Goal: Task Accomplishment & Management: Manage account settings

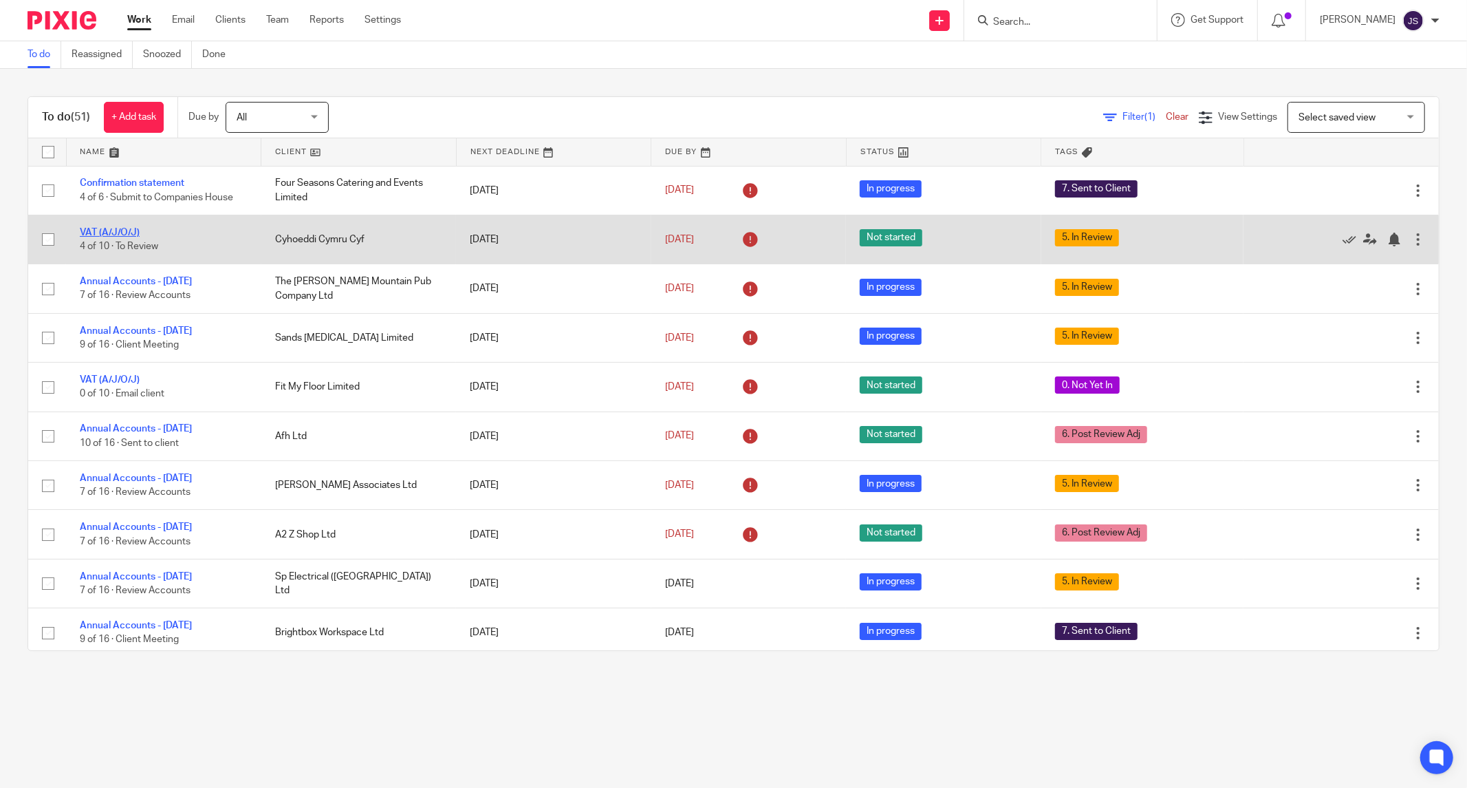
click at [115, 231] on link "VAT (A/J/O/J)" at bounding box center [110, 233] width 60 height 10
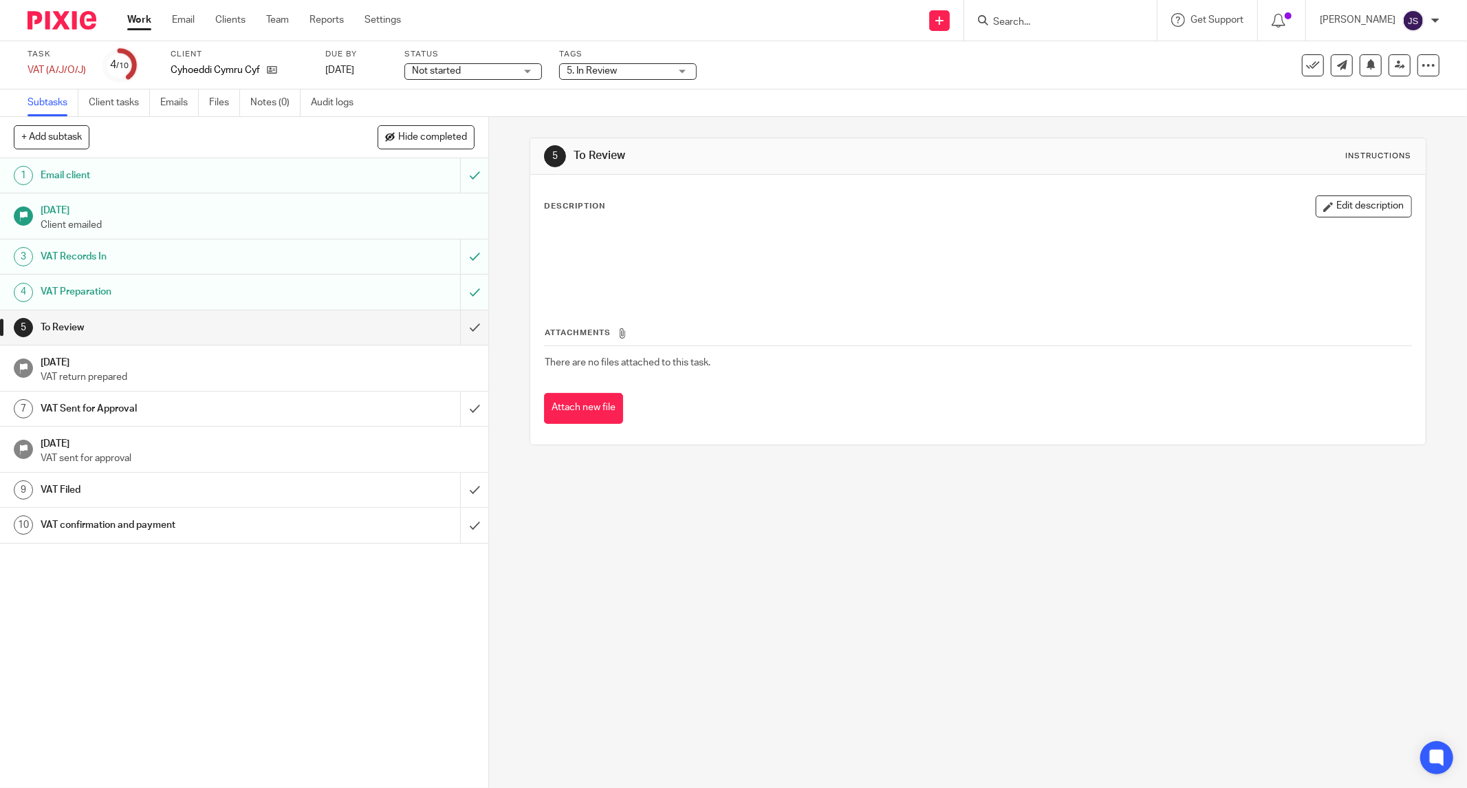
click at [637, 67] on span "5. In Review" at bounding box center [618, 71] width 103 height 14
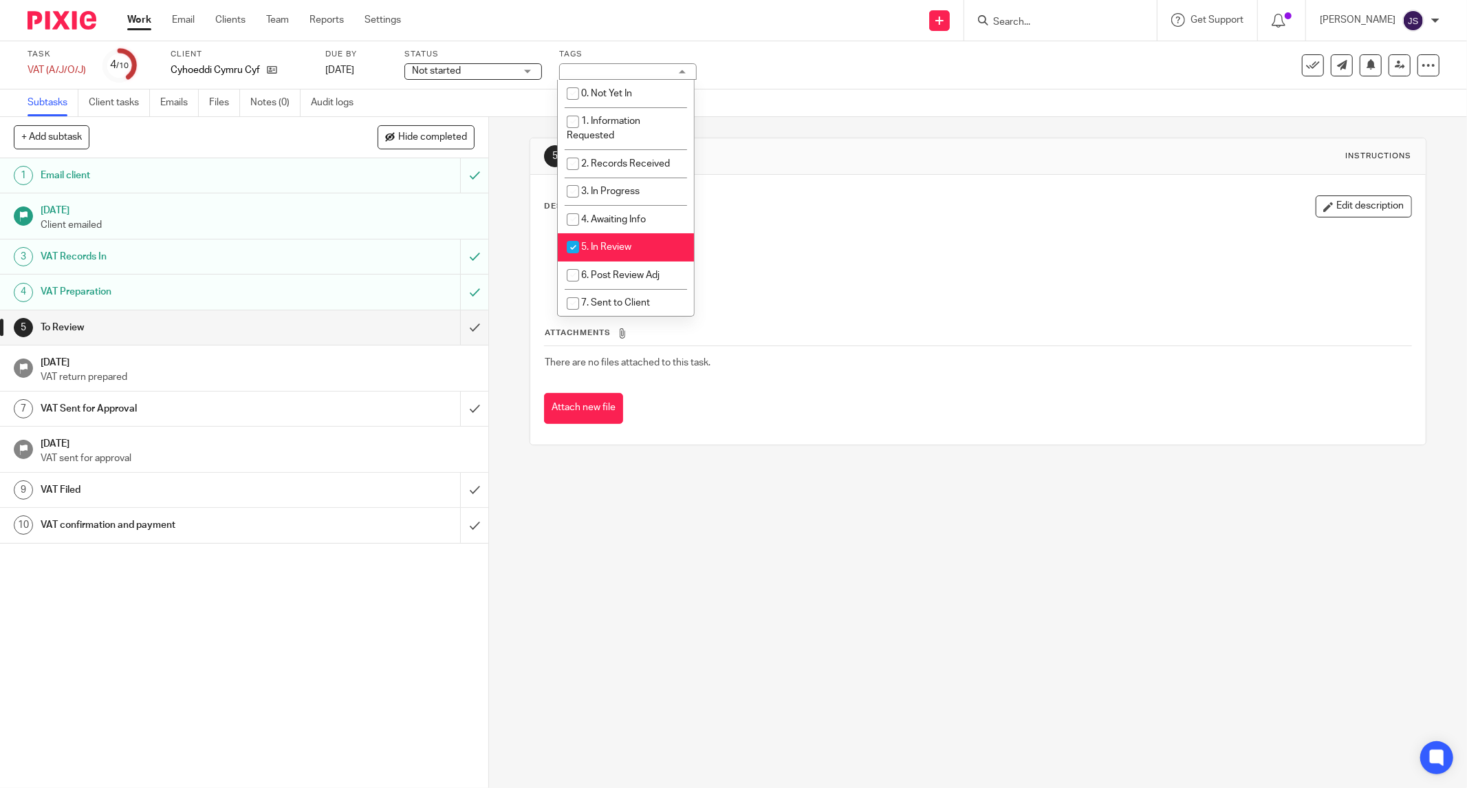
click at [597, 248] on span "5. In Review" at bounding box center [606, 247] width 50 height 10
checkbox input "false"
click at [506, 304] on div "5 To Review Instructions Description Edit description Attachments There are no …" at bounding box center [978, 452] width 978 height 671
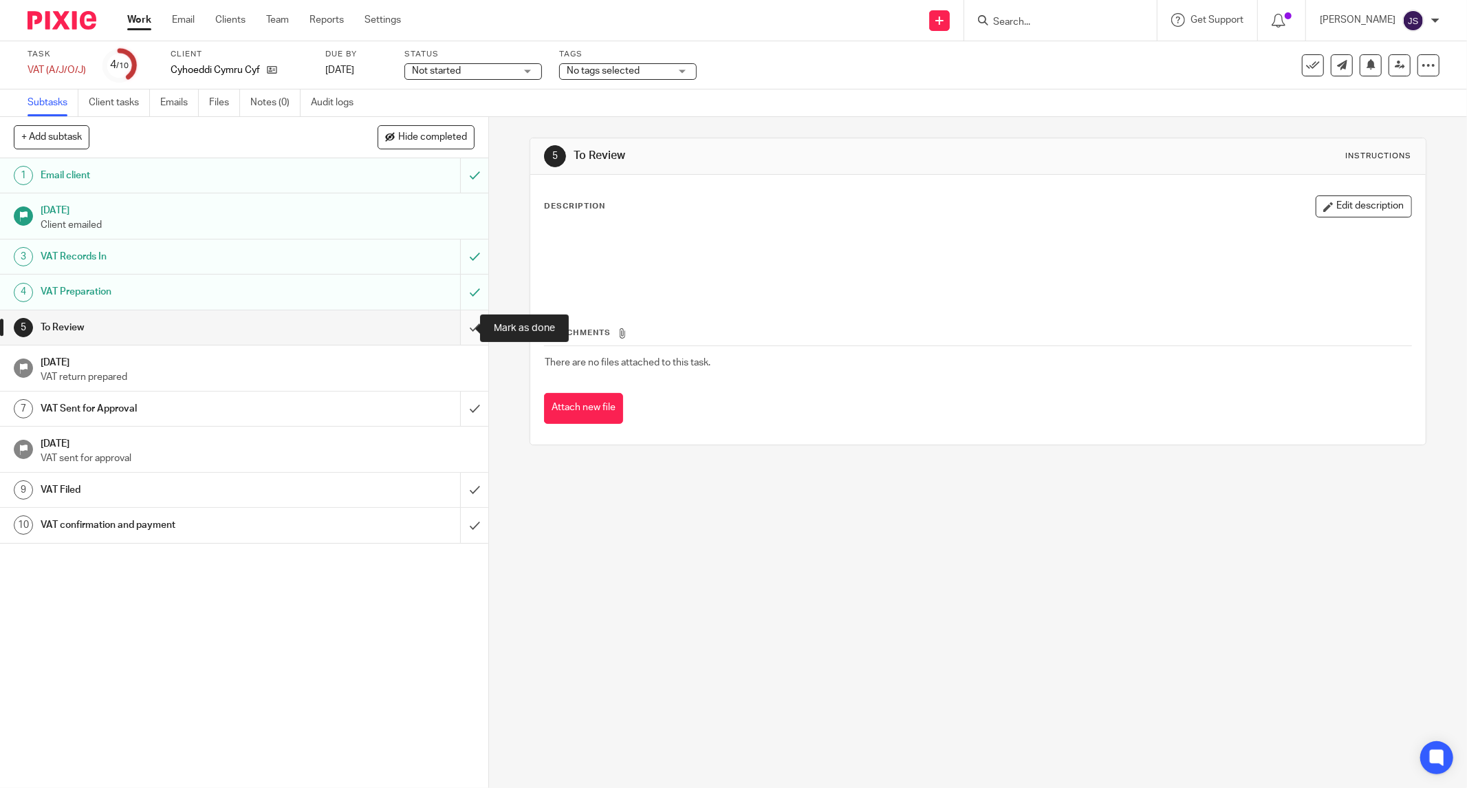
click at [456, 327] on input "submit" at bounding box center [244, 327] width 488 height 34
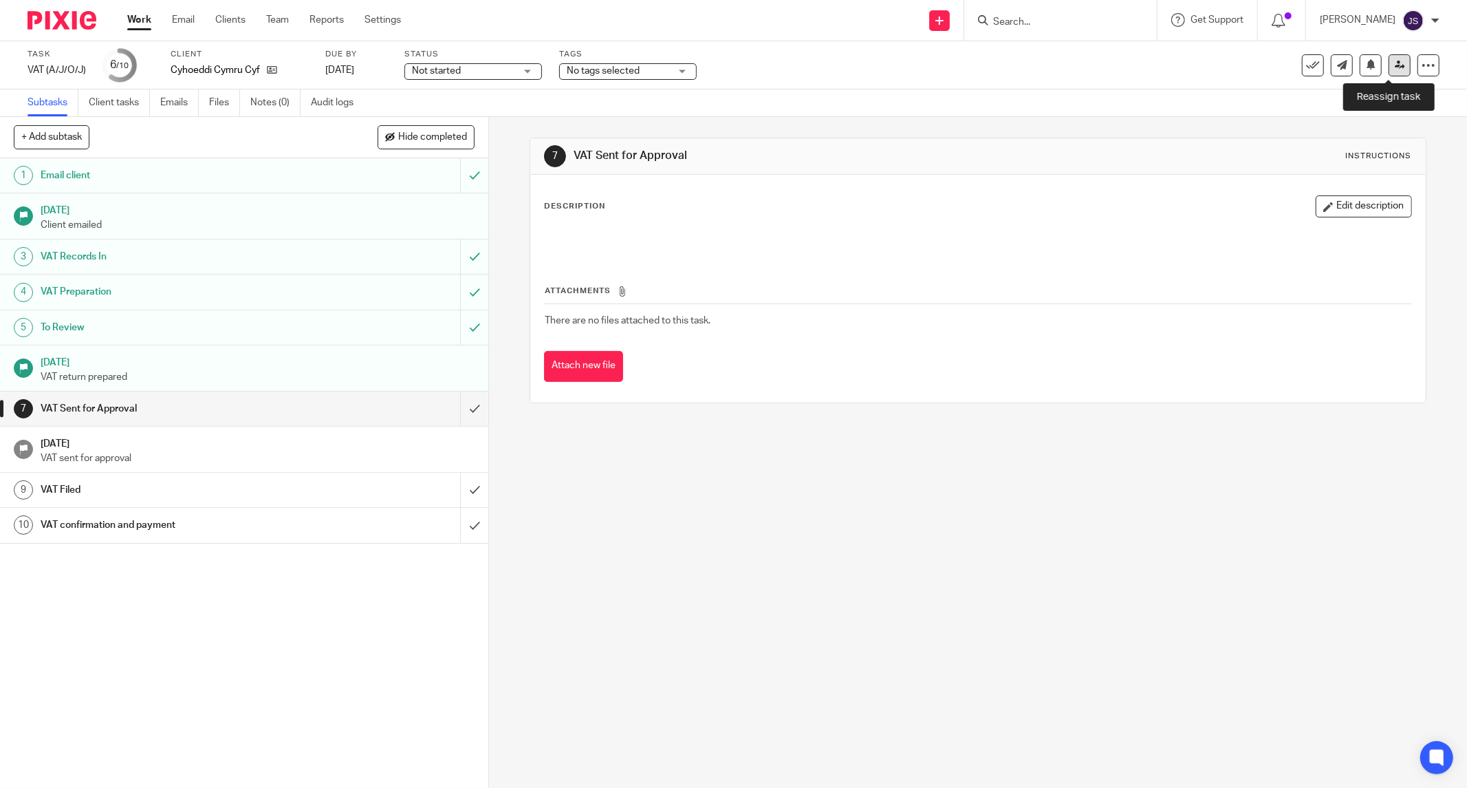
click at [1389, 72] on link at bounding box center [1400, 65] width 22 height 22
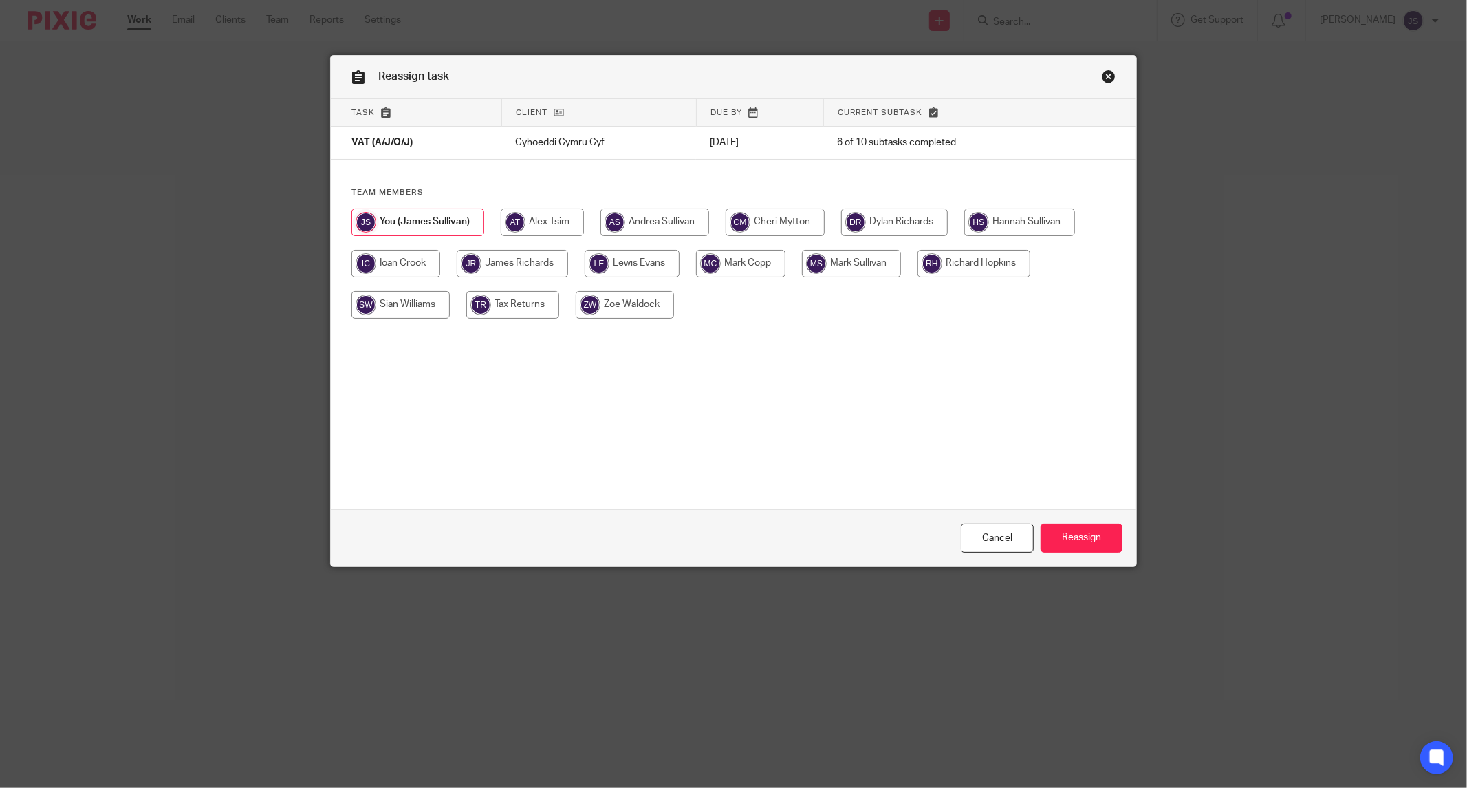
click at [1014, 222] on input "radio" at bounding box center [1019, 222] width 111 height 28
radio input "true"
click at [1048, 538] on input "Reassign" at bounding box center [1082, 539] width 82 height 30
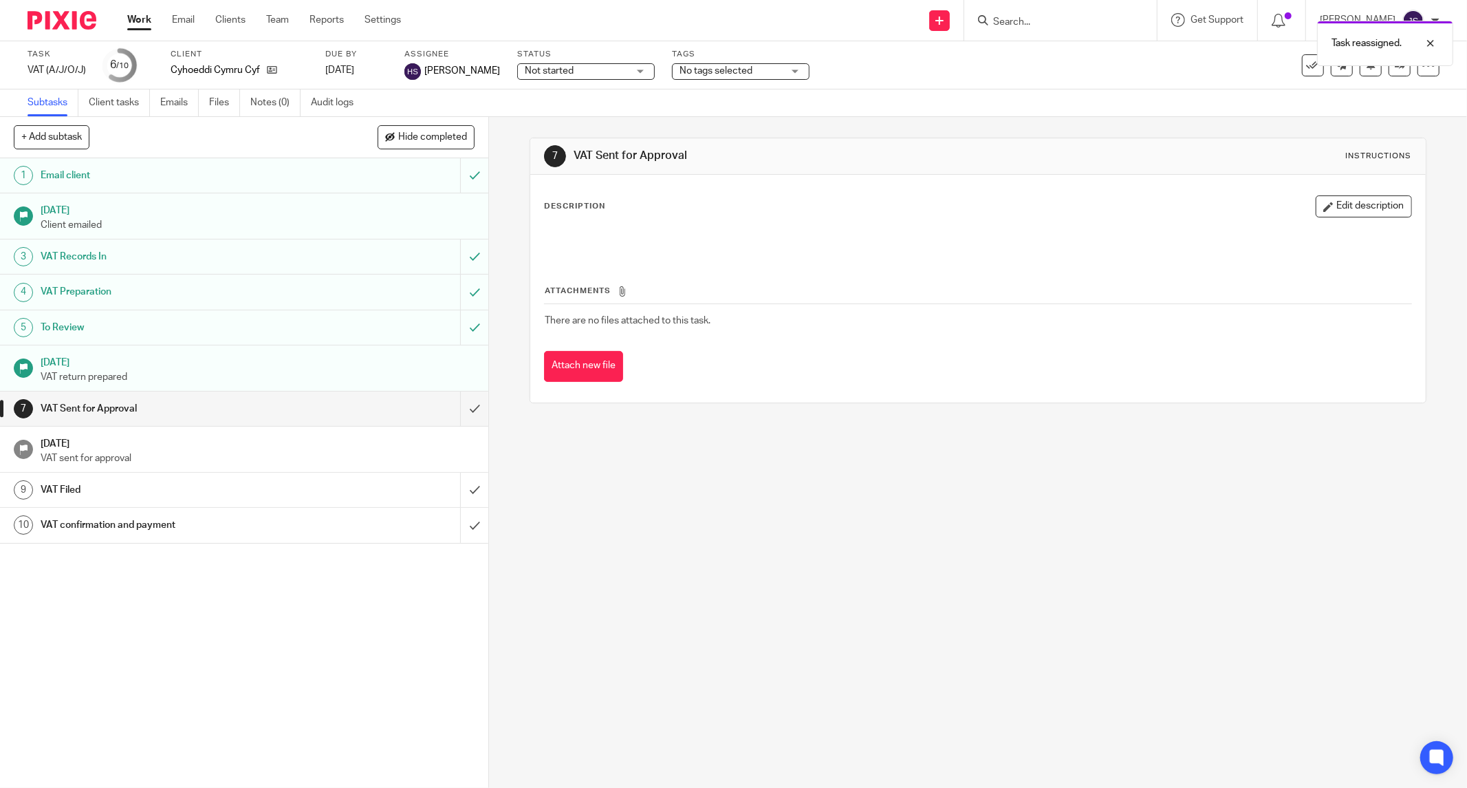
click at [85, 8] on div at bounding box center [57, 20] width 114 height 41
click at [70, 19] on img at bounding box center [62, 20] width 69 height 19
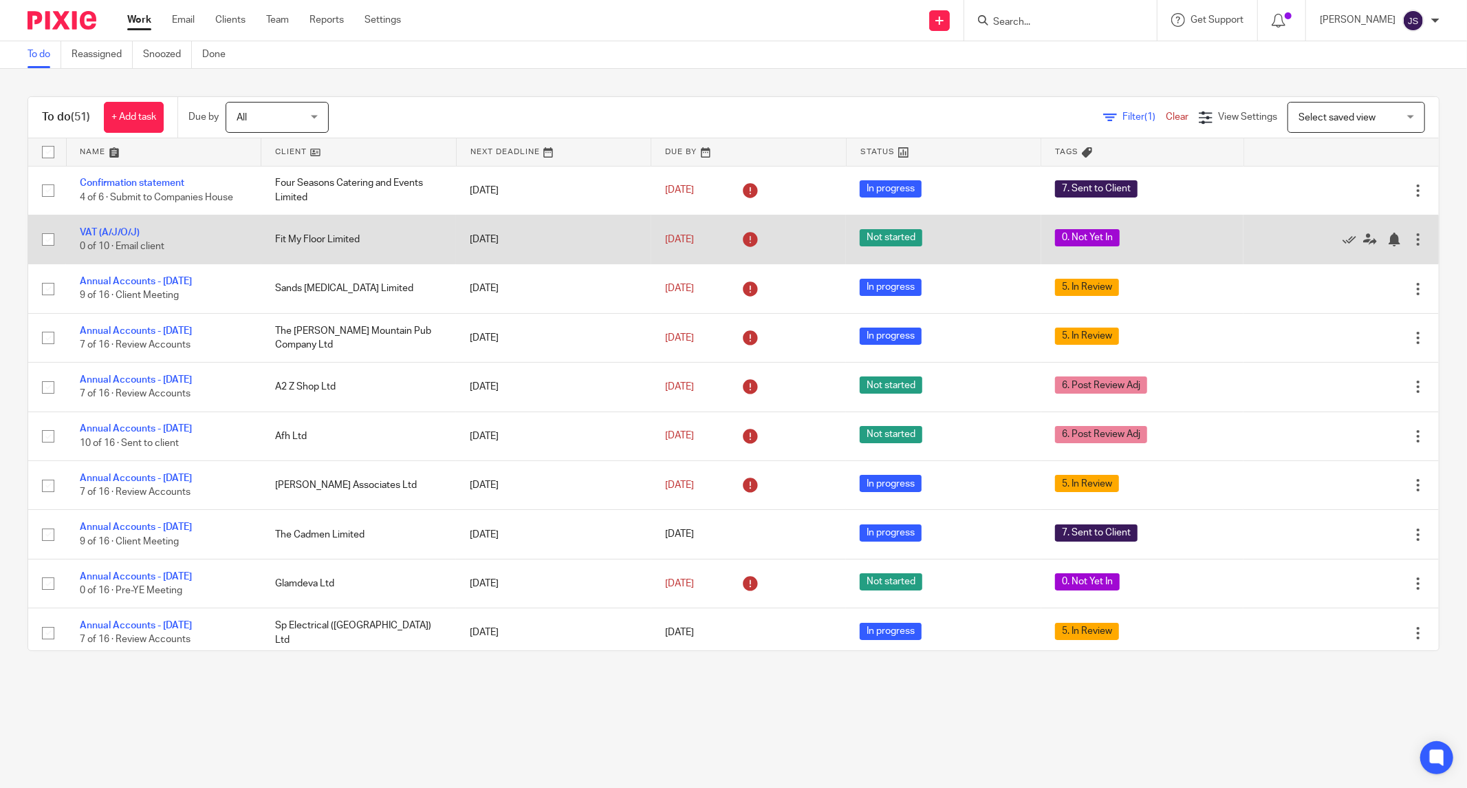
click at [121, 238] on td "VAT (A/J/O/J) 0 of 10 · Email client" at bounding box center [163, 239] width 195 height 49
click at [117, 235] on link "VAT (A/J/O/J)" at bounding box center [110, 233] width 60 height 10
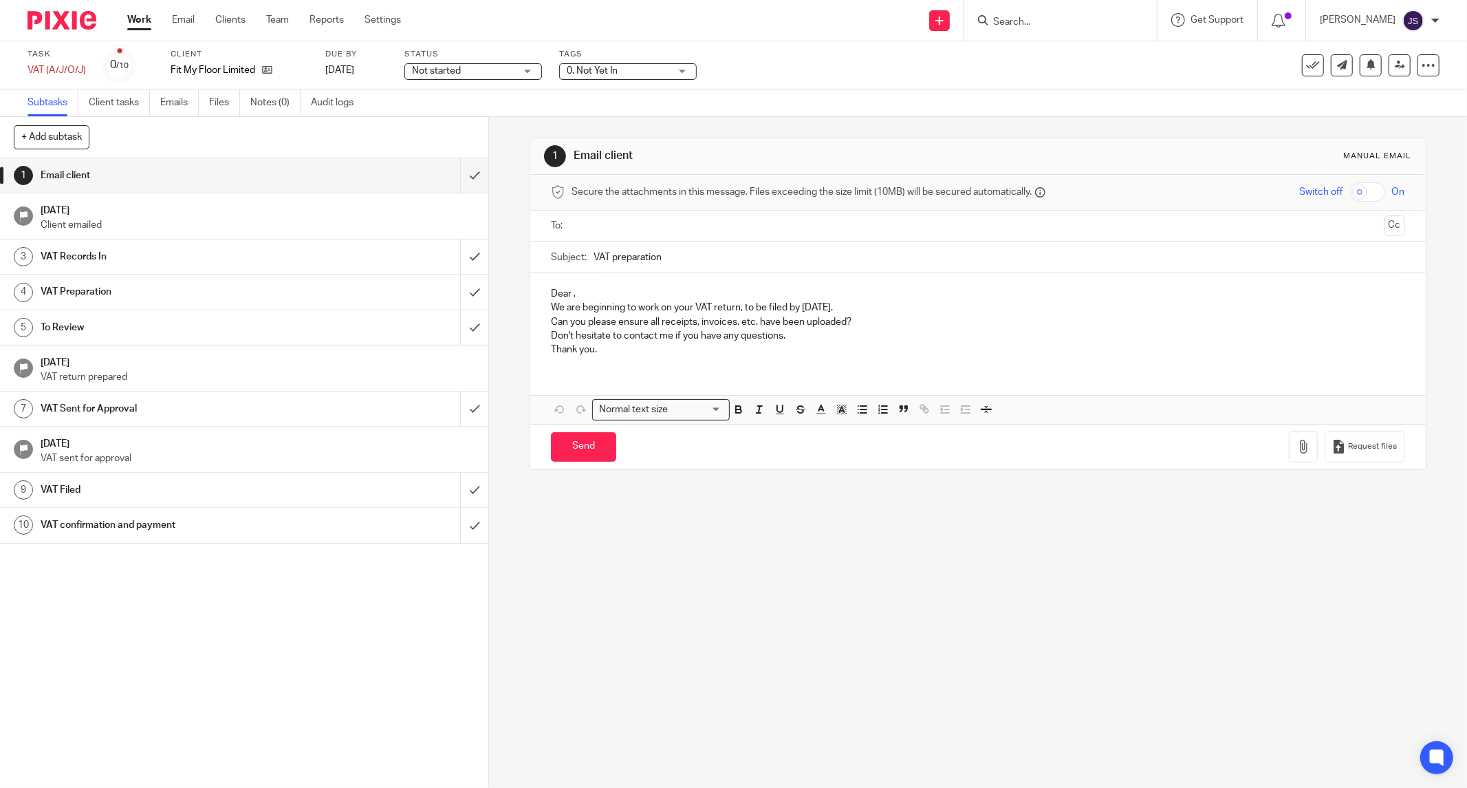
click at [642, 66] on span "0. Not Yet In" at bounding box center [618, 71] width 103 height 14
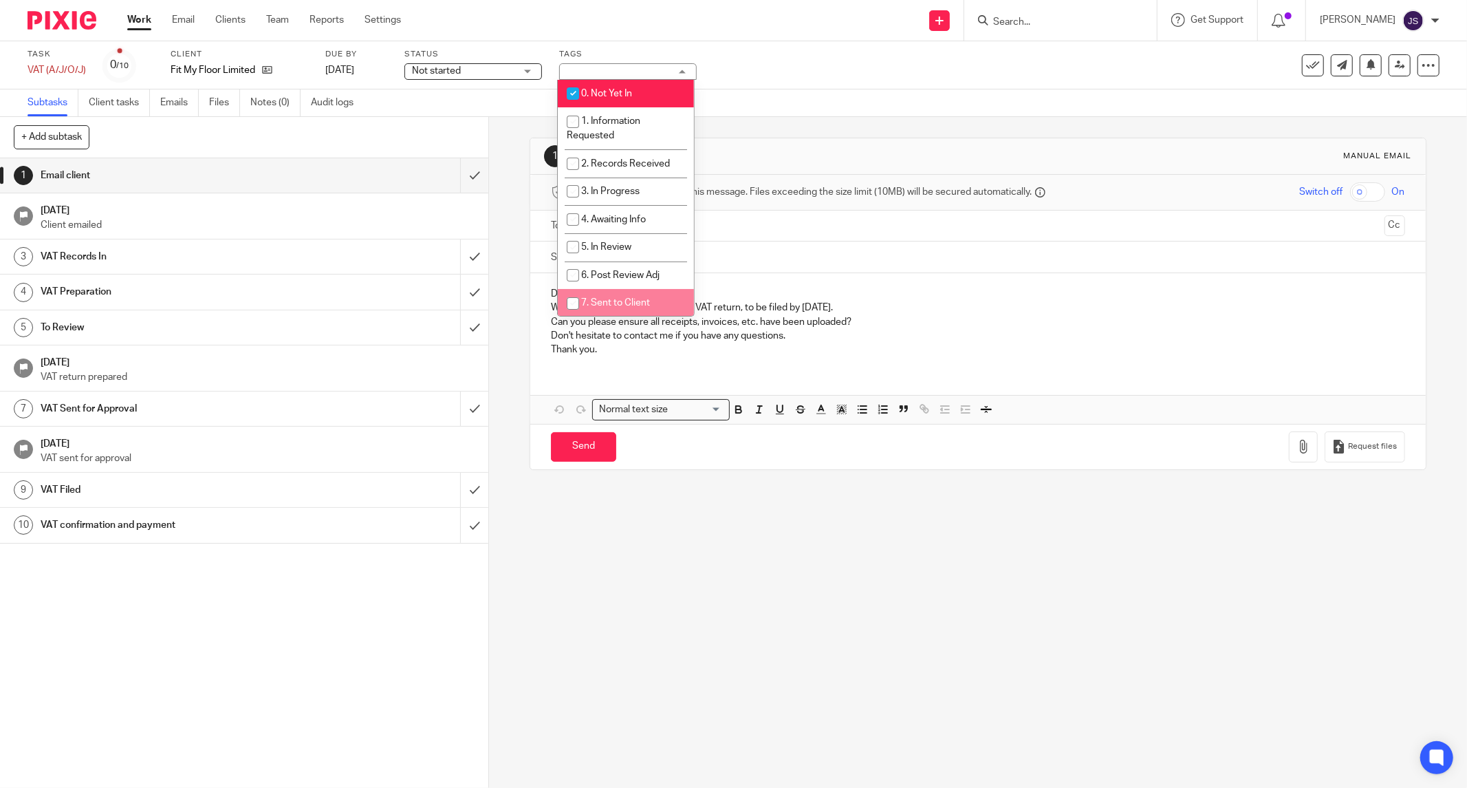
click at [618, 308] on span "7. Sent to Client" at bounding box center [615, 303] width 69 height 10
checkbox input "true"
click at [615, 94] on span "0. Not Yet In" at bounding box center [606, 94] width 51 height 10
checkbox input "false"
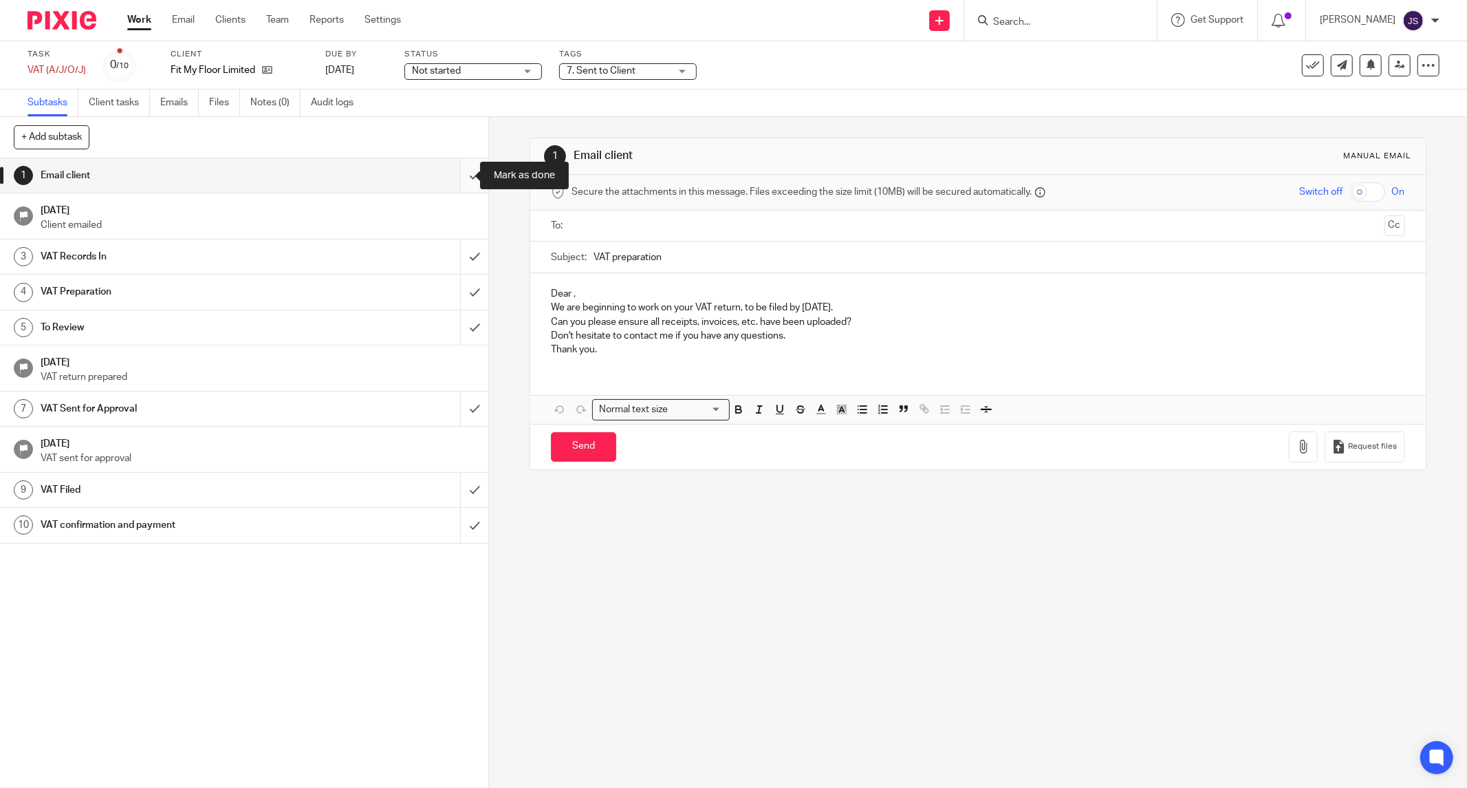
click at [457, 180] on input "submit" at bounding box center [244, 175] width 488 height 34
click at [454, 256] on input "submit" at bounding box center [244, 256] width 488 height 34
click at [455, 299] on input "submit" at bounding box center [244, 291] width 488 height 34
click at [456, 327] on input "submit" at bounding box center [244, 327] width 488 height 34
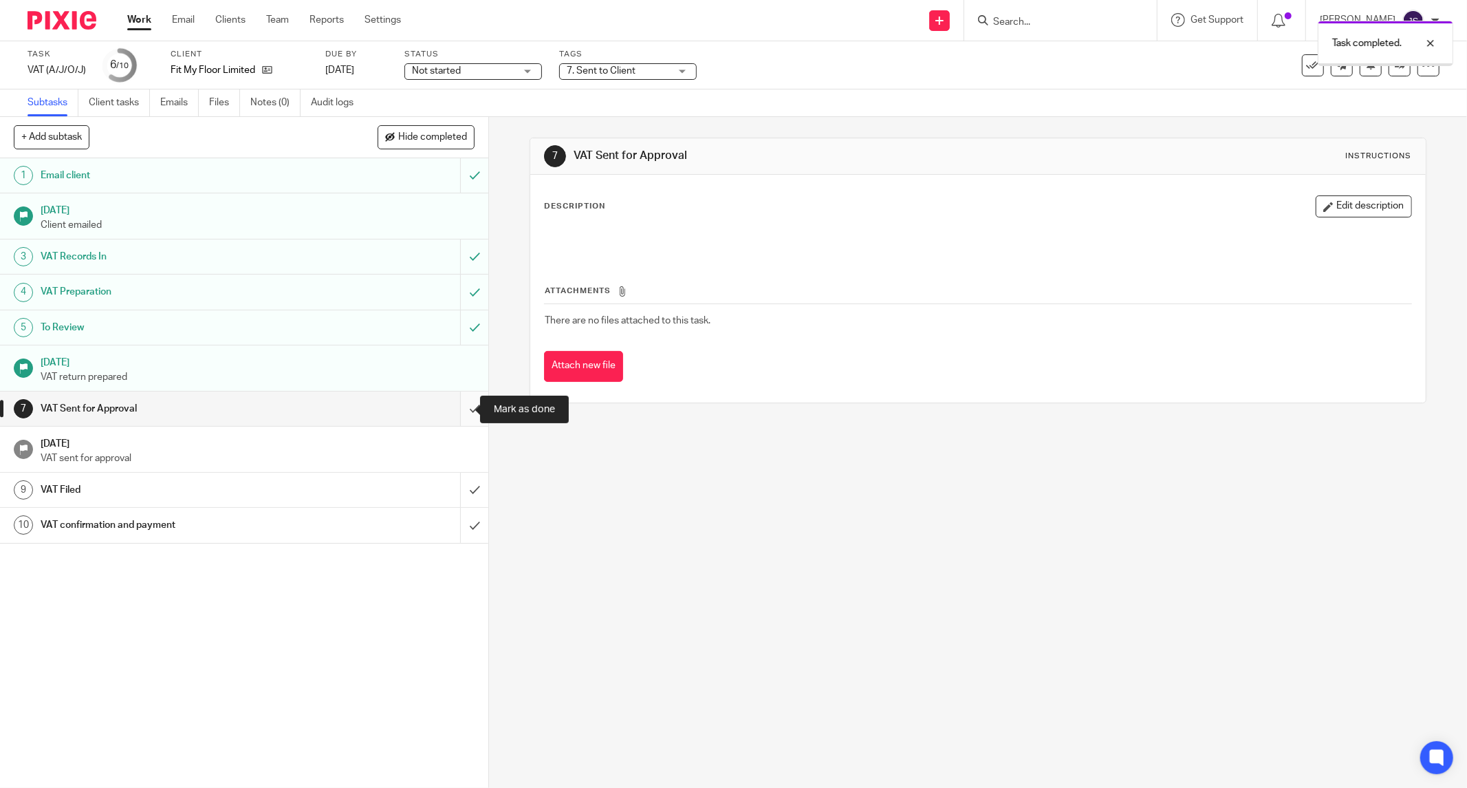
click at [459, 396] on input "submit" at bounding box center [244, 408] width 488 height 34
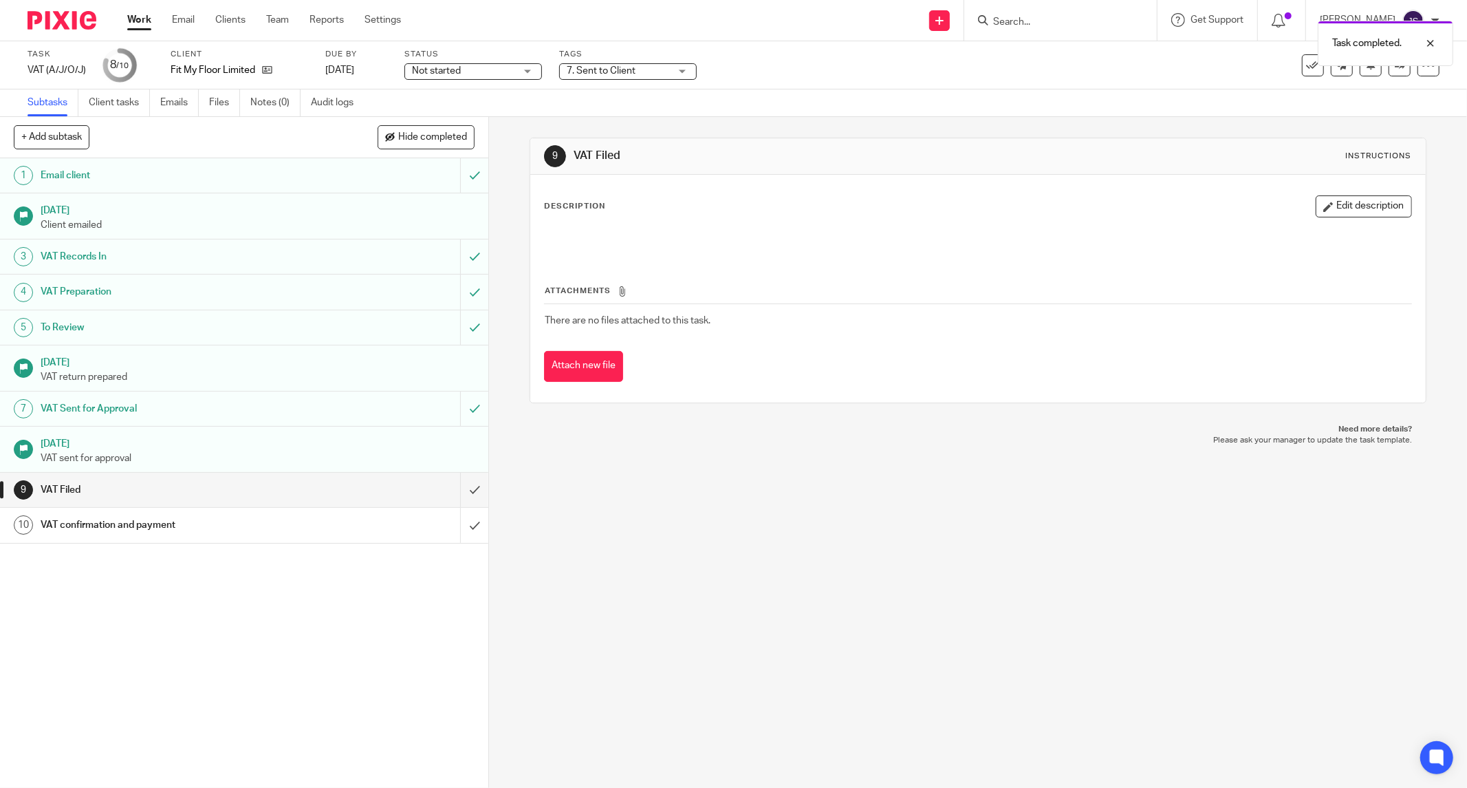
click at [78, 19] on img at bounding box center [62, 20] width 69 height 19
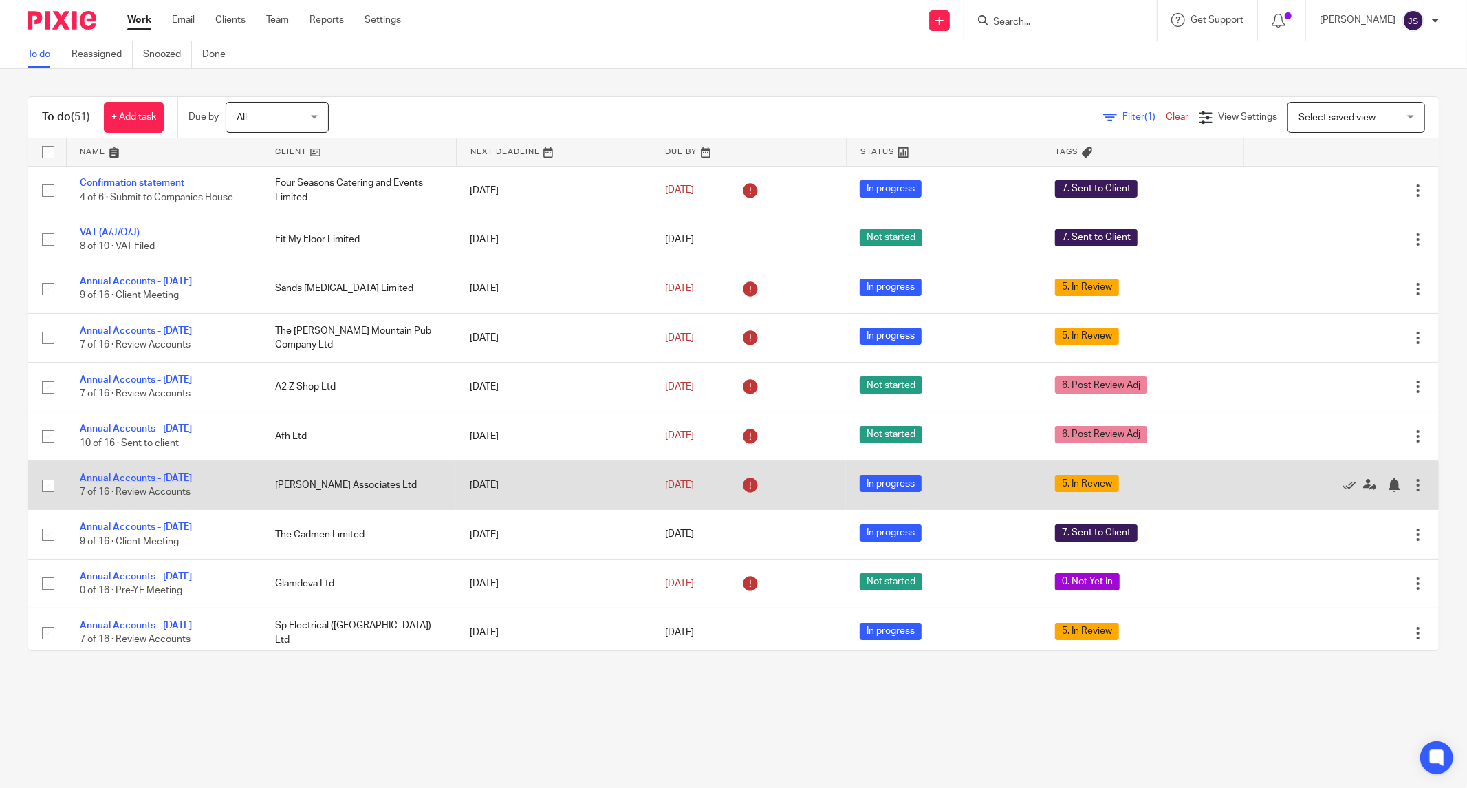
click at [192, 475] on link "Annual Accounts - [DATE]" at bounding box center [136, 478] width 112 height 10
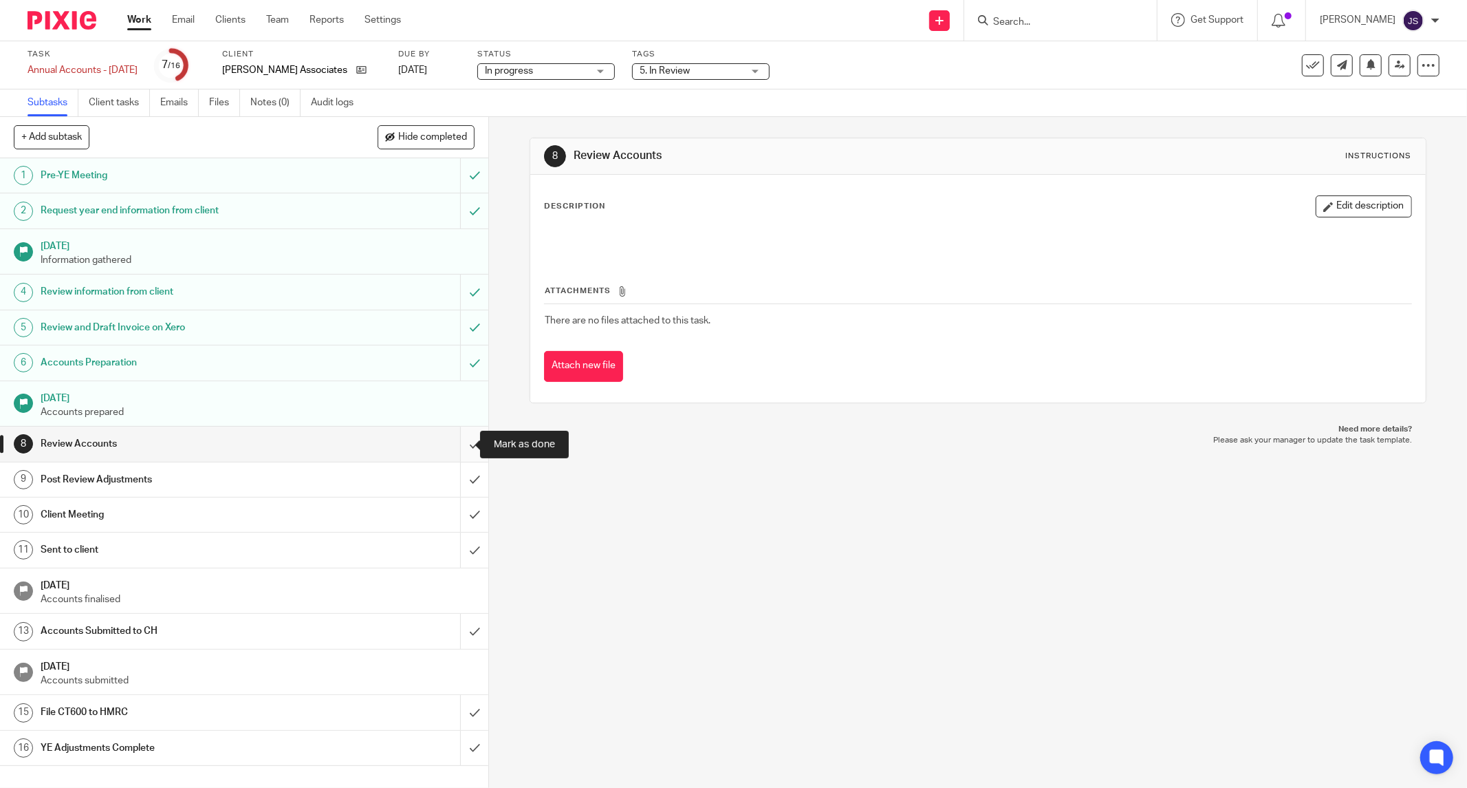
click at [465, 449] on input "submit" at bounding box center [244, 444] width 488 height 34
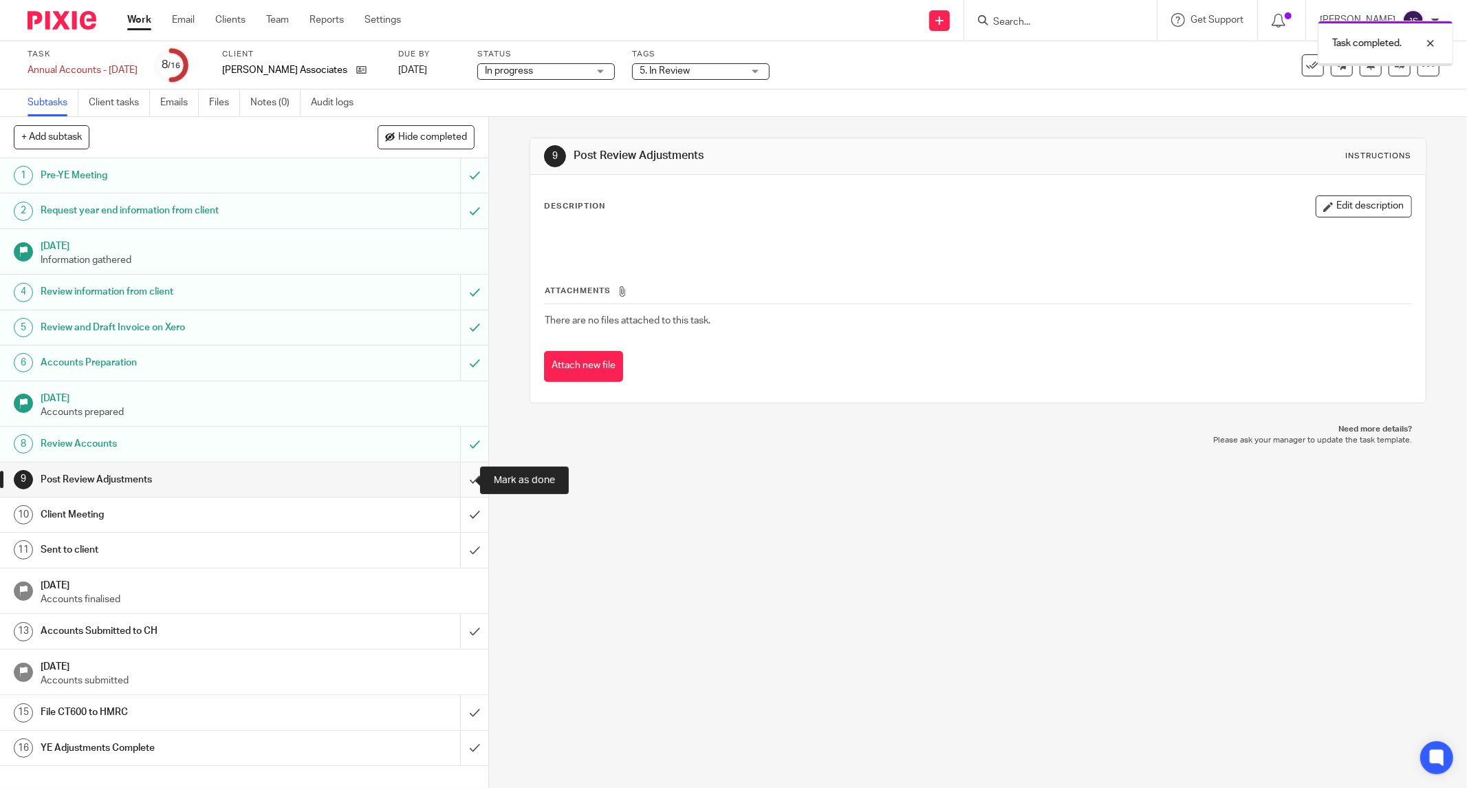
click at [456, 491] on input "submit" at bounding box center [244, 479] width 488 height 34
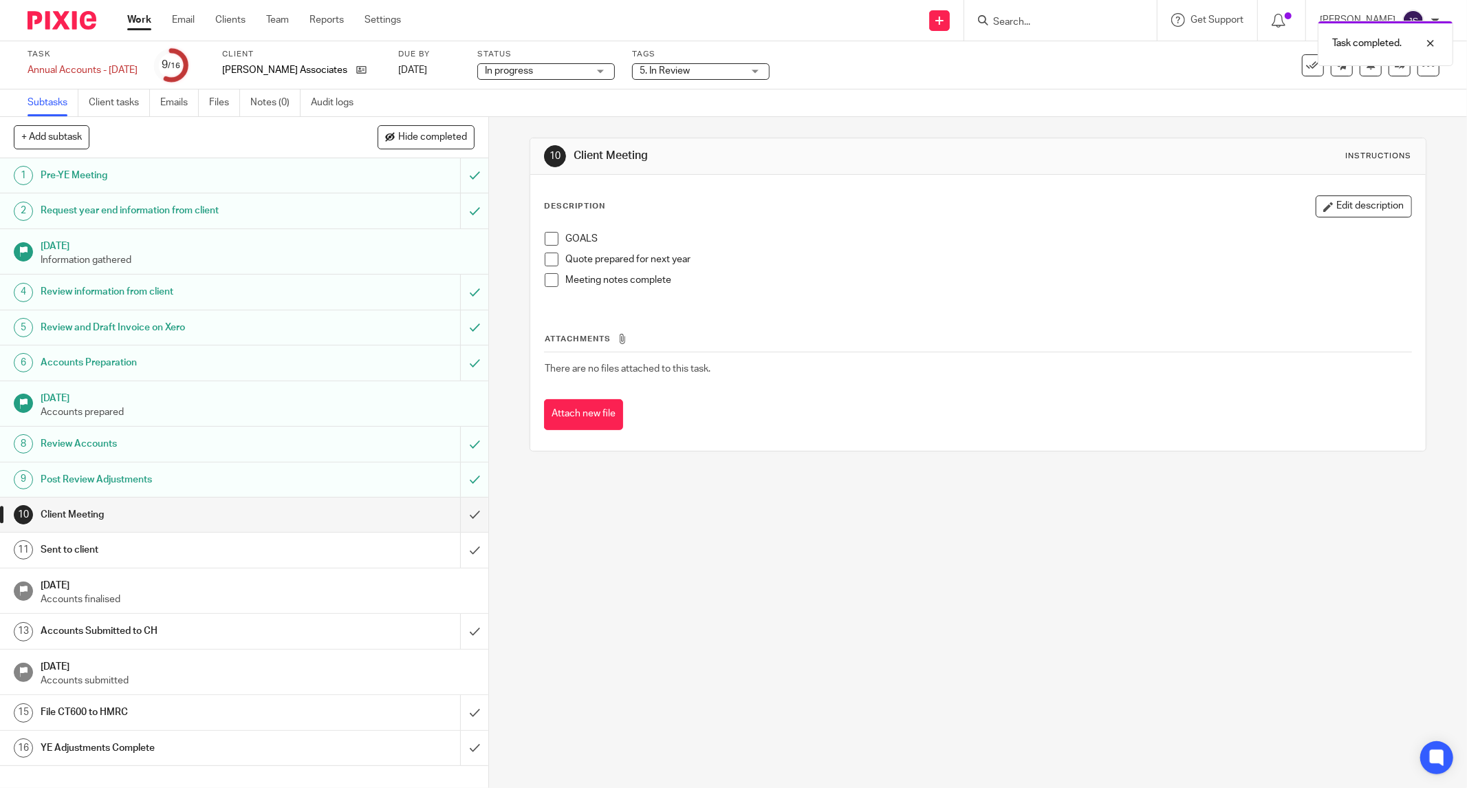
click at [683, 72] on span "5. In Review" at bounding box center [665, 71] width 50 height 10
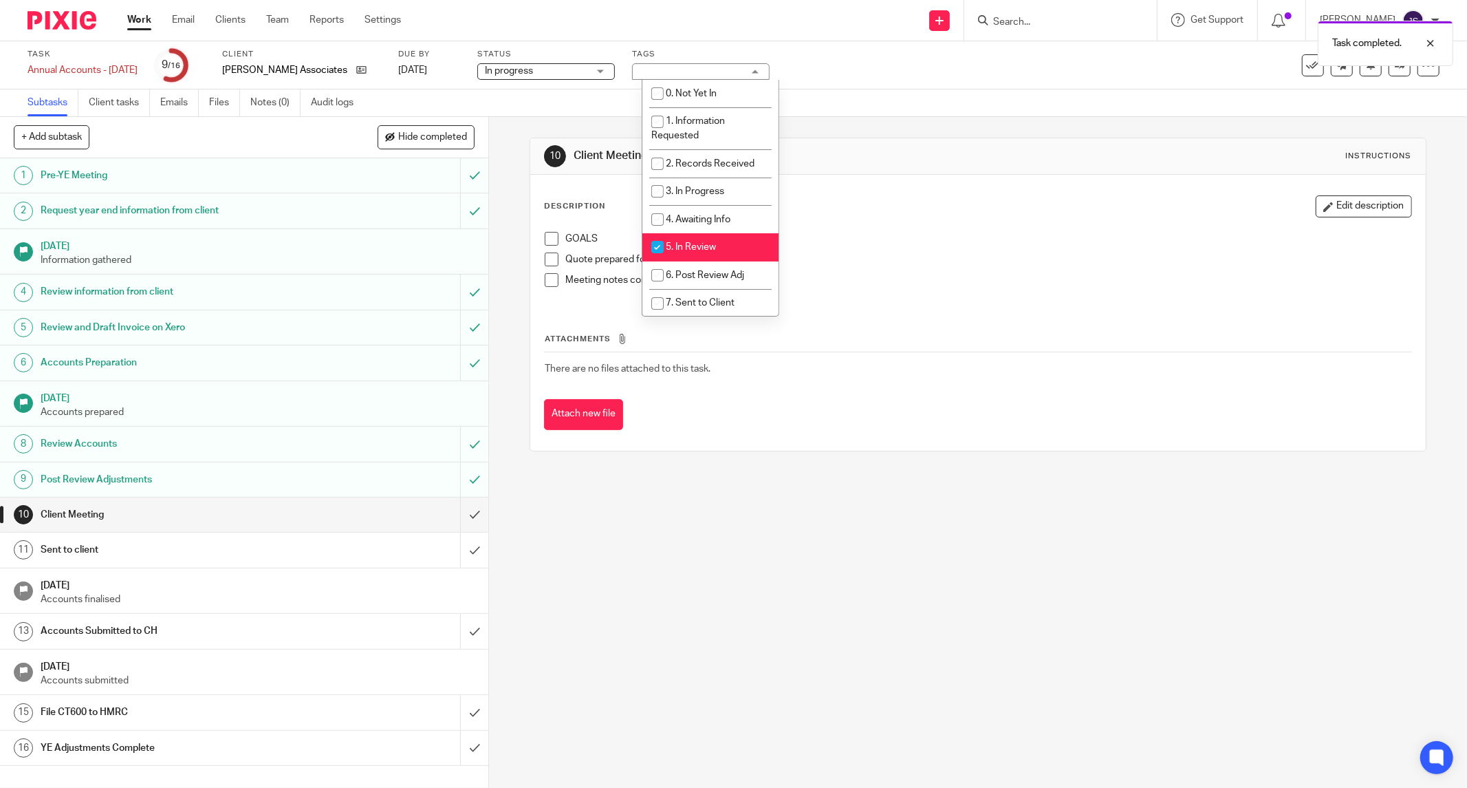
click at [684, 255] on li "5. In Review" at bounding box center [711, 247] width 136 height 28
checkbox input "false"
click at [690, 305] on span "7. Sent to Client" at bounding box center [700, 303] width 69 height 10
checkbox input "true"
click at [703, 524] on div "10 Client Meeting Instructions Description Edit description GOALS Quote prepare…" at bounding box center [978, 452] width 978 height 671
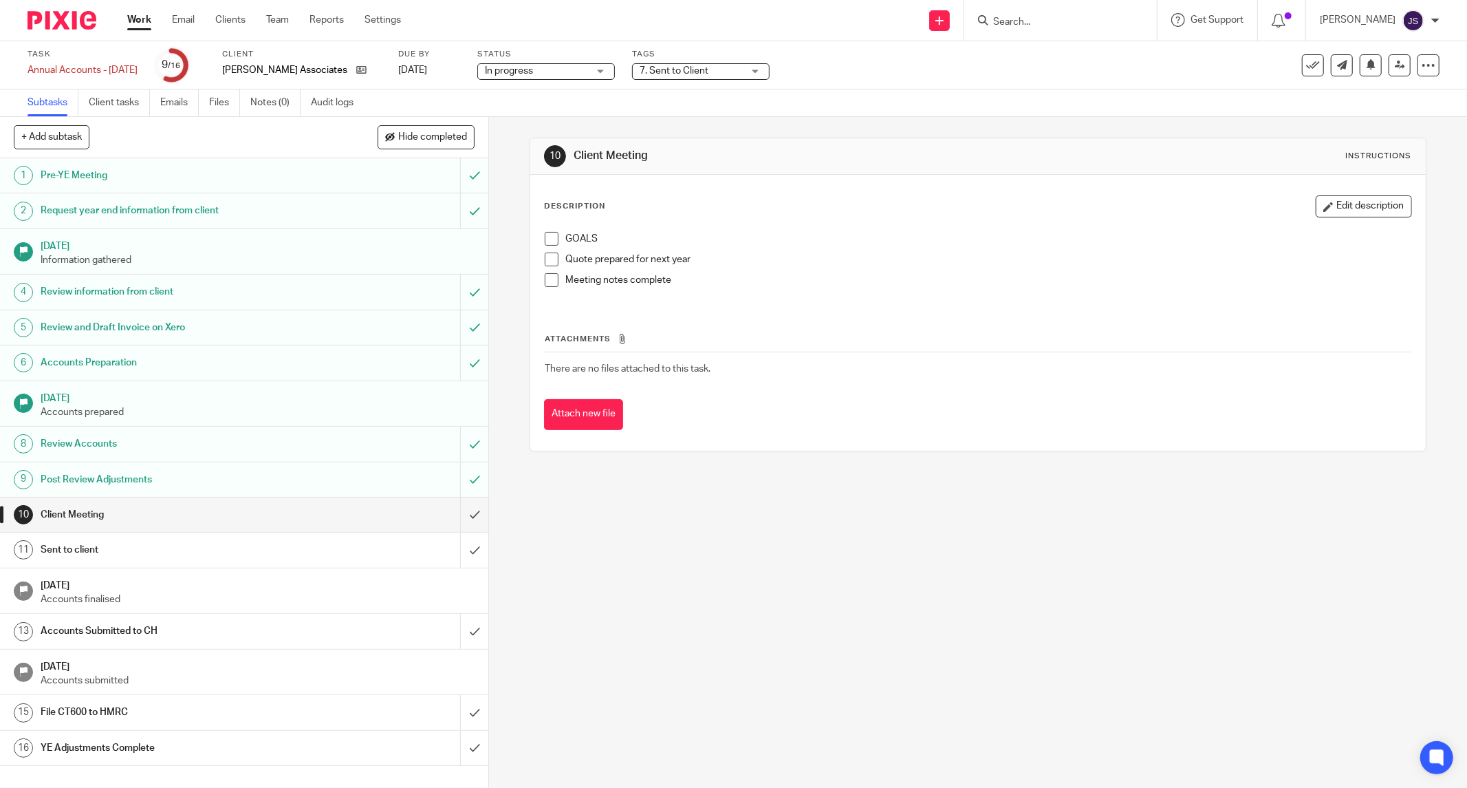
click at [72, 19] on img at bounding box center [62, 20] width 69 height 19
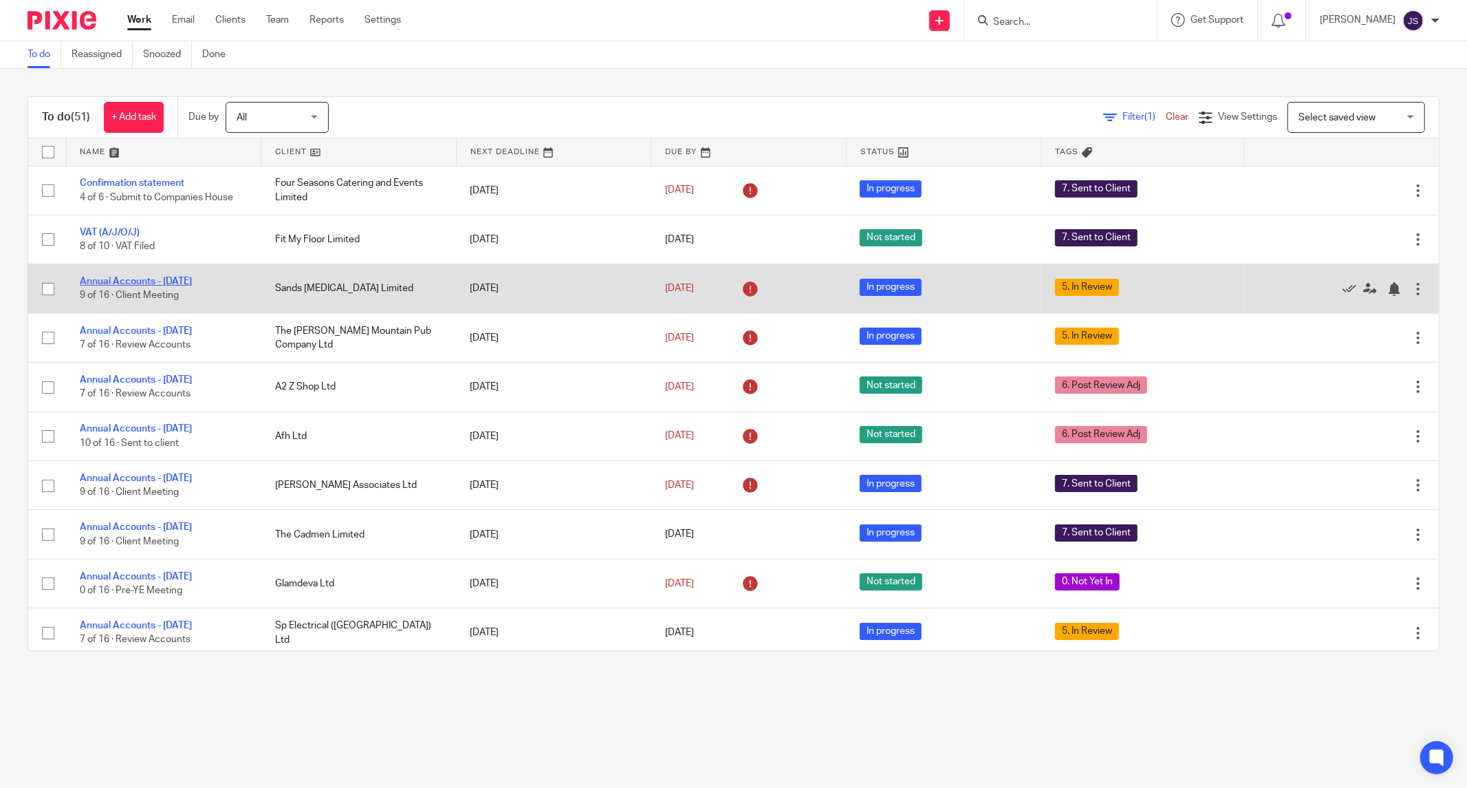
click at [166, 279] on link "Annual Accounts - March 2025" at bounding box center [136, 282] width 112 height 10
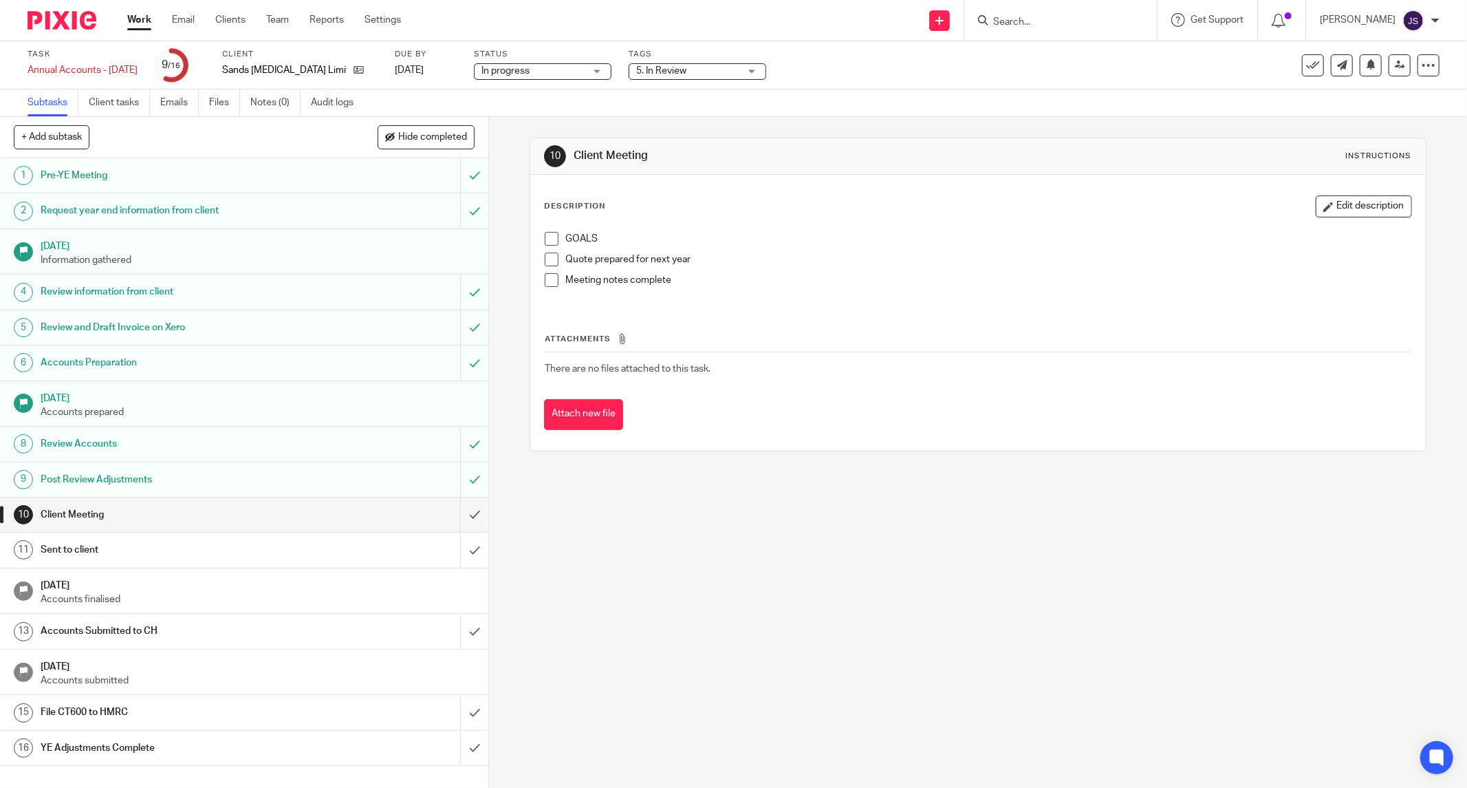
click at [679, 74] on span "5. In Review" at bounding box center [661, 71] width 50 height 10
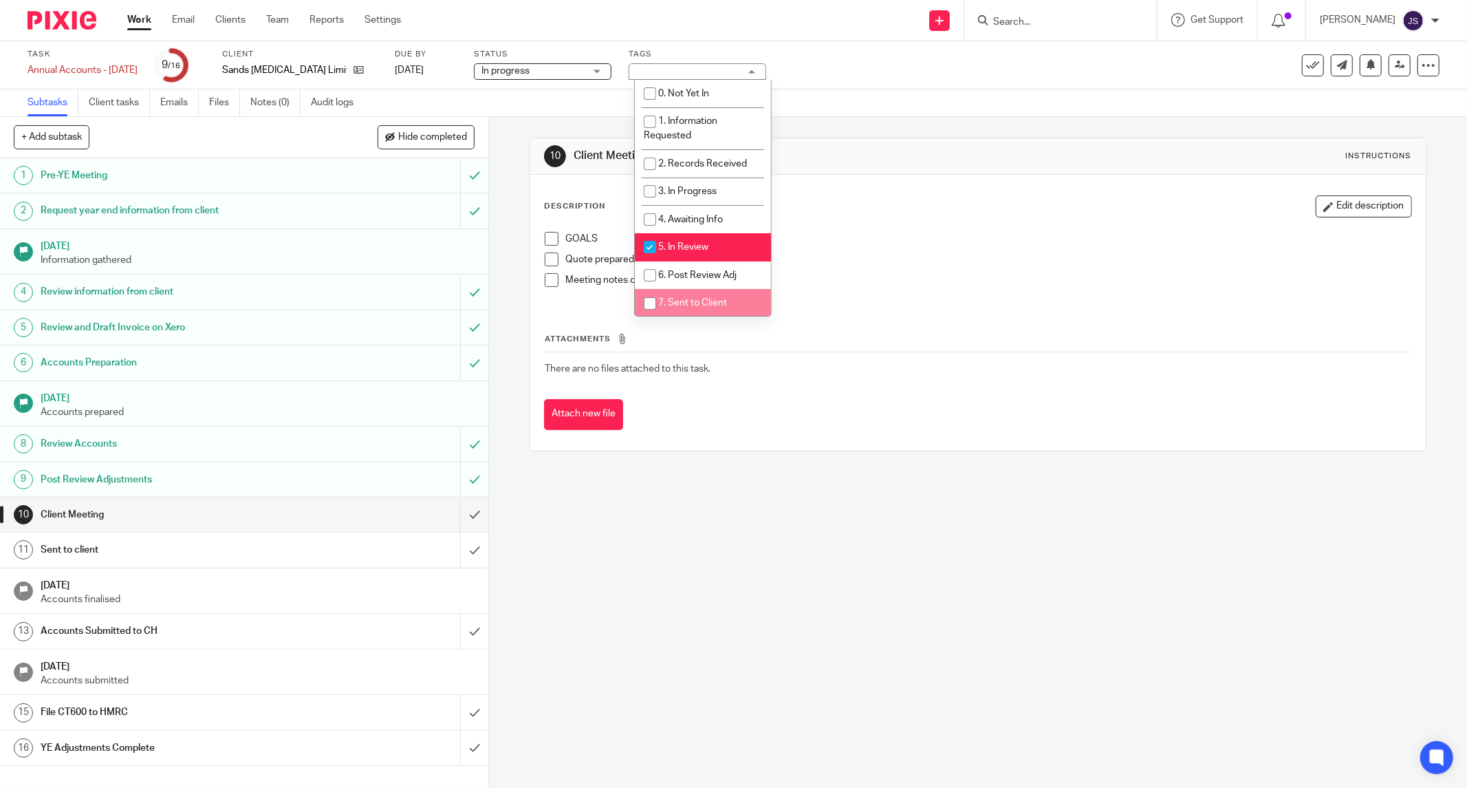
click at [684, 294] on li "7. Sent to Client" at bounding box center [703, 303] width 136 height 28
checkbox input "true"
click at [678, 250] on span "5. In Review" at bounding box center [683, 247] width 50 height 10
checkbox input "false"
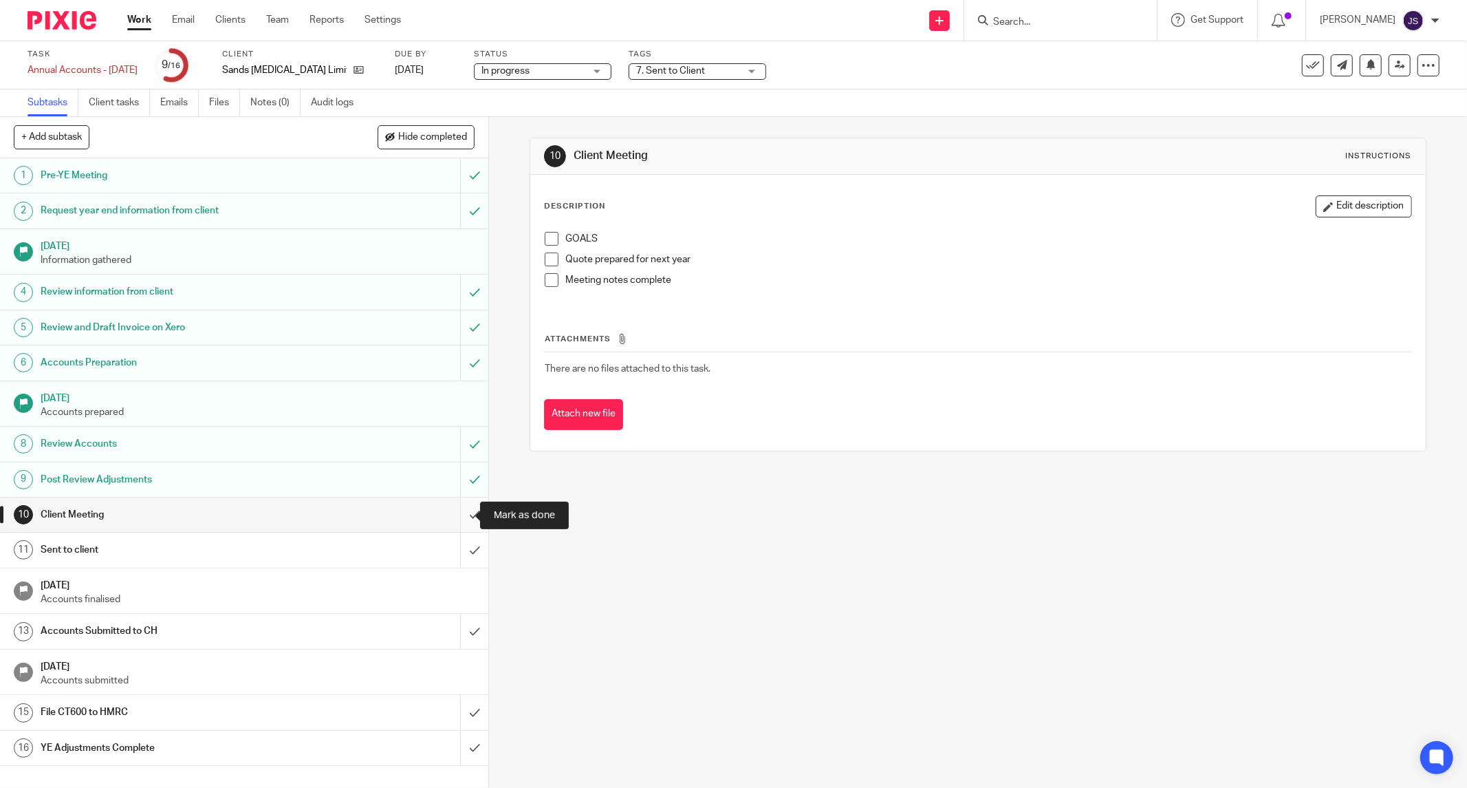
click at [457, 517] on input "submit" at bounding box center [244, 514] width 488 height 34
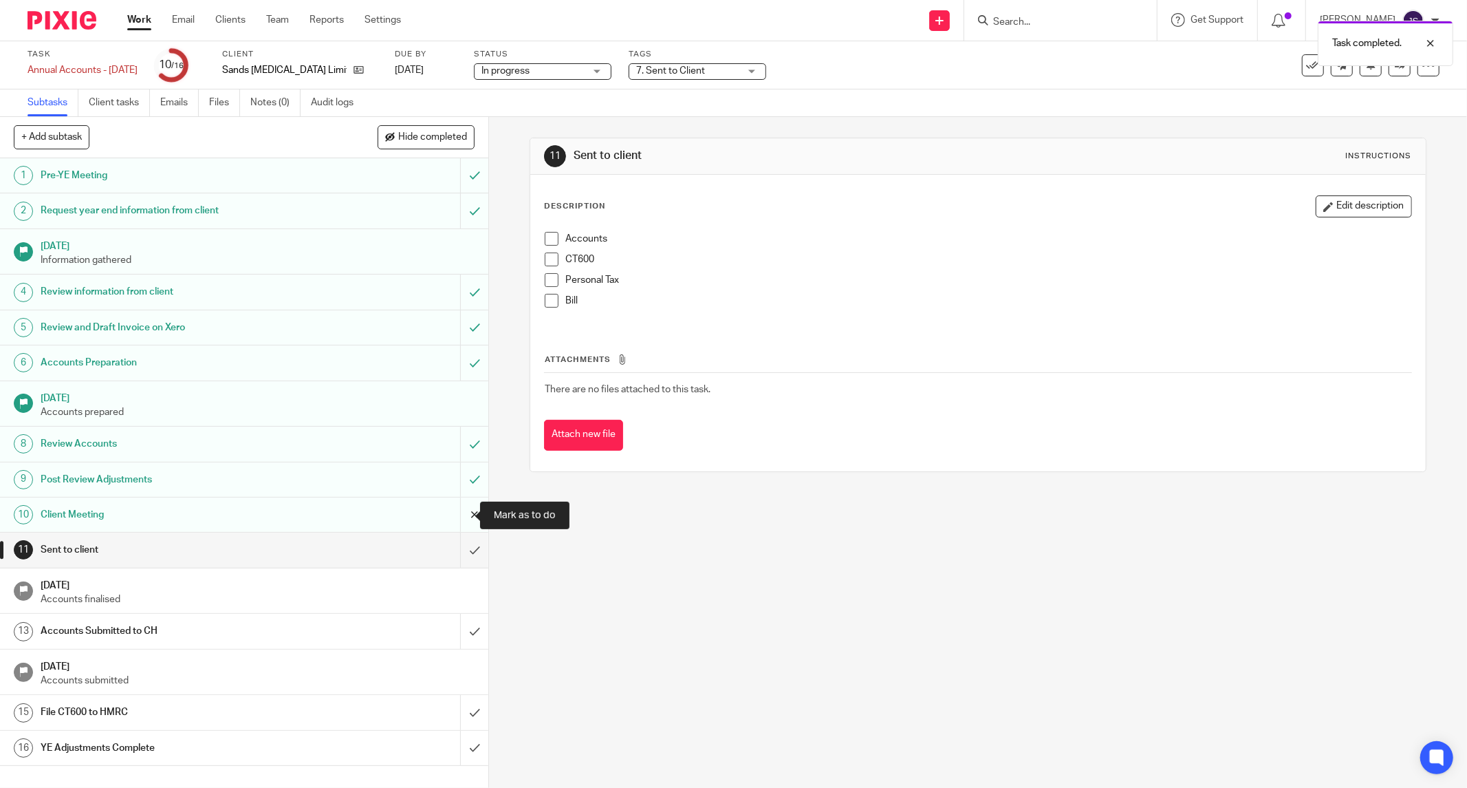
click at [468, 528] on input "submit" at bounding box center [244, 514] width 488 height 34
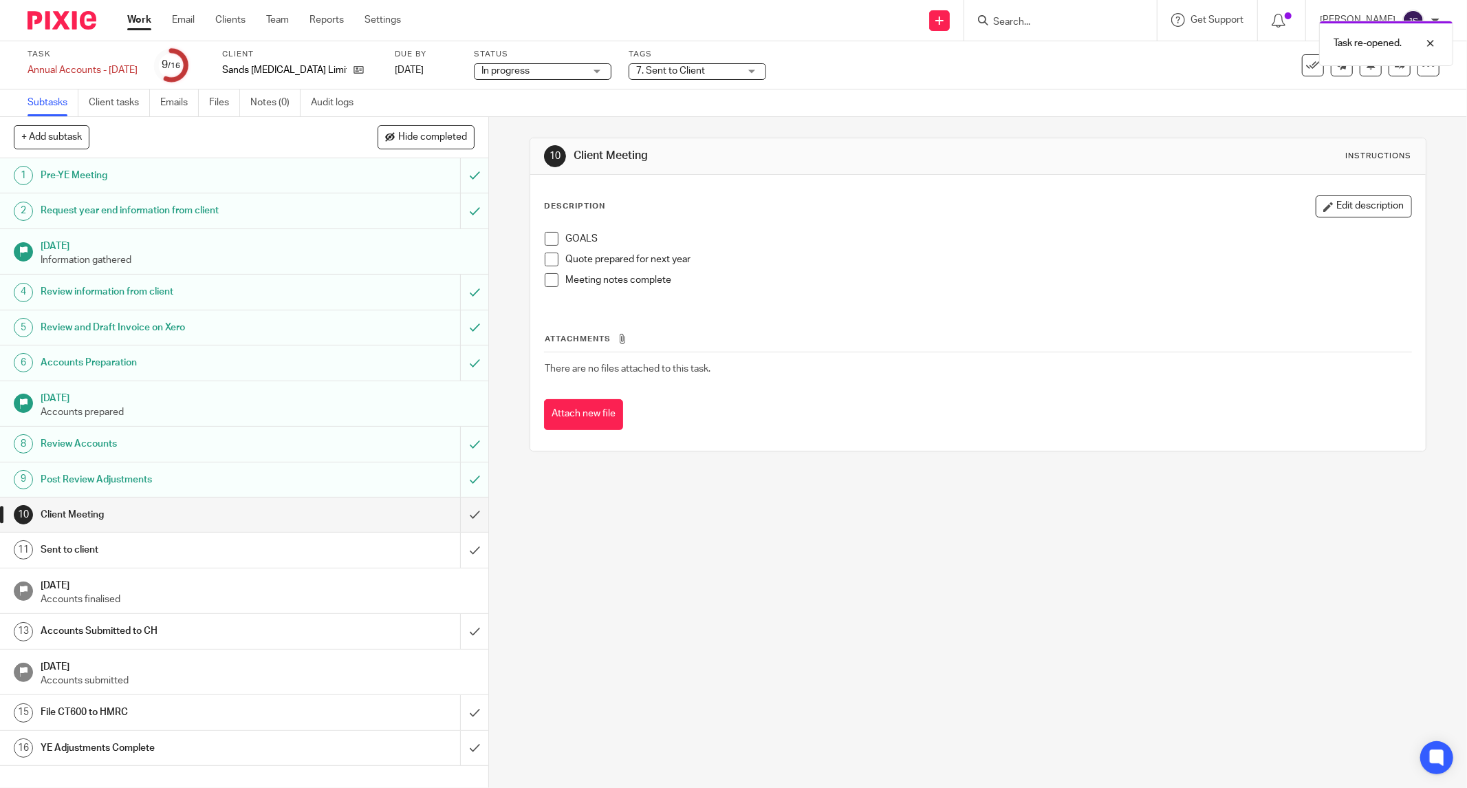
click at [78, 22] on img at bounding box center [62, 20] width 69 height 19
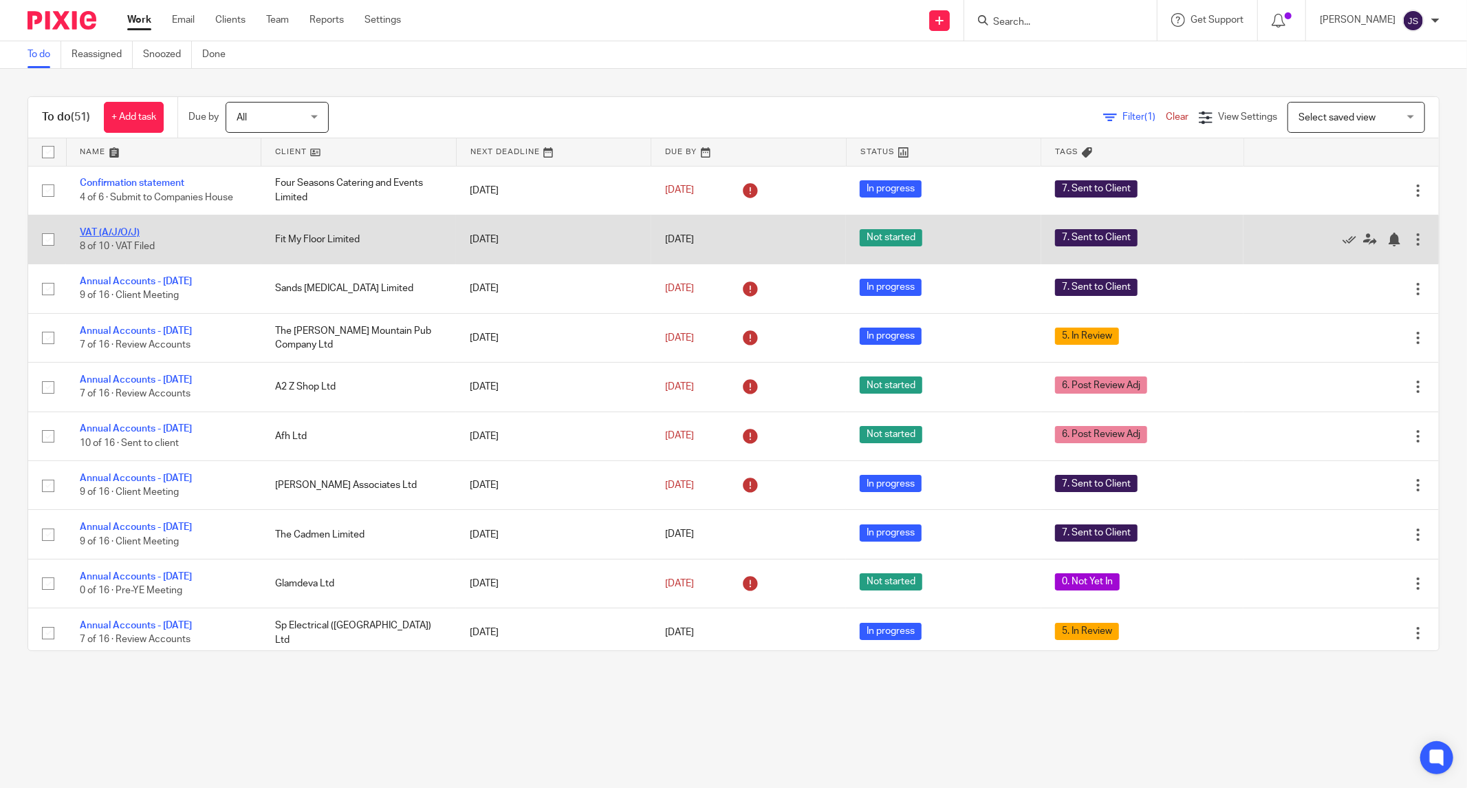
click at [104, 233] on link "VAT (A/J/O/J)" at bounding box center [110, 233] width 60 height 10
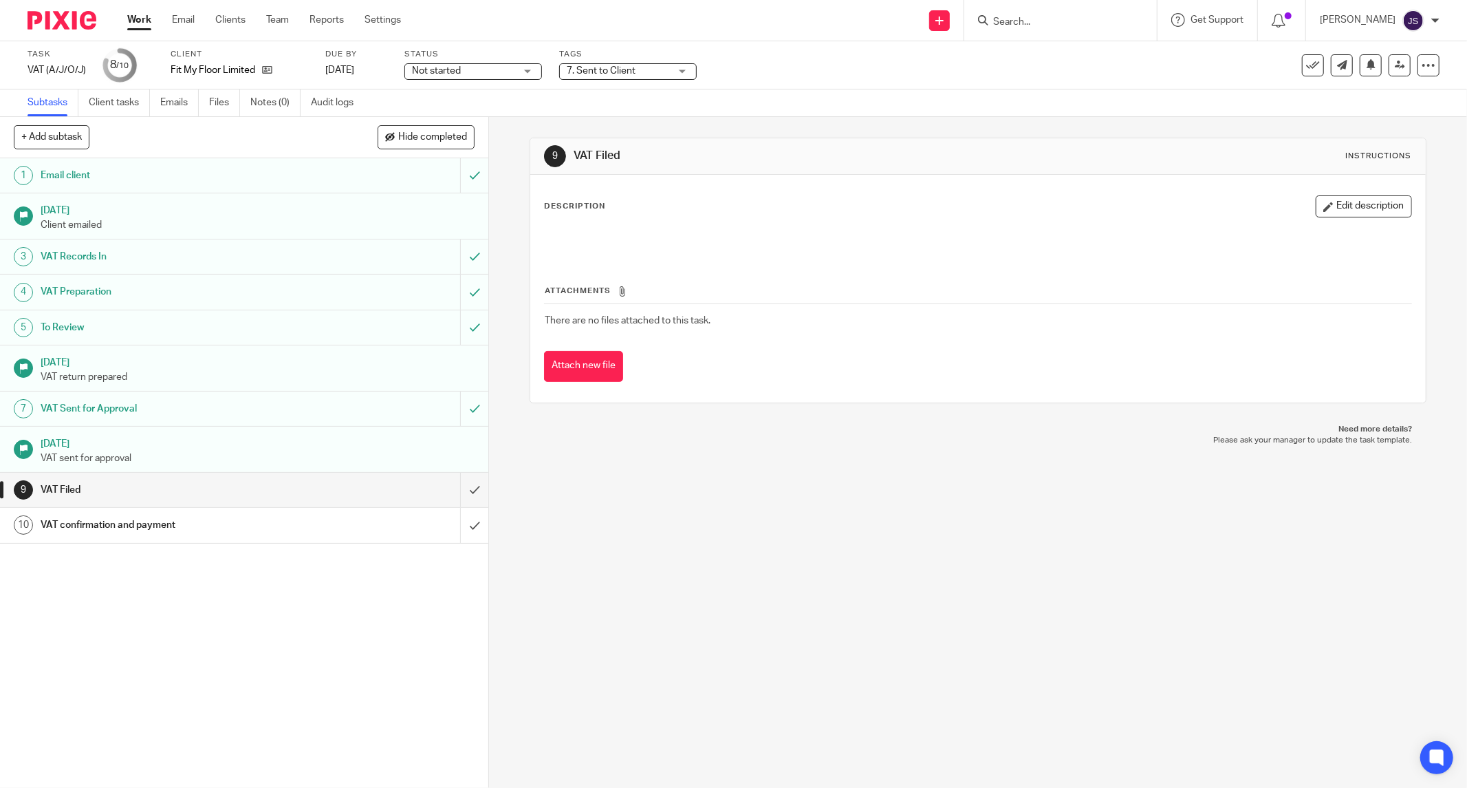
click at [484, 69] on span "Not started" at bounding box center [463, 71] width 103 height 14
click at [458, 110] on li "In progress" at bounding box center [471, 121] width 136 height 28
click at [76, 22] on img at bounding box center [62, 20] width 69 height 19
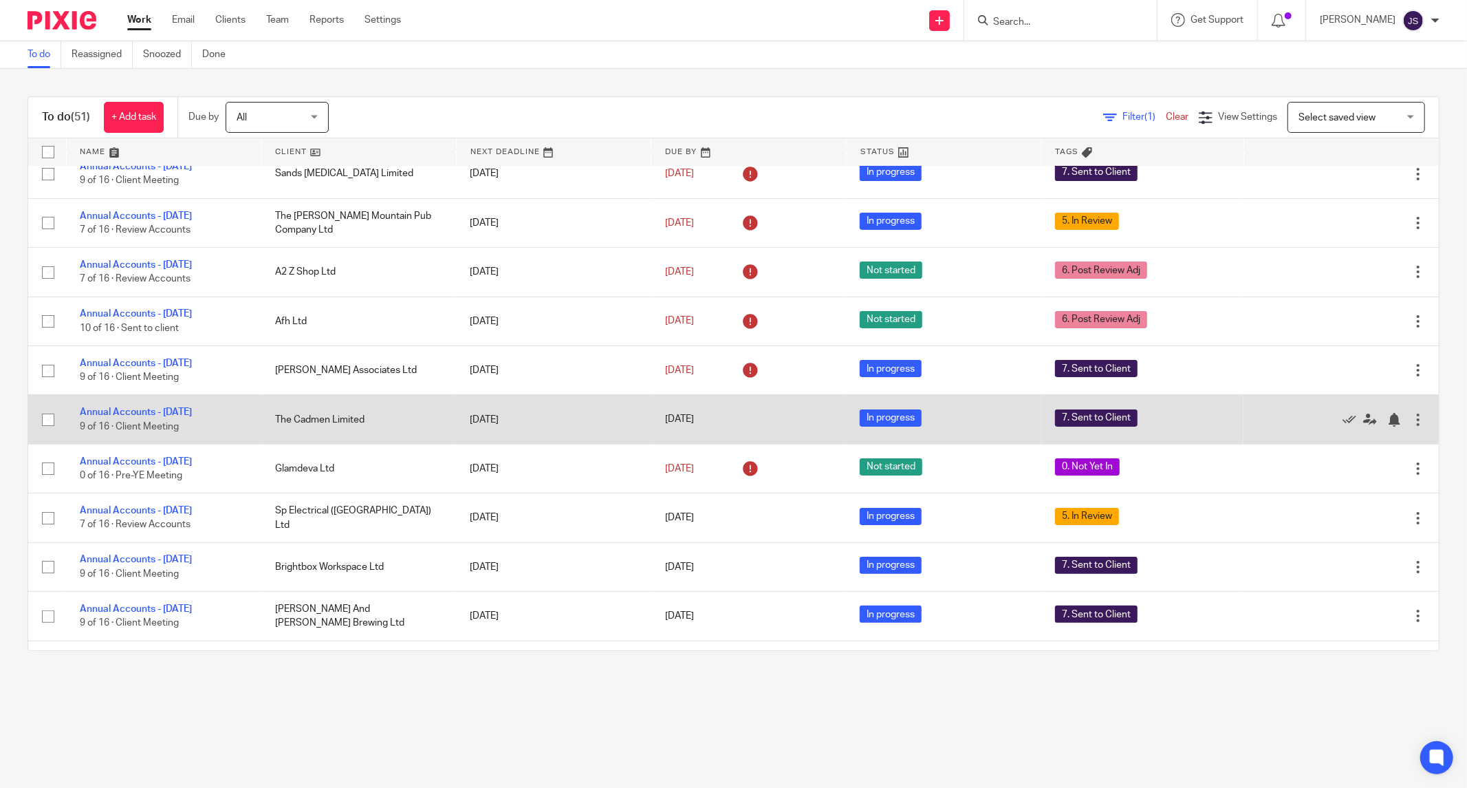
scroll to position [118, 0]
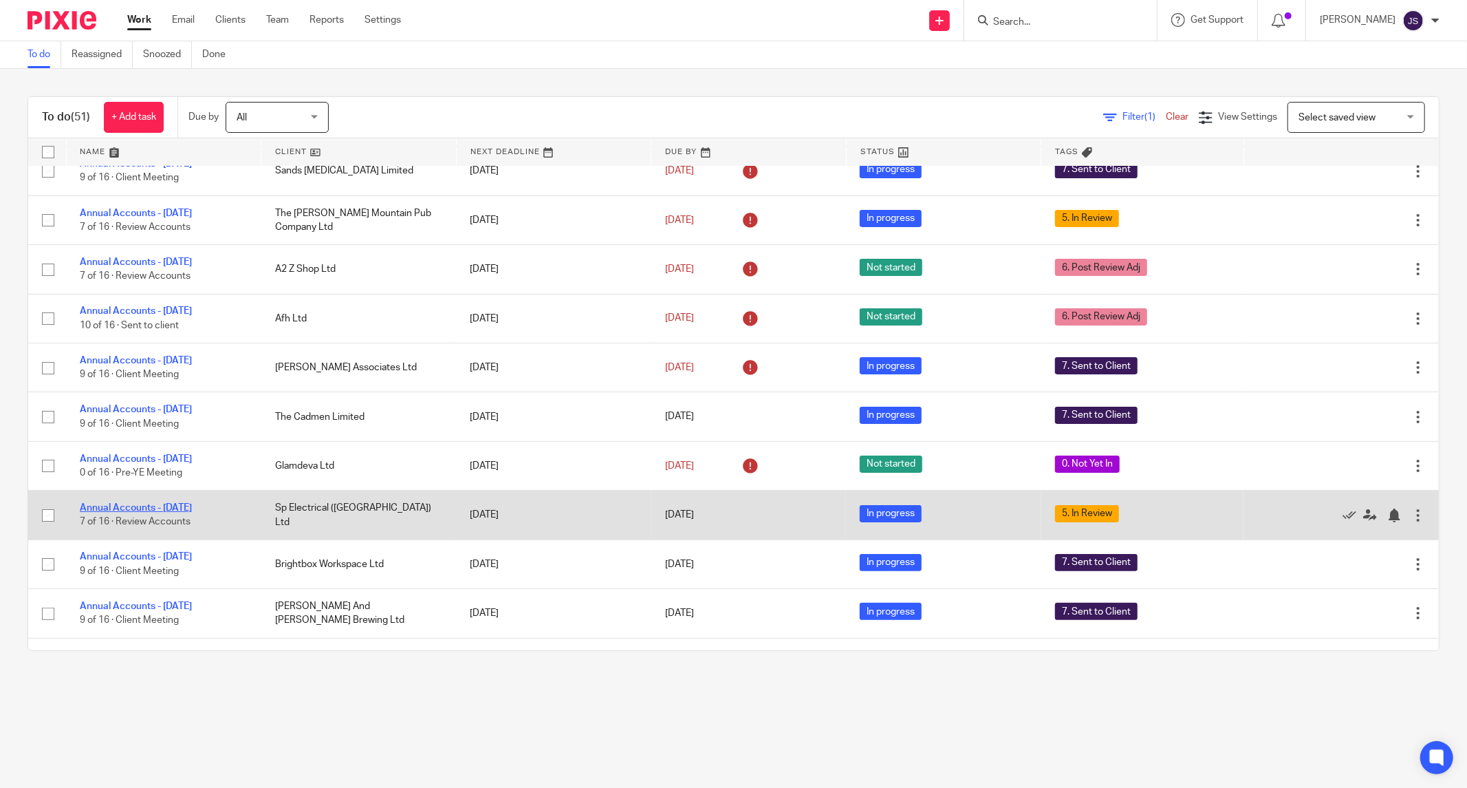
click at [191, 512] on link "Annual Accounts - [DATE]" at bounding box center [136, 508] width 112 height 10
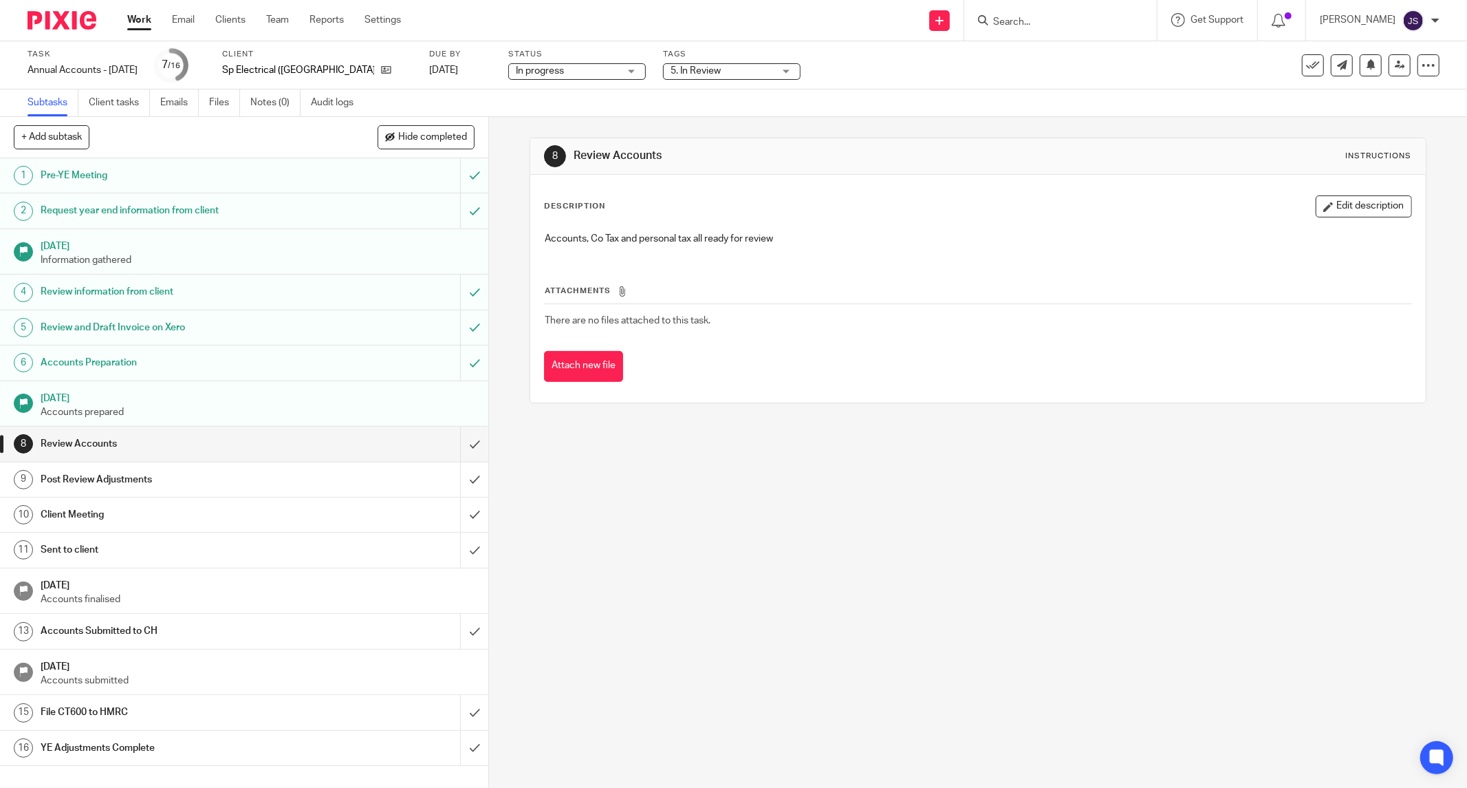
click at [726, 70] on span "5. In Review" at bounding box center [722, 71] width 103 height 14
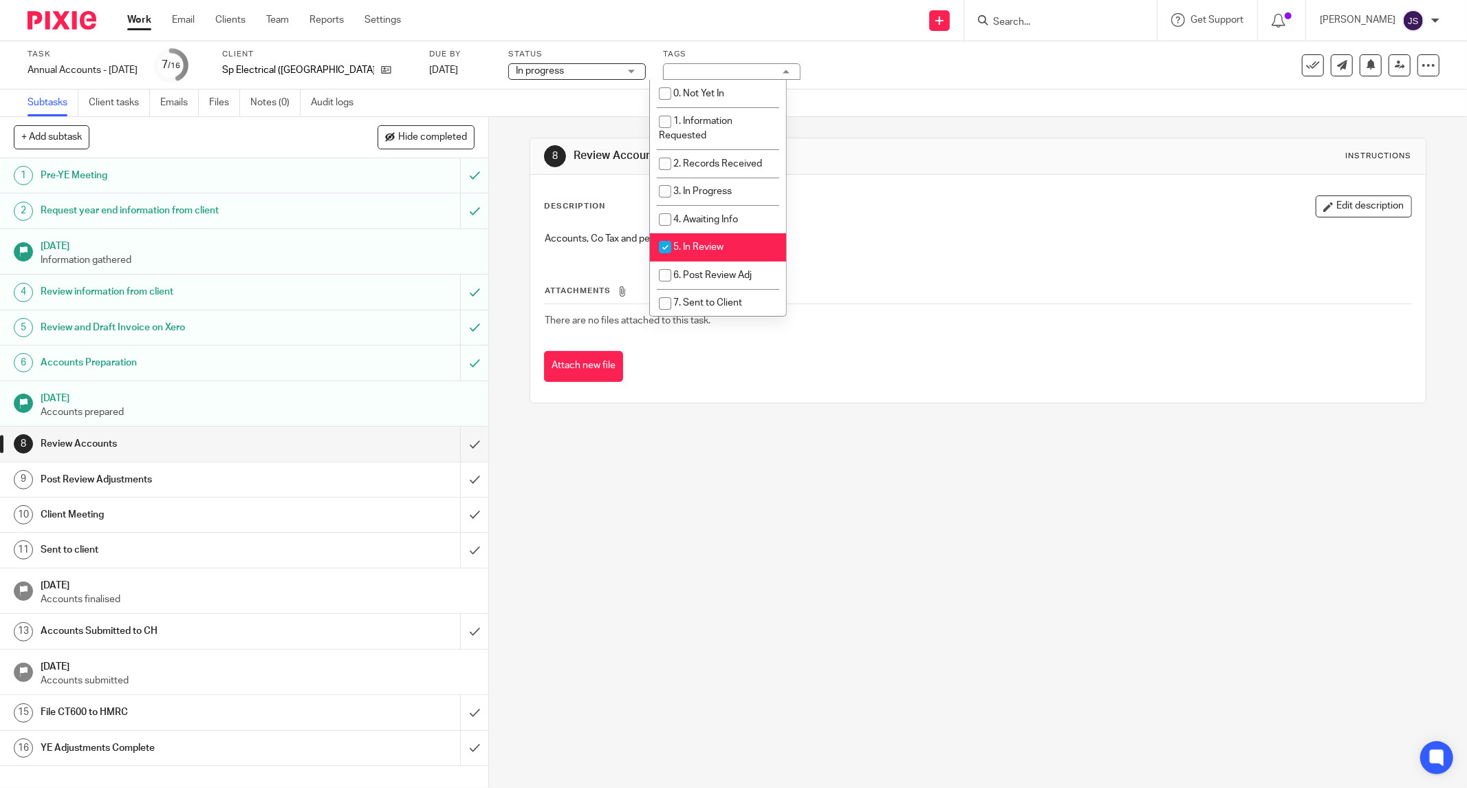
click at [704, 252] on span "5. In Review" at bounding box center [698, 247] width 50 height 10
checkbox input "false"
click at [457, 443] on input "submit" at bounding box center [244, 444] width 488 height 34
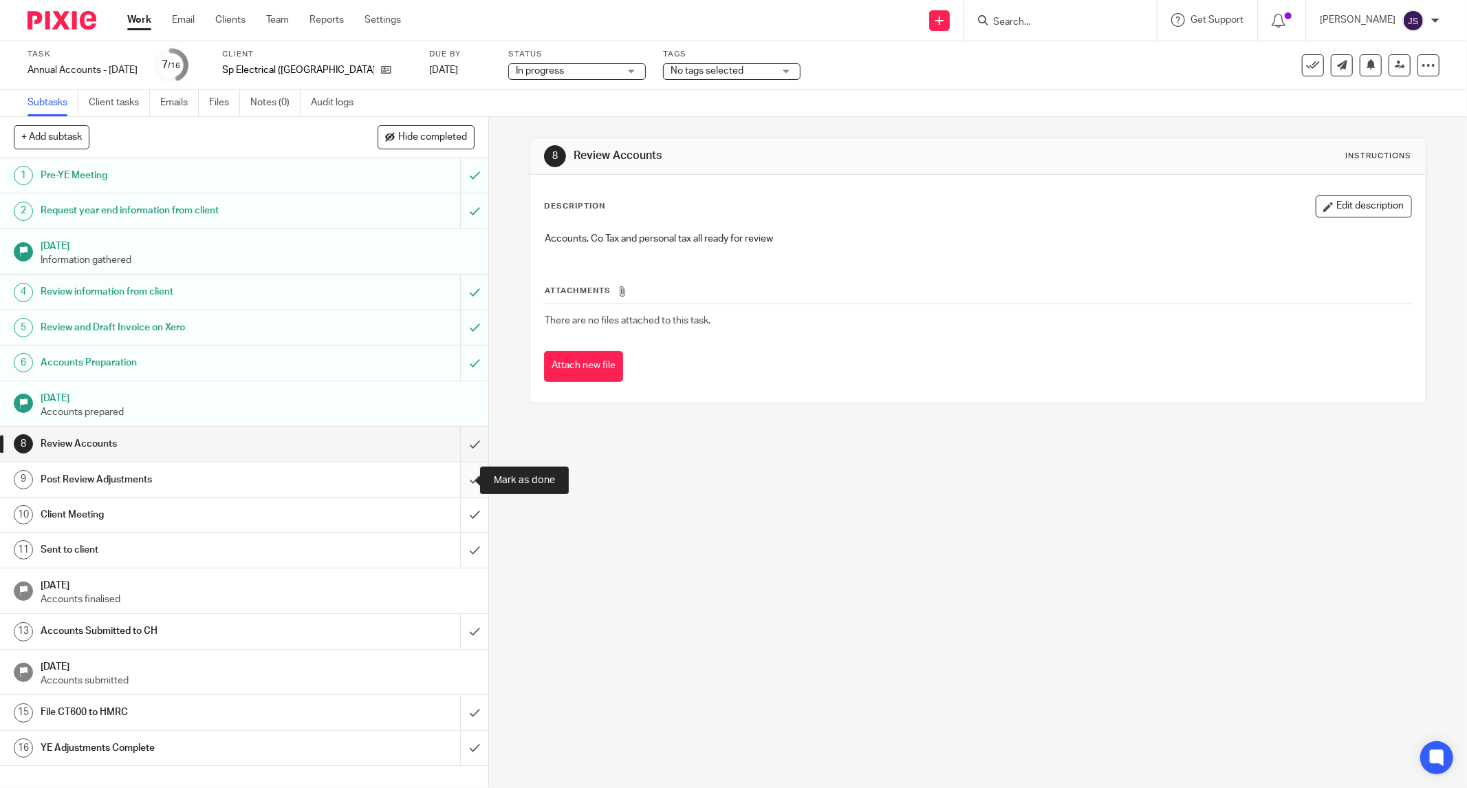
click at [458, 482] on input "submit" at bounding box center [244, 479] width 488 height 34
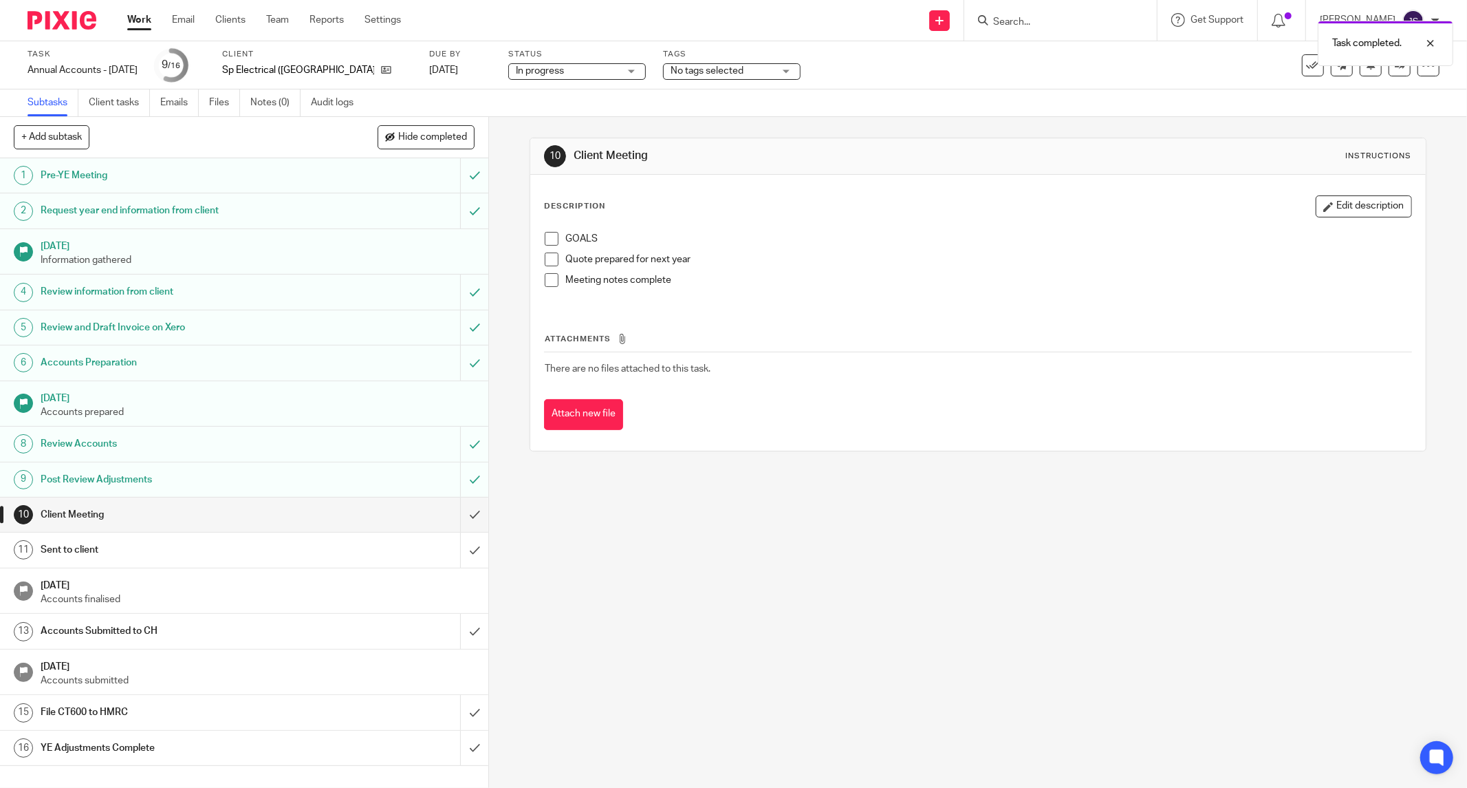
click at [70, 18] on img at bounding box center [62, 20] width 69 height 19
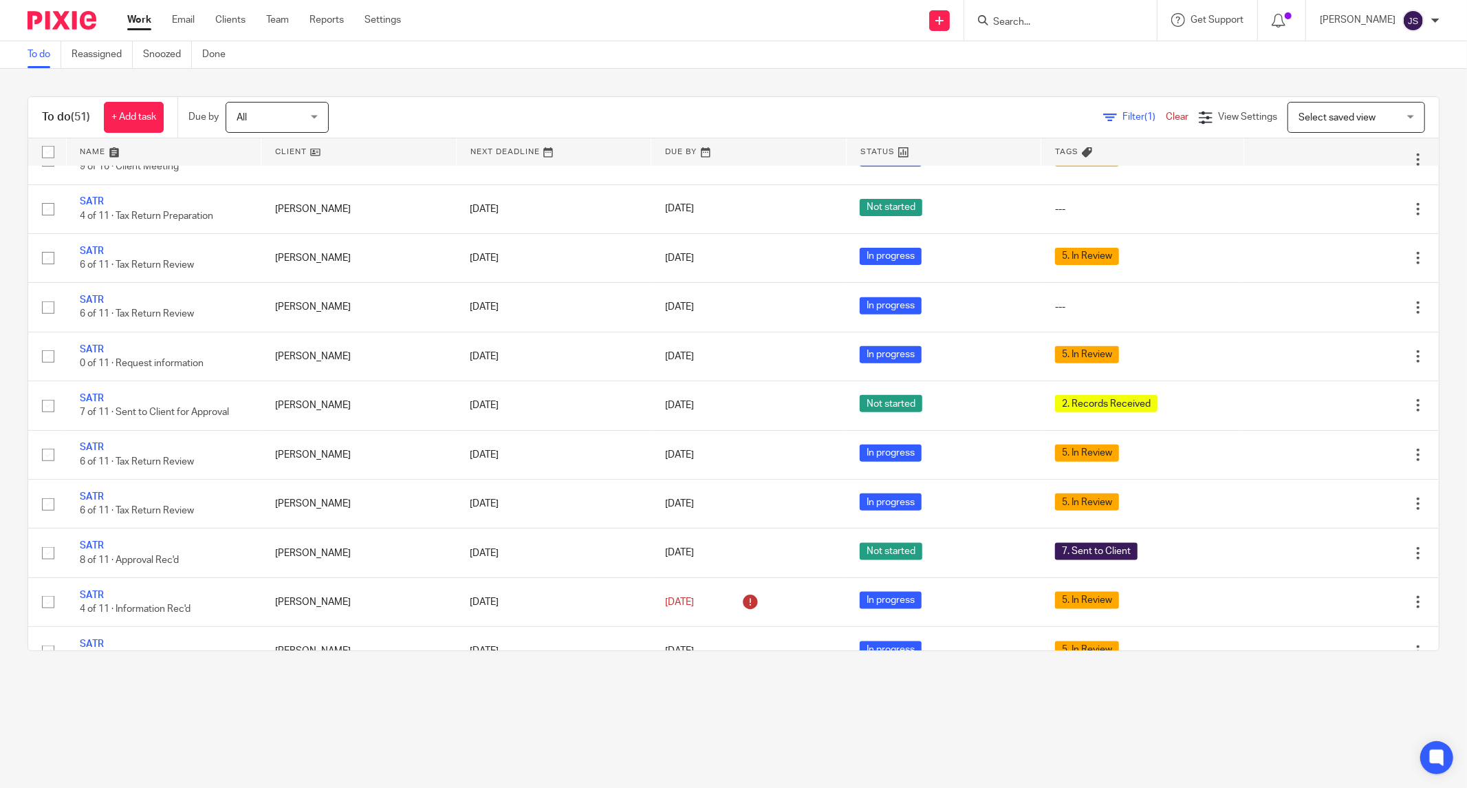
scroll to position [1267, 0]
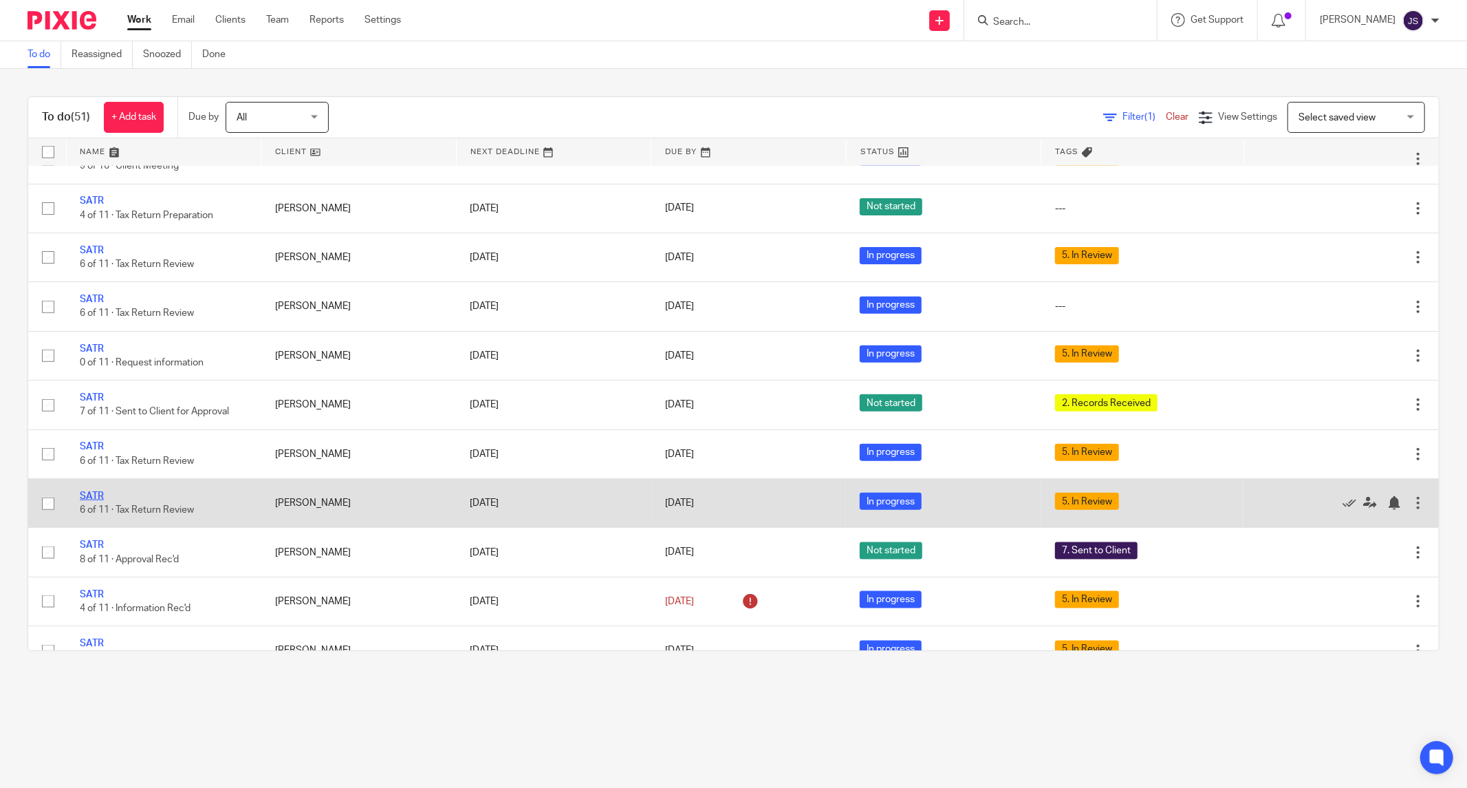
click at [94, 501] on link "SATR" at bounding box center [92, 496] width 24 height 10
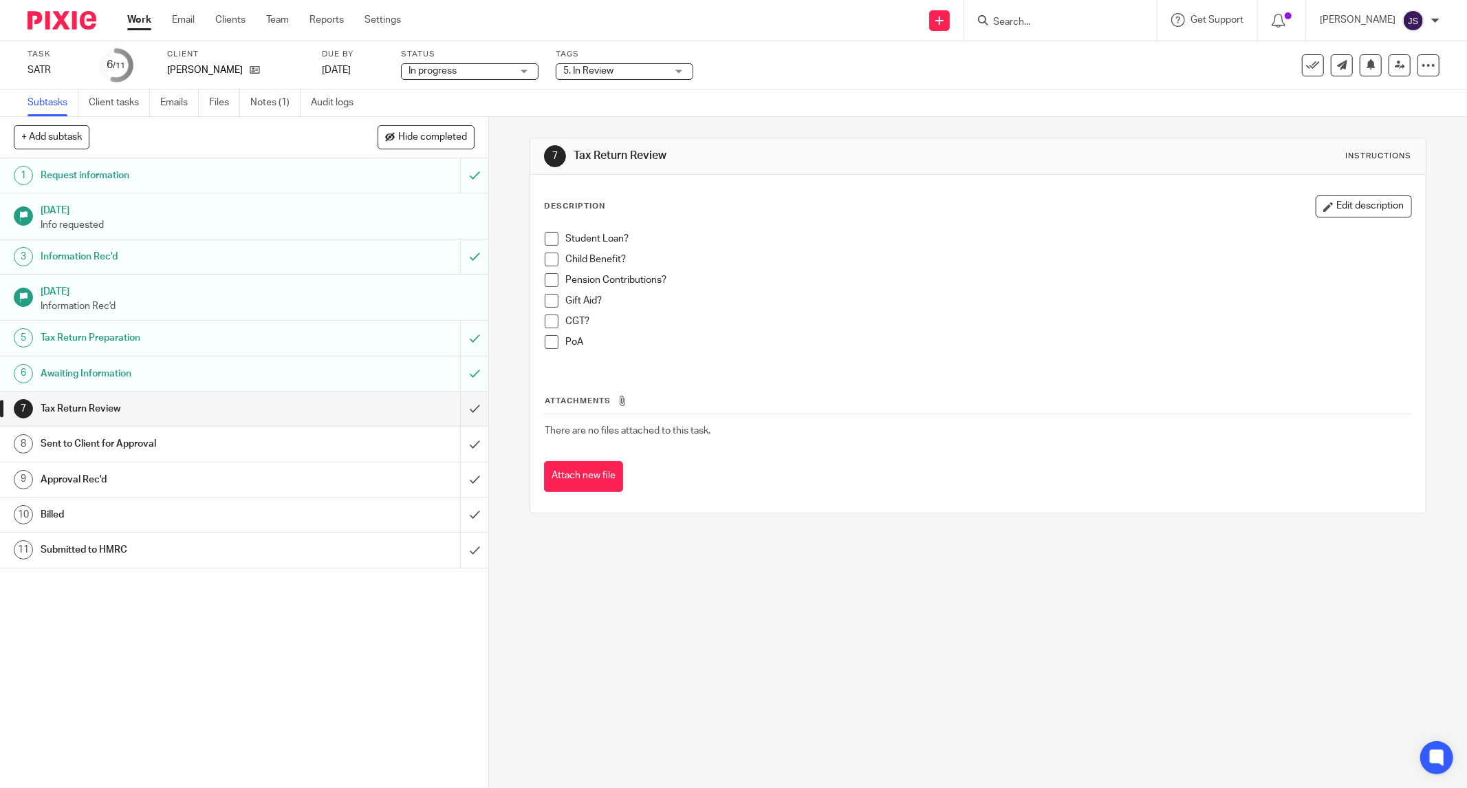
click at [617, 69] on span "5. In Review" at bounding box center [614, 71] width 103 height 14
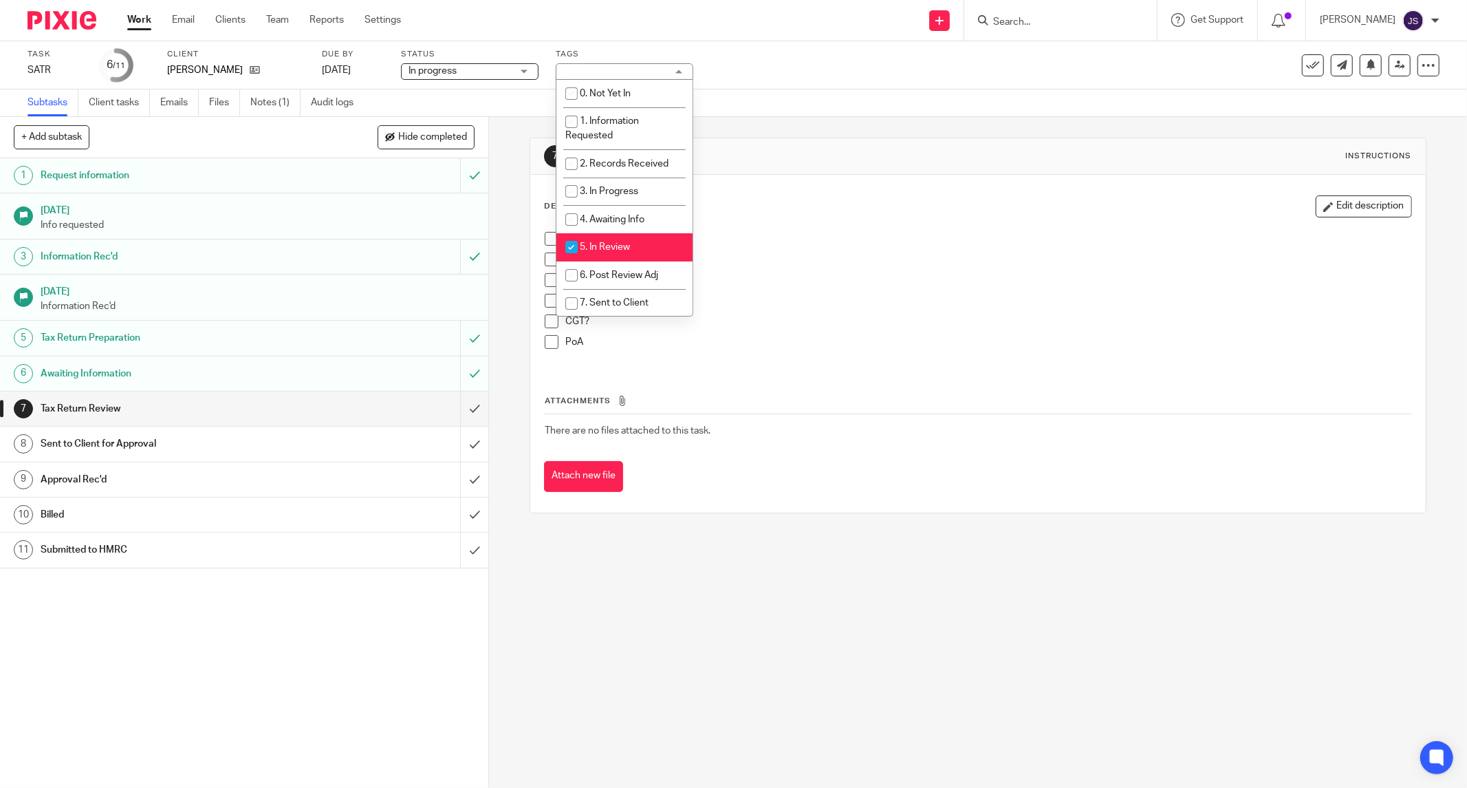
click at [609, 252] on span "5. In Review" at bounding box center [605, 247] width 50 height 10
checkbox input "false"
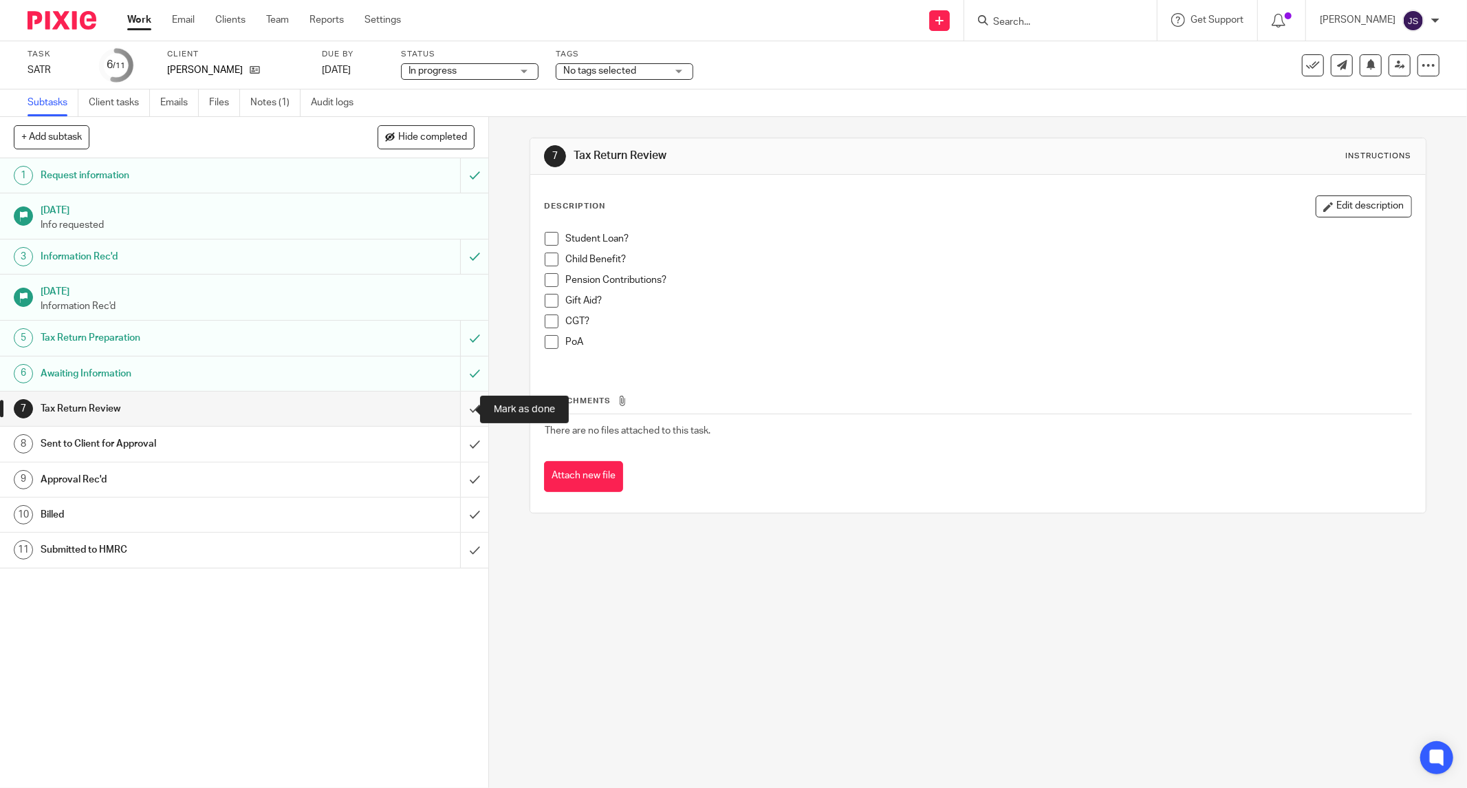
click at [457, 411] on input "submit" at bounding box center [244, 408] width 488 height 34
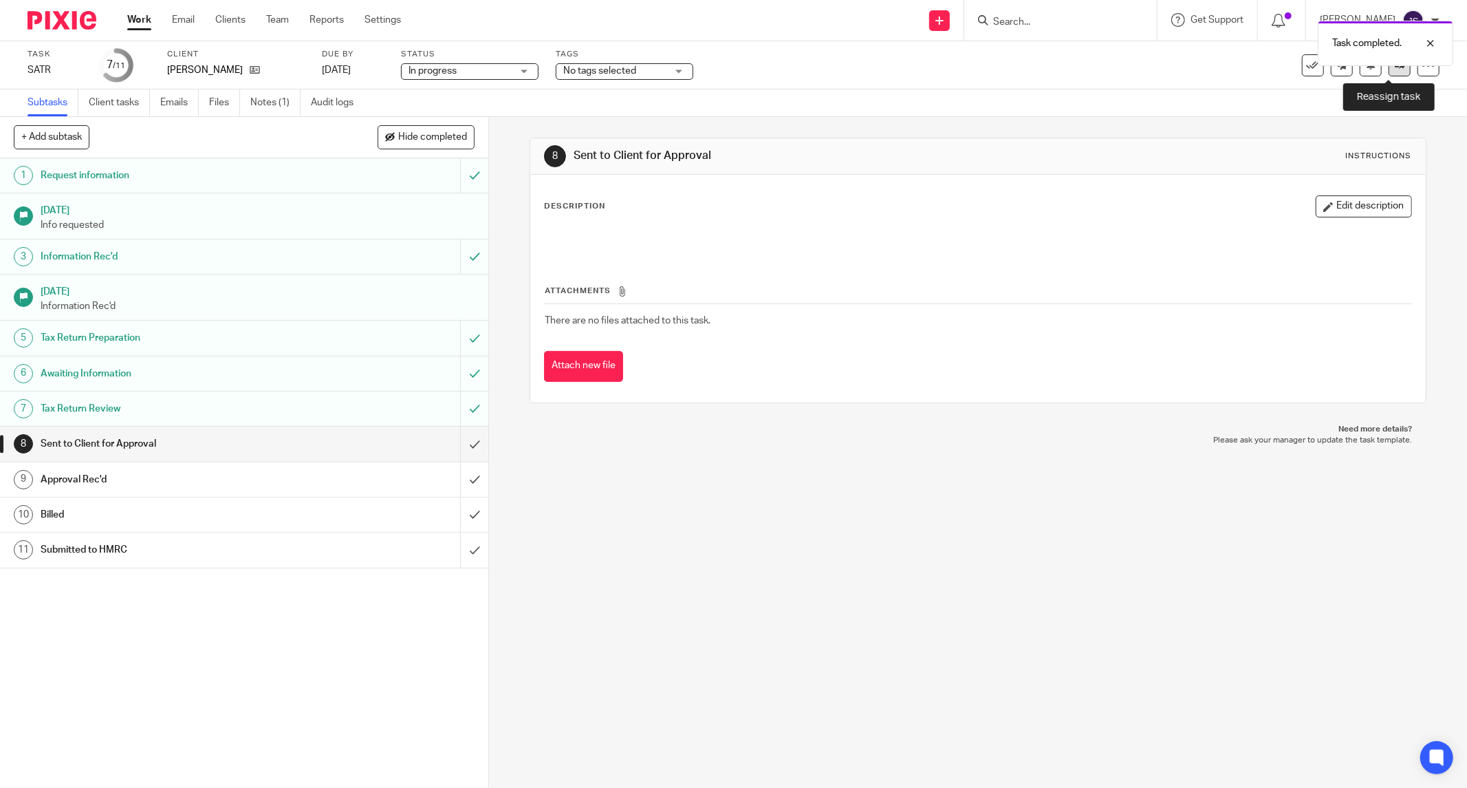
click at [1389, 70] on link at bounding box center [1400, 65] width 22 height 22
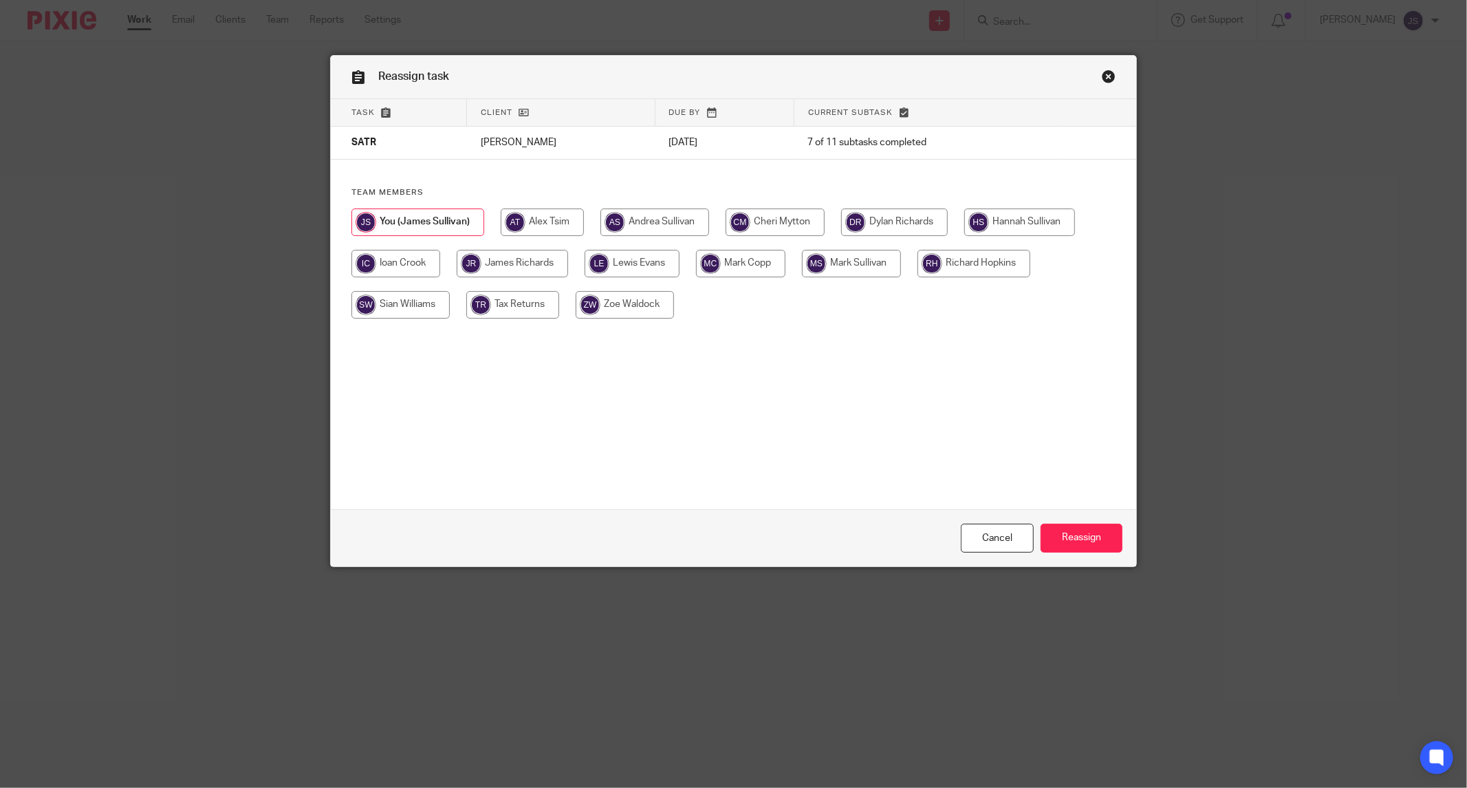
click at [543, 273] on input "radio" at bounding box center [512, 264] width 111 height 28
radio input "true"
click at [1076, 535] on input "Reassign" at bounding box center [1082, 539] width 82 height 30
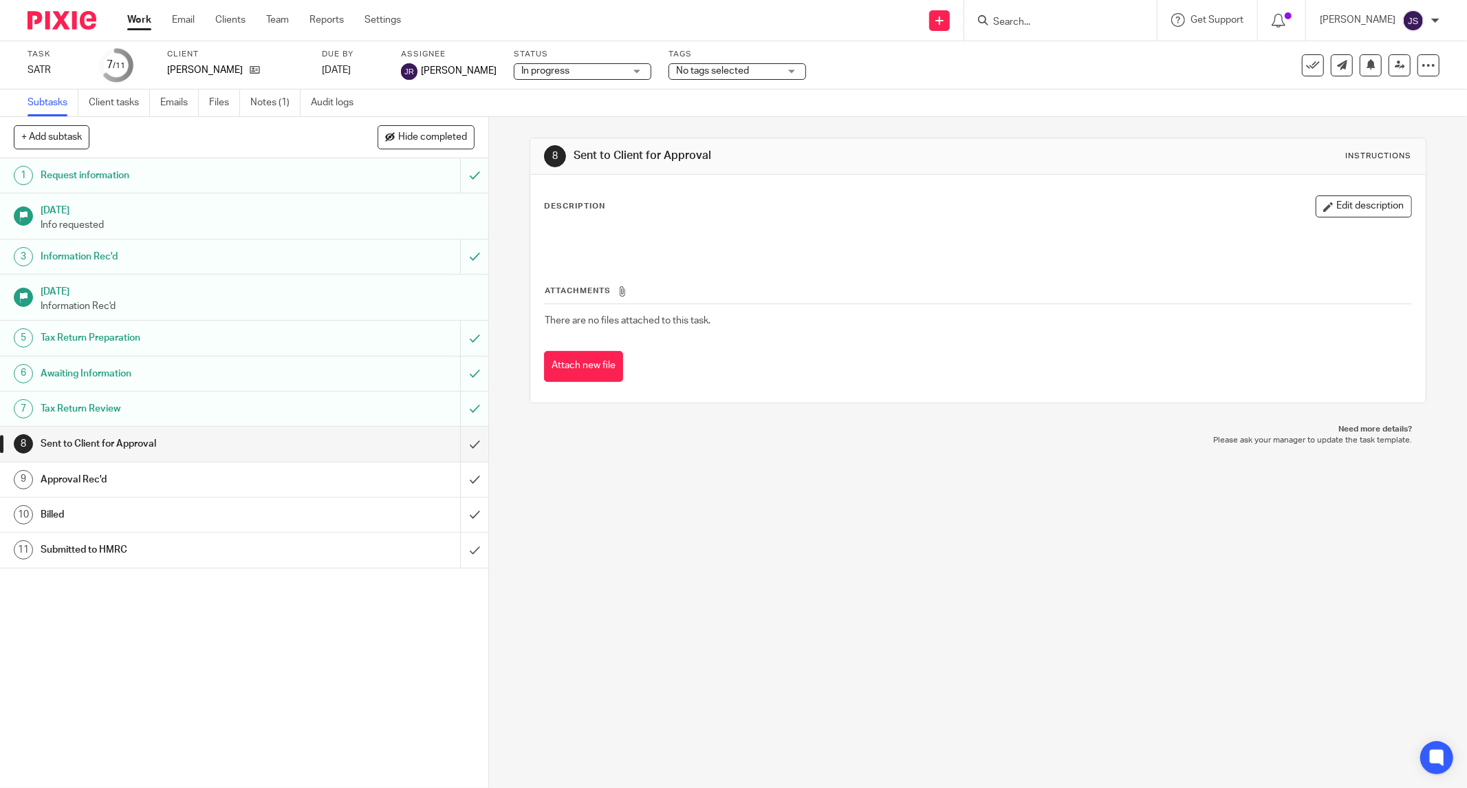
click at [83, 21] on img at bounding box center [62, 20] width 69 height 19
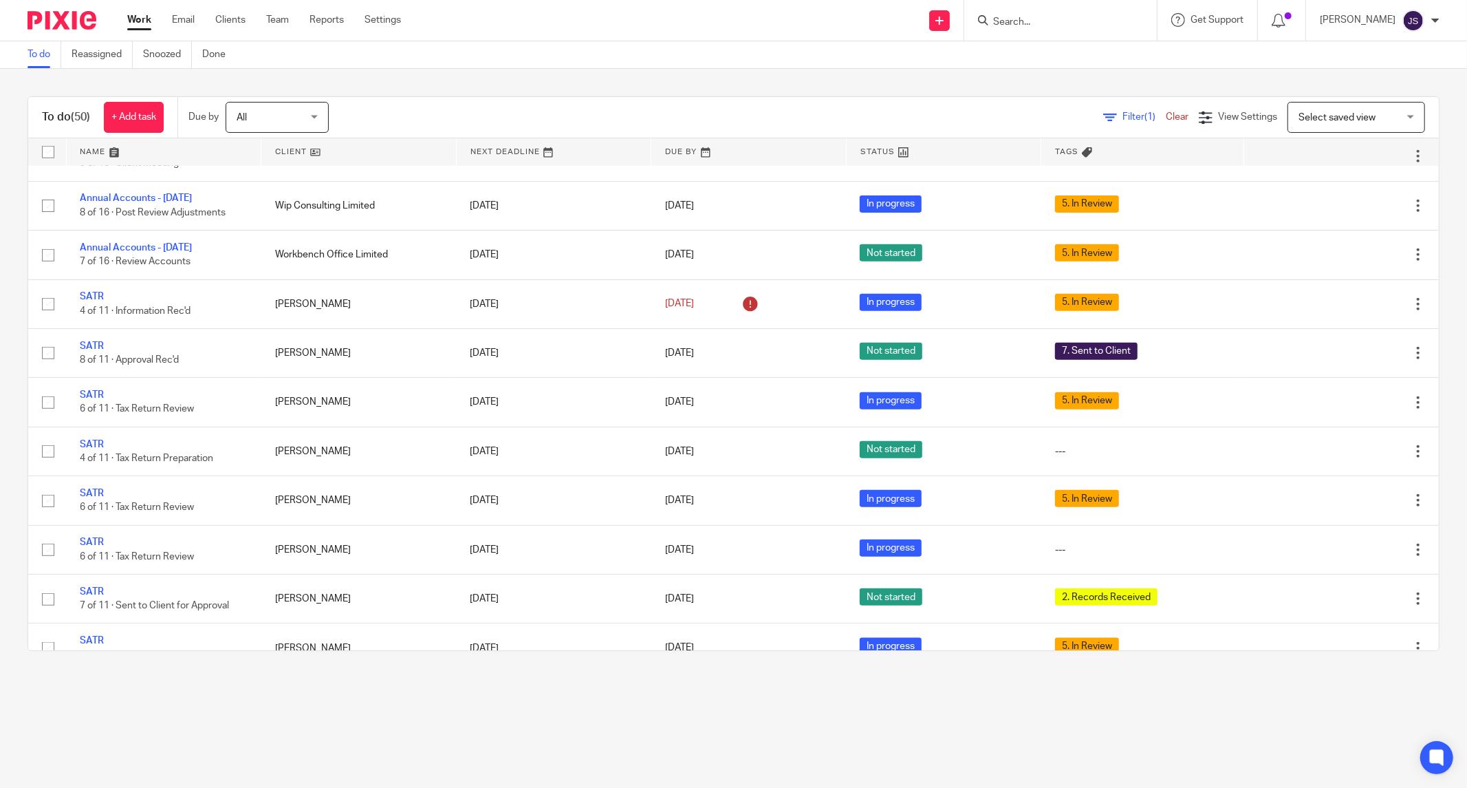
scroll to position [1172, 0]
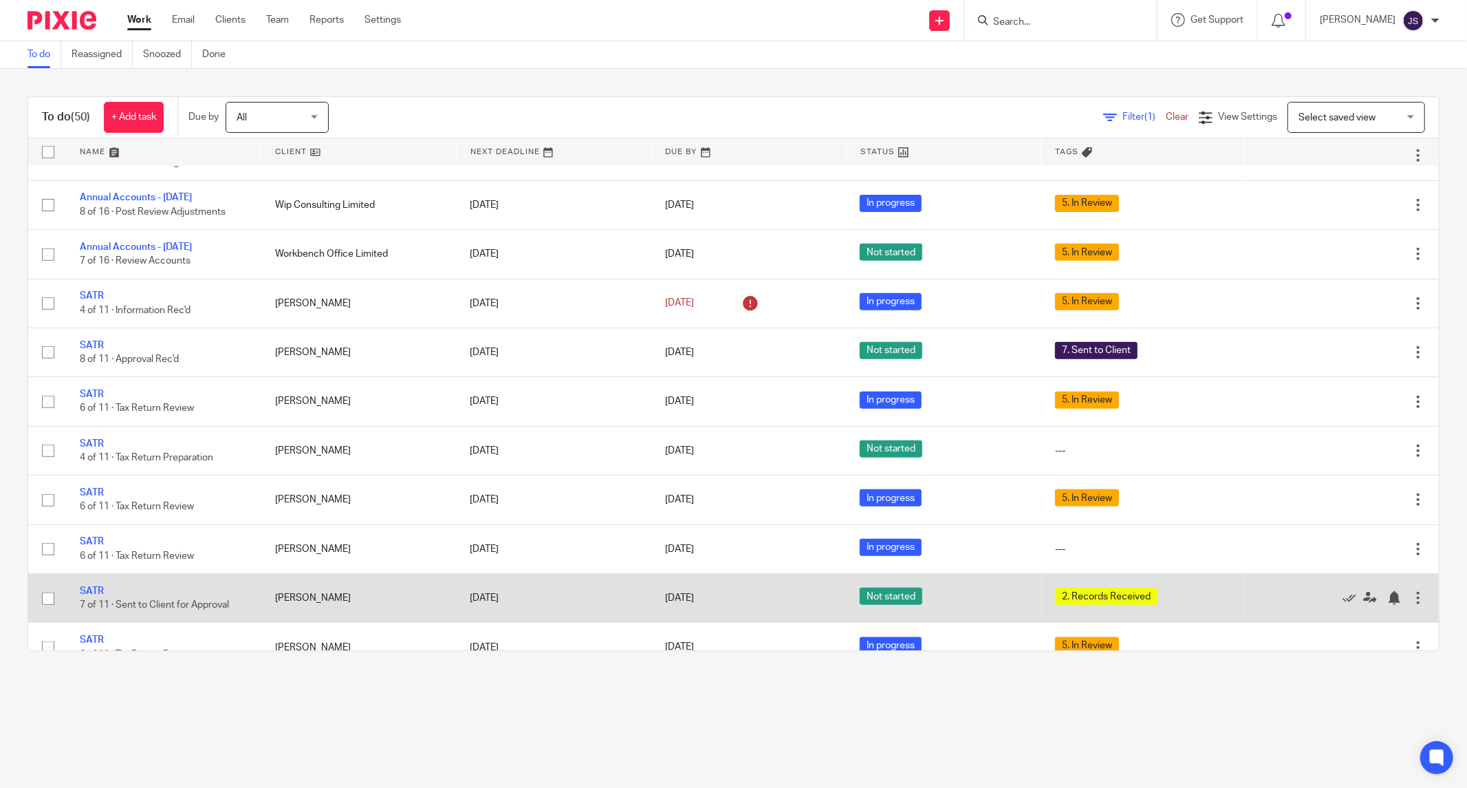
click at [85, 597] on td "SATR 7 of 11 · Sent to Client for Approval" at bounding box center [163, 598] width 195 height 49
click at [93, 596] on link "SATR" at bounding box center [92, 591] width 24 height 10
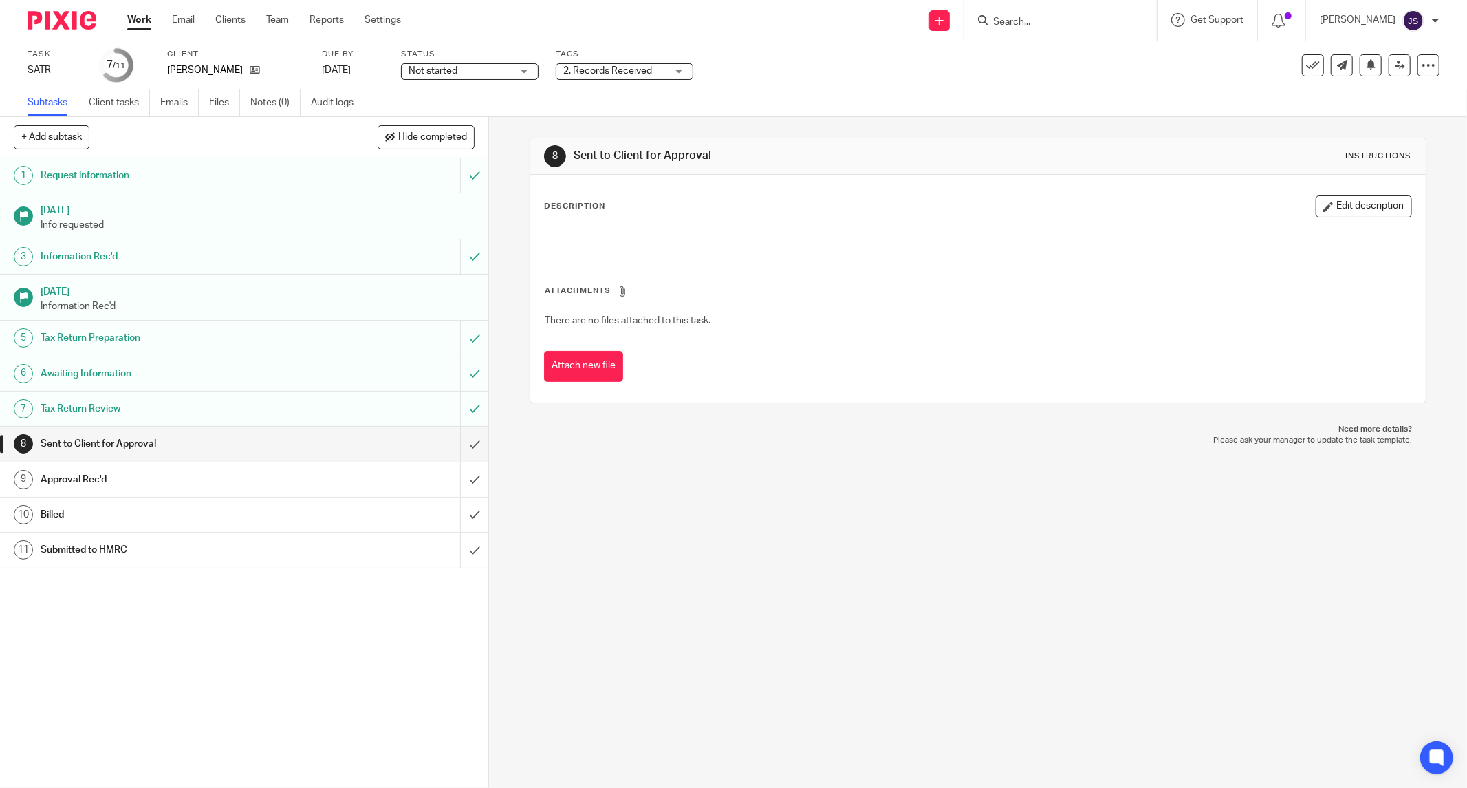
click at [592, 69] on span "2. Records Received" at bounding box center [607, 71] width 89 height 10
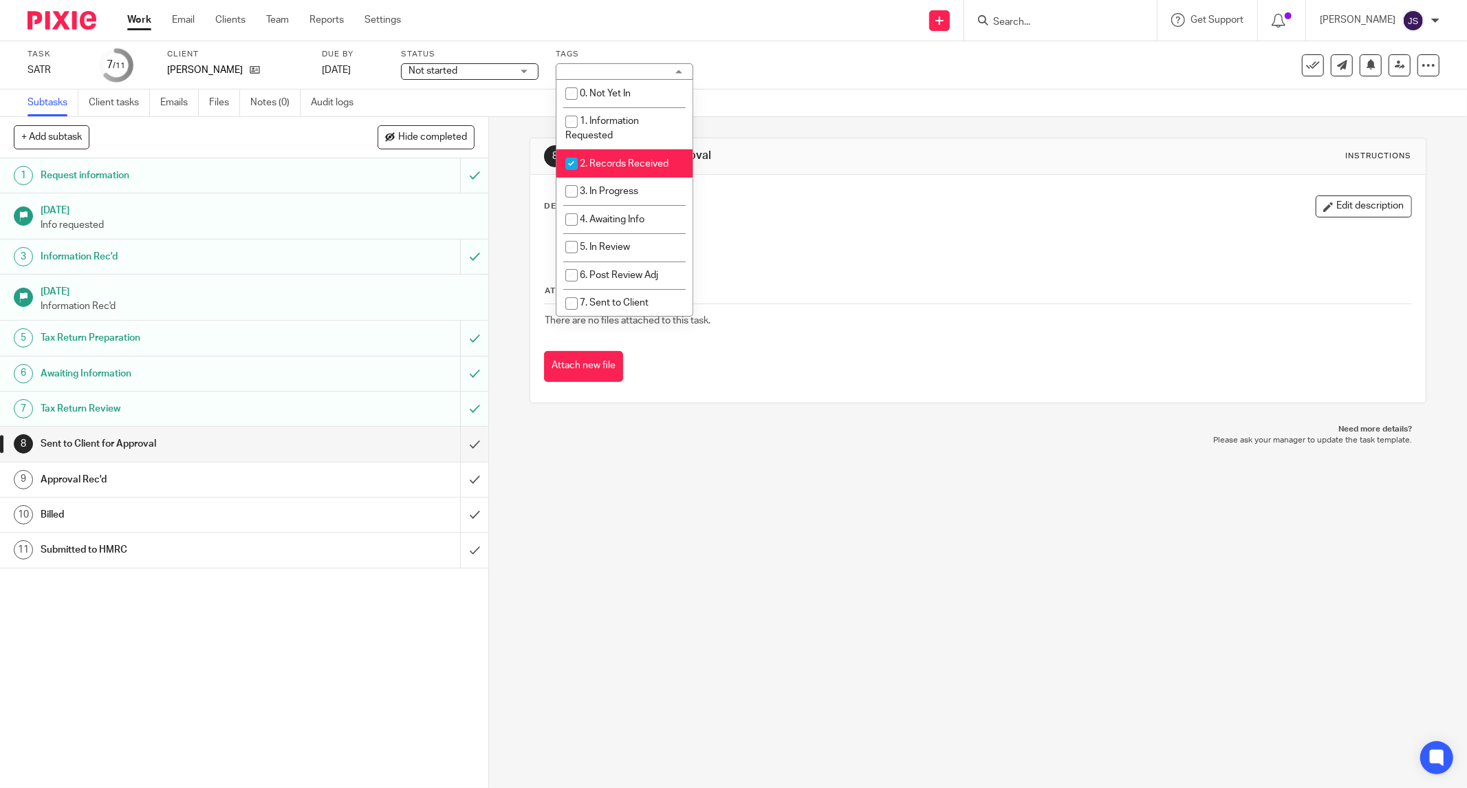
click at [616, 168] on span "2. Records Received" at bounding box center [624, 164] width 89 height 10
checkbox input "false"
click at [628, 500] on div "8 Sent to Client for Approval Instructions Description Edit description Attachm…" at bounding box center [978, 452] width 978 height 671
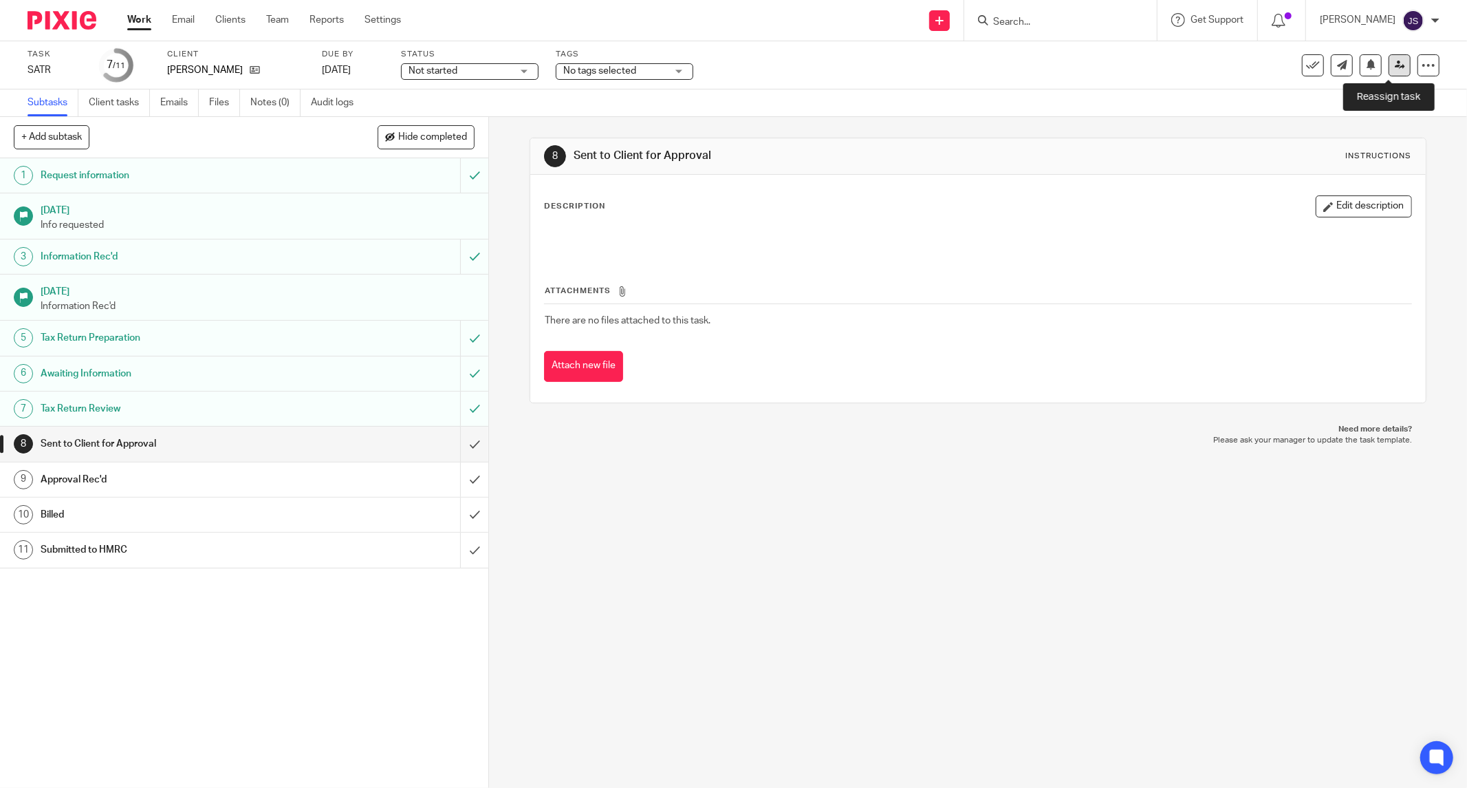
click at [1395, 66] on icon at bounding box center [1400, 65] width 10 height 10
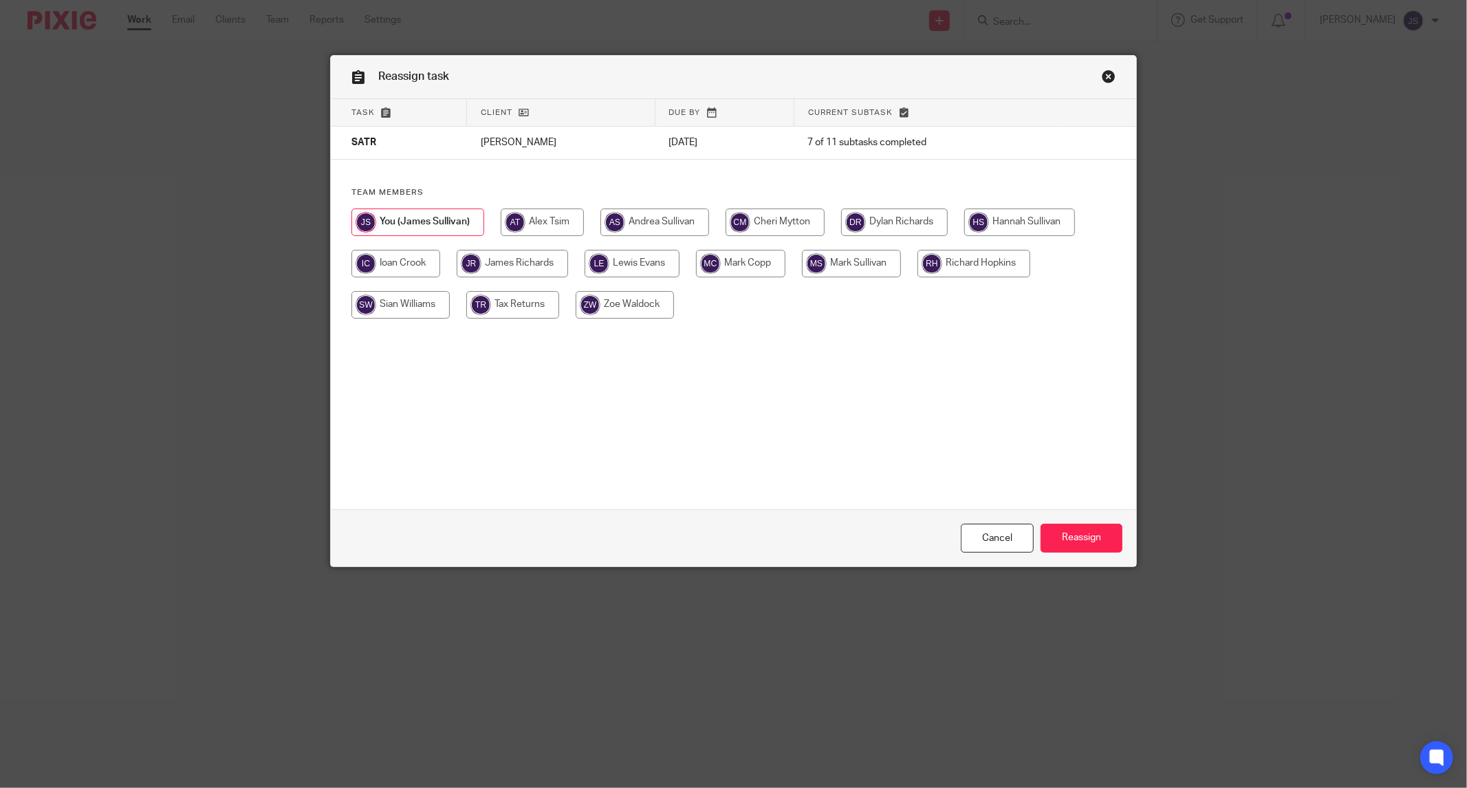
click at [727, 260] on input "radio" at bounding box center [740, 264] width 89 height 28
radio input "true"
click at [1070, 541] on input "Reassign" at bounding box center [1082, 539] width 82 height 30
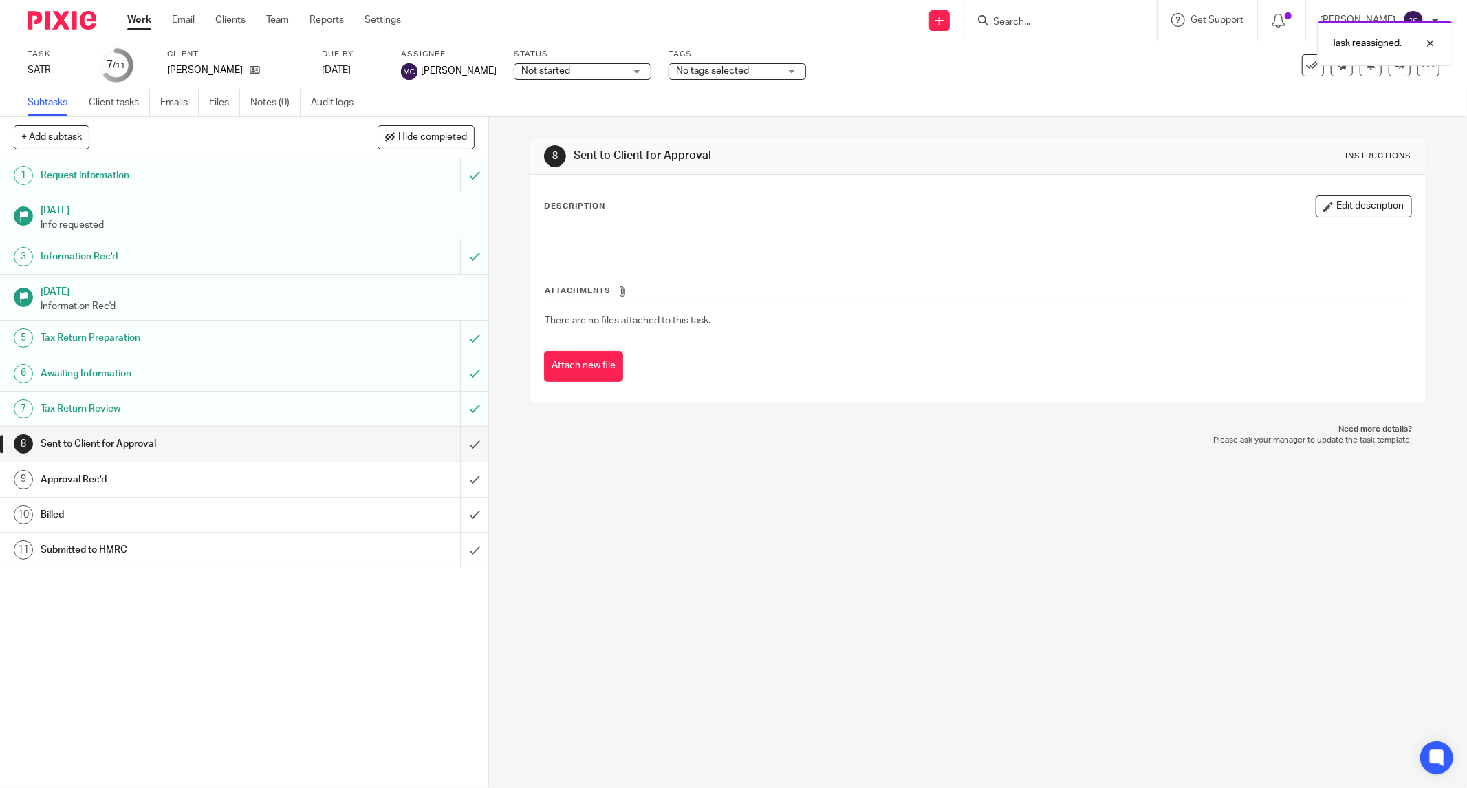
click at [76, 18] on img at bounding box center [62, 20] width 69 height 19
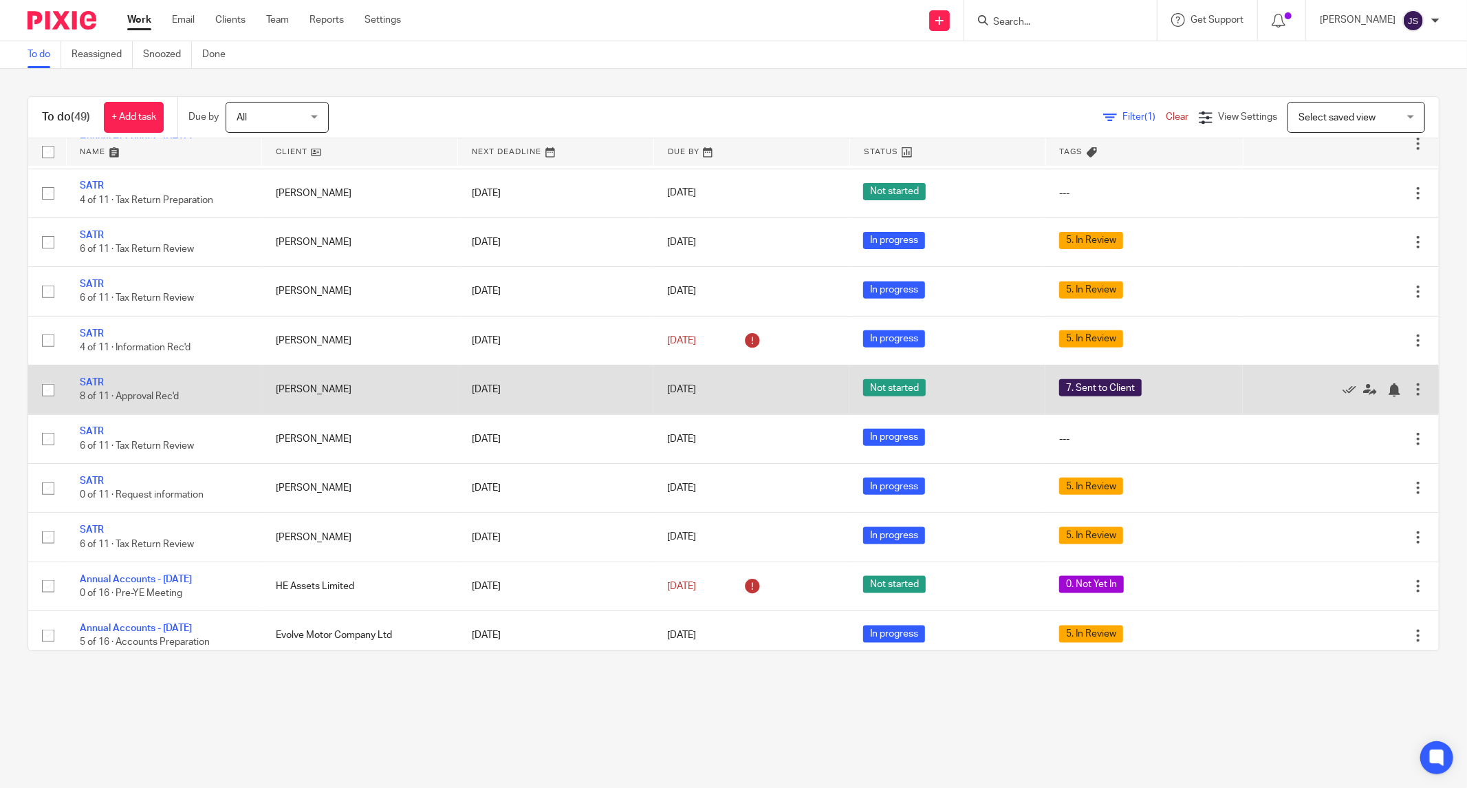
scroll to position [1278, 0]
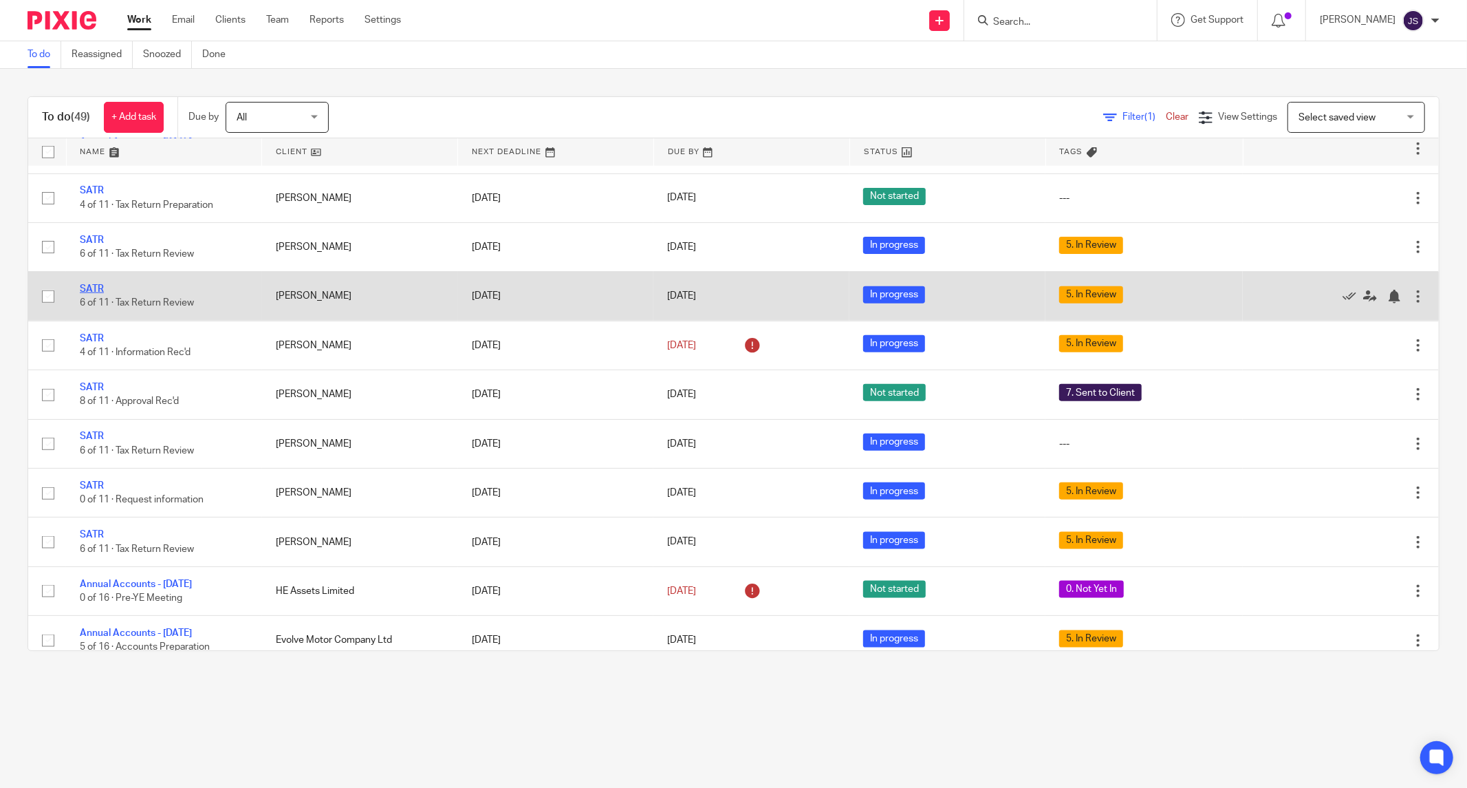
click at [91, 294] on link "SATR" at bounding box center [92, 289] width 24 height 10
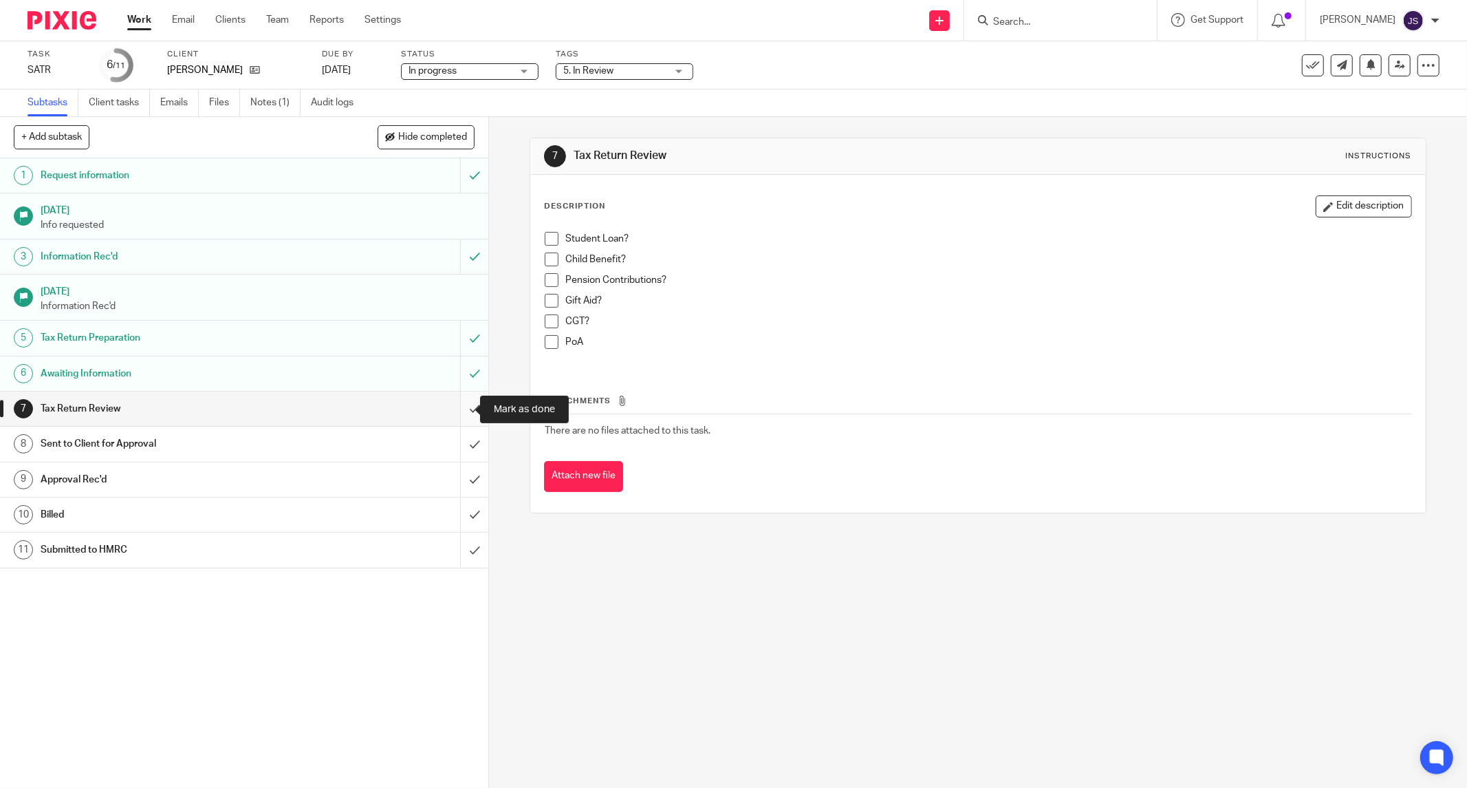
click at [457, 416] on input "submit" at bounding box center [244, 408] width 488 height 34
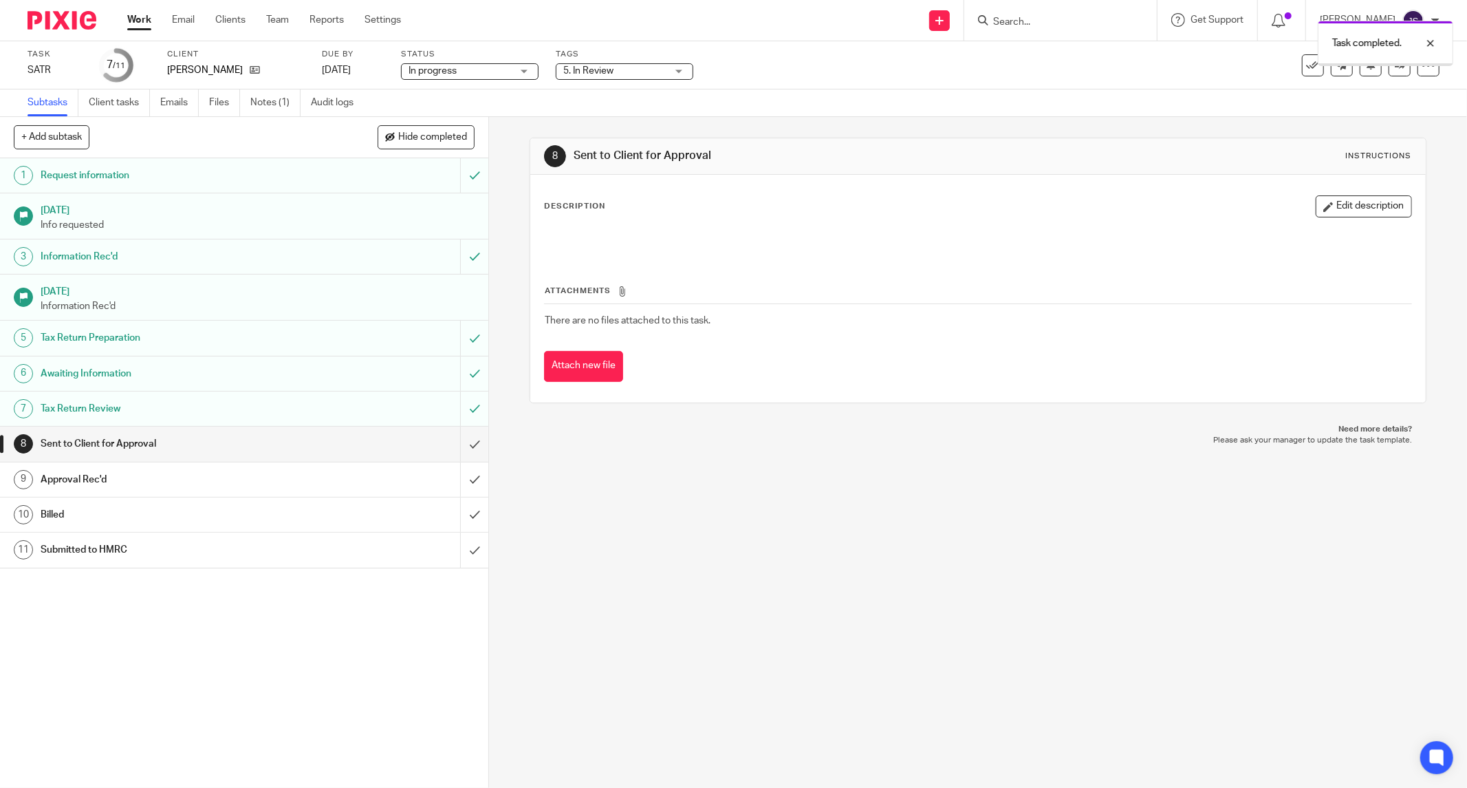
click at [661, 74] on span "5. In Review" at bounding box center [614, 71] width 103 height 14
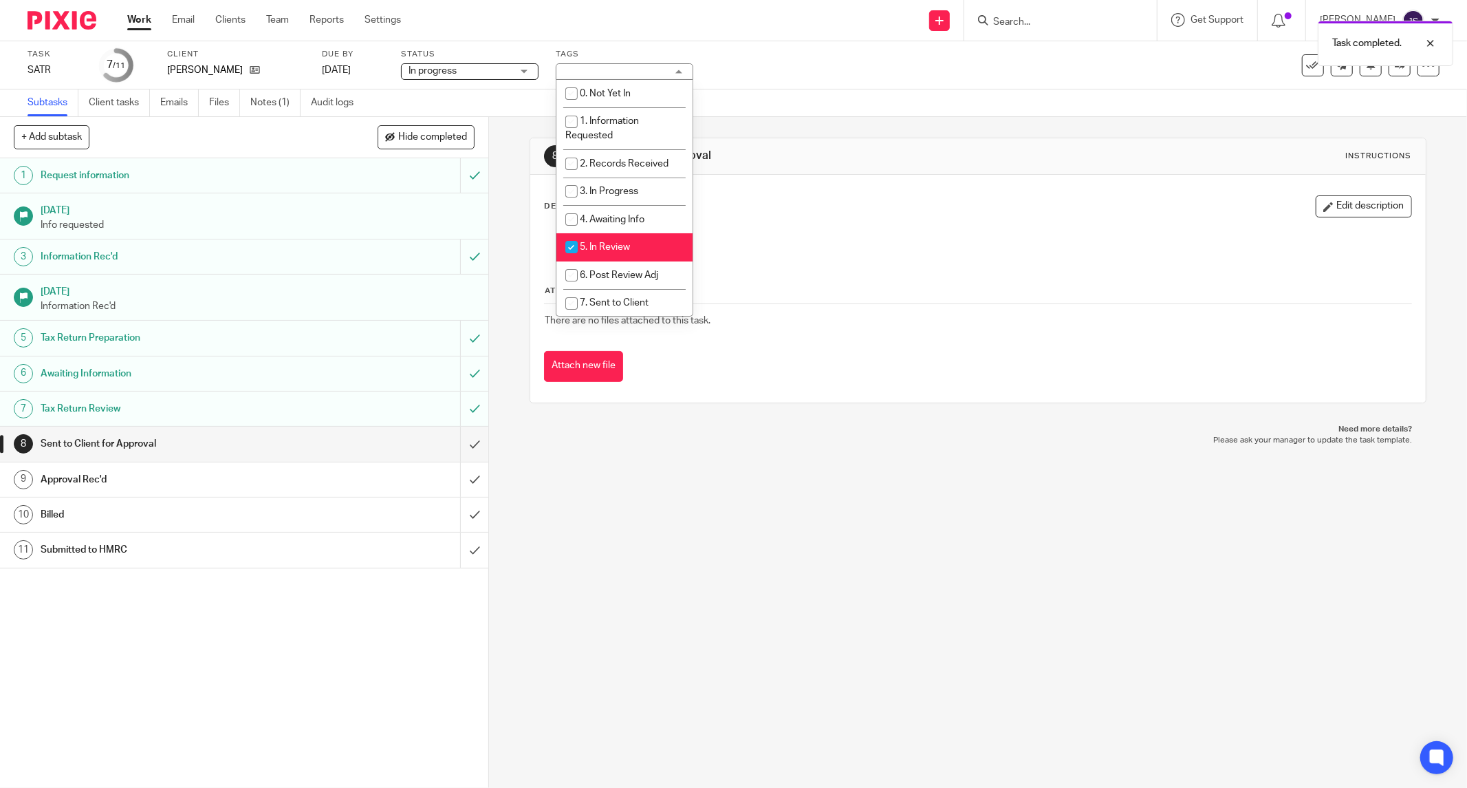
click at [619, 252] on span "5. In Review" at bounding box center [605, 247] width 50 height 10
checkbox input "false"
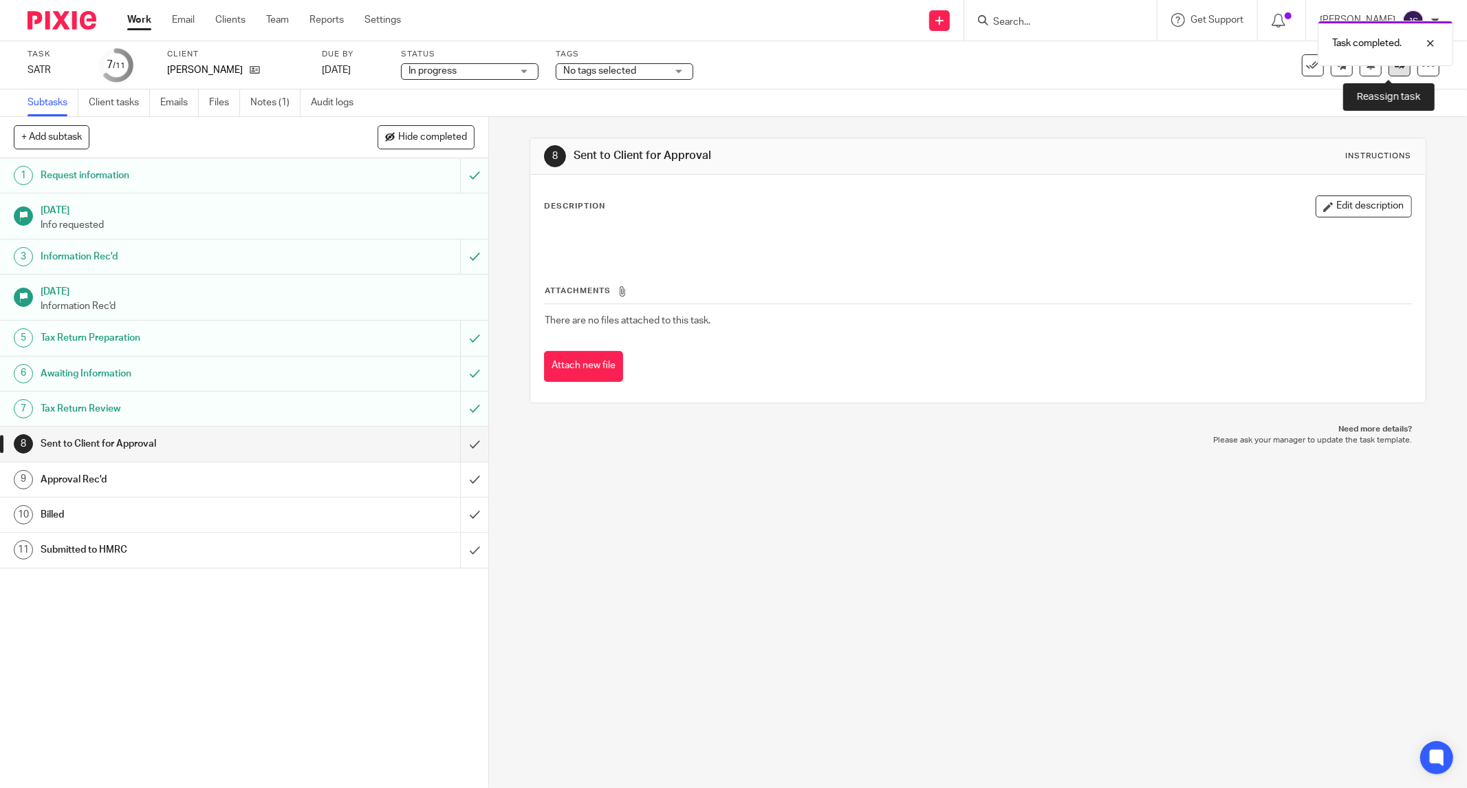
click at [1389, 74] on link at bounding box center [1400, 65] width 22 height 22
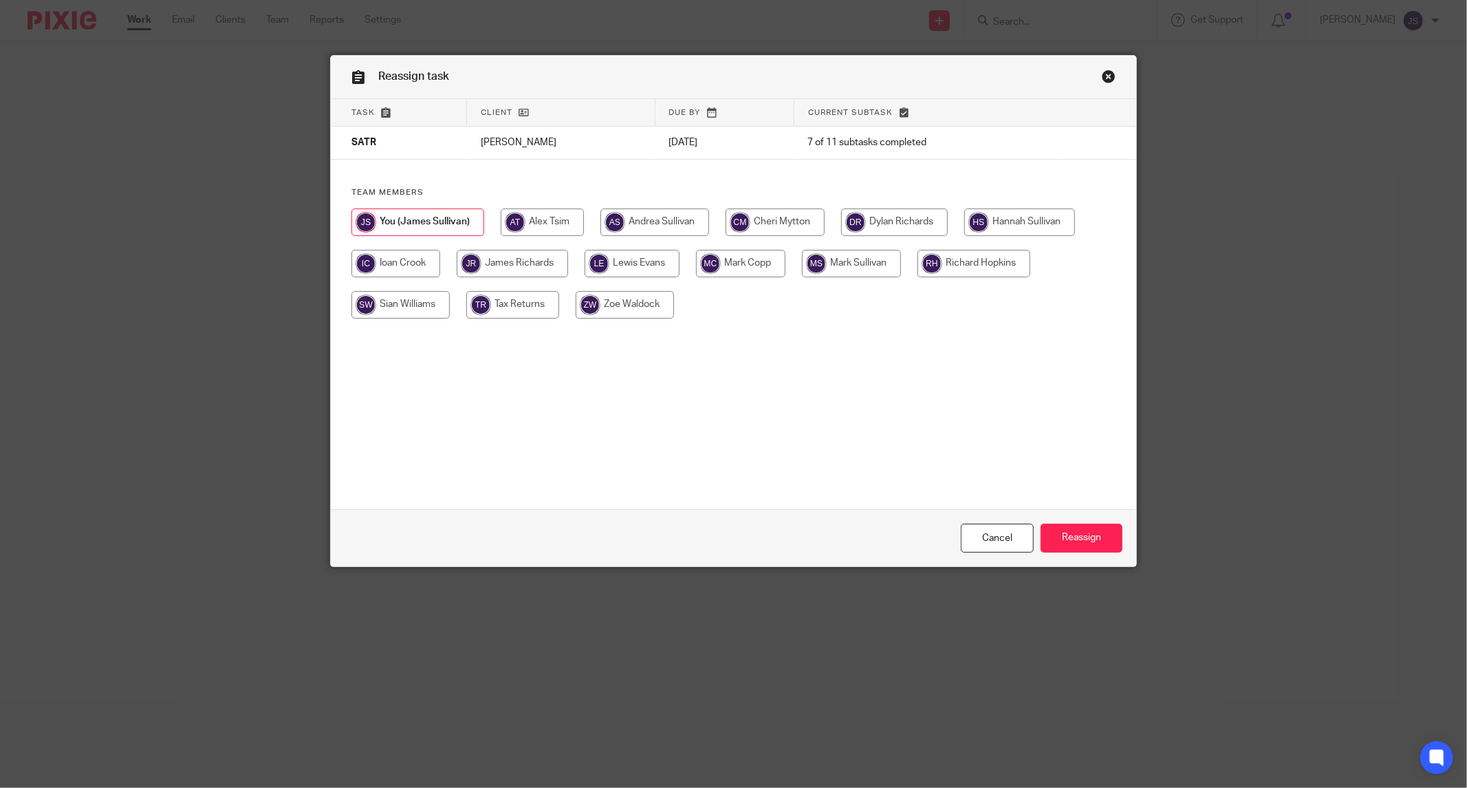
click at [511, 267] on input "radio" at bounding box center [512, 264] width 111 height 28
radio input "true"
click at [1059, 524] on input "Reassign" at bounding box center [1082, 539] width 82 height 30
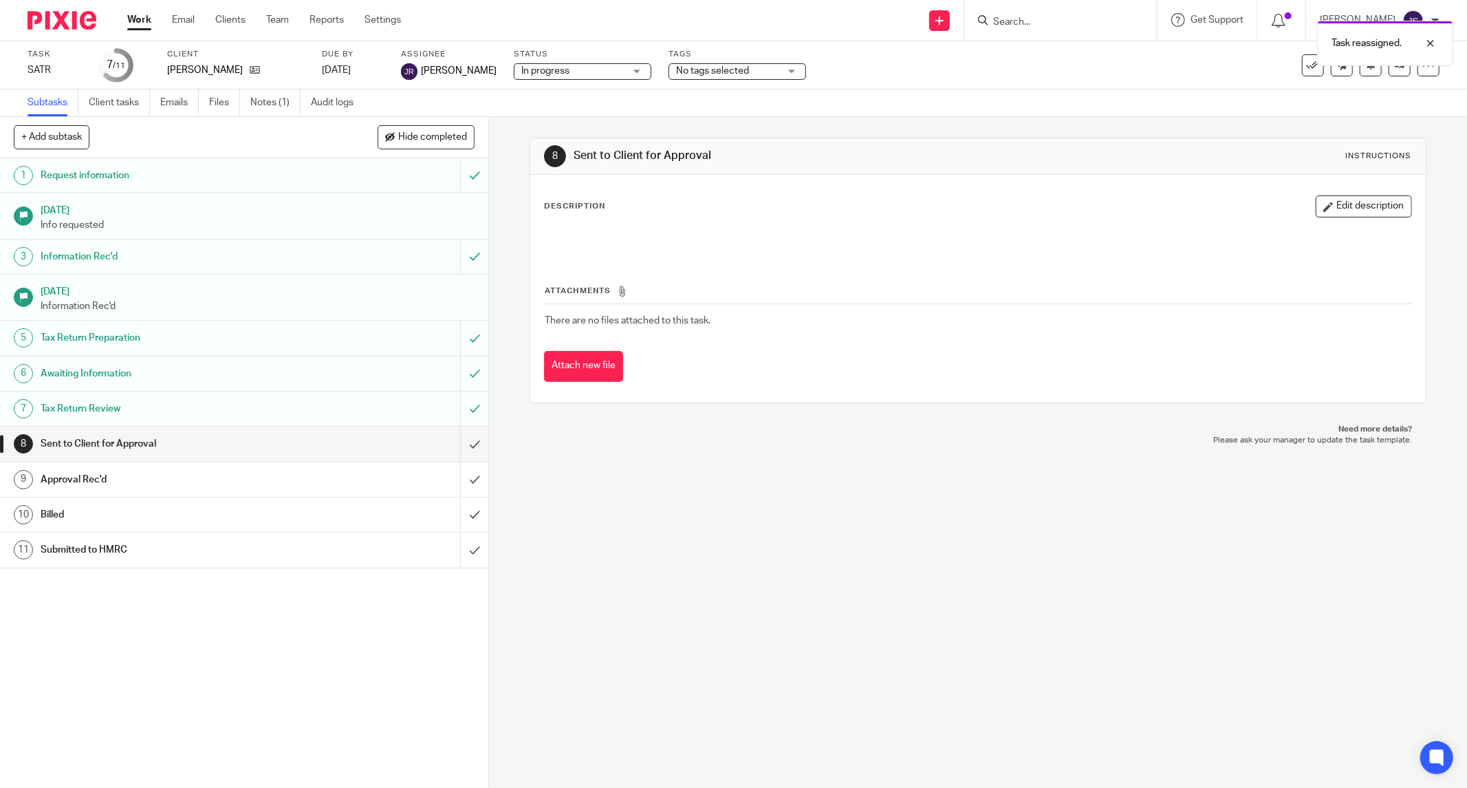
click at [49, 14] on img at bounding box center [62, 20] width 69 height 19
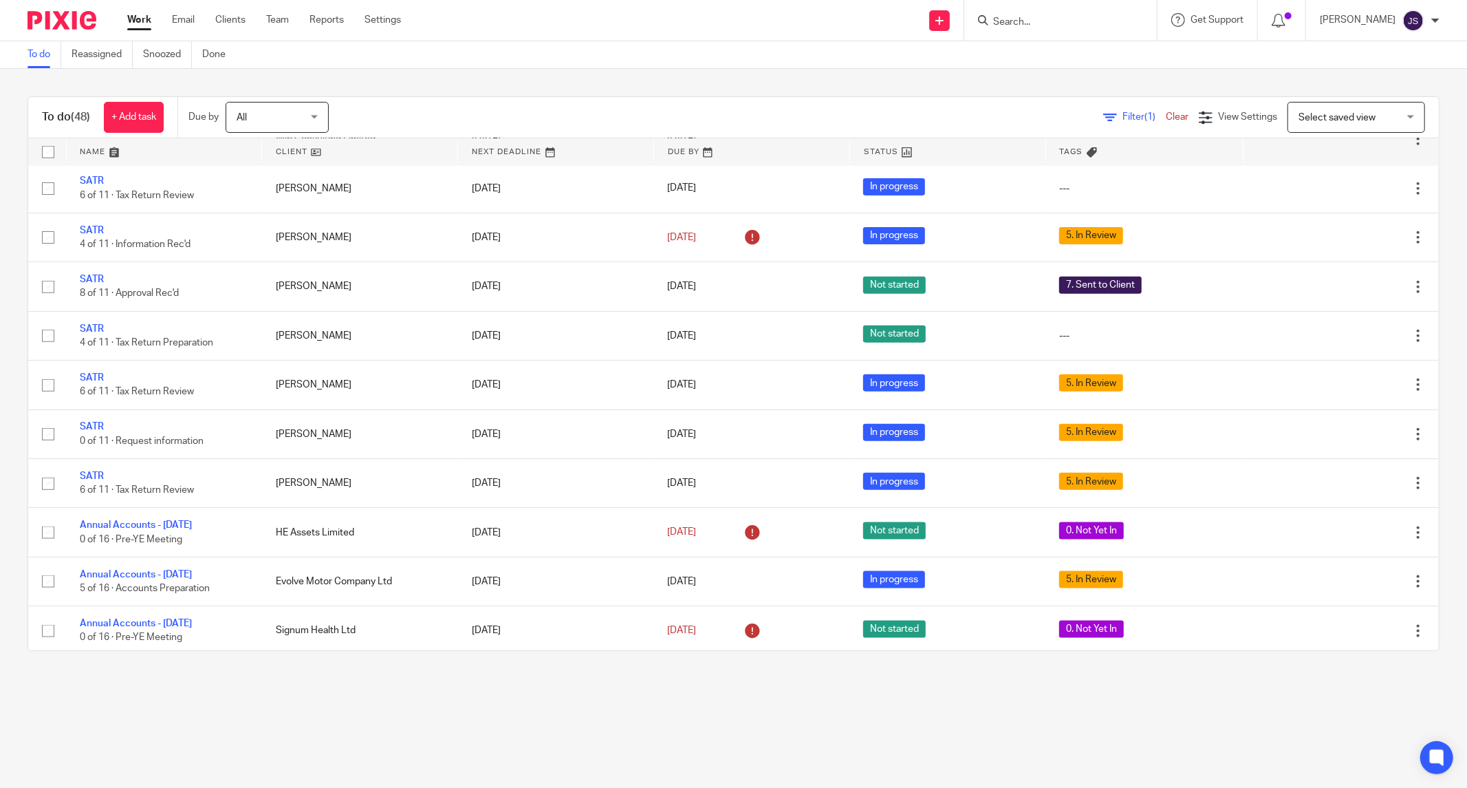
scroll to position [1289, 0]
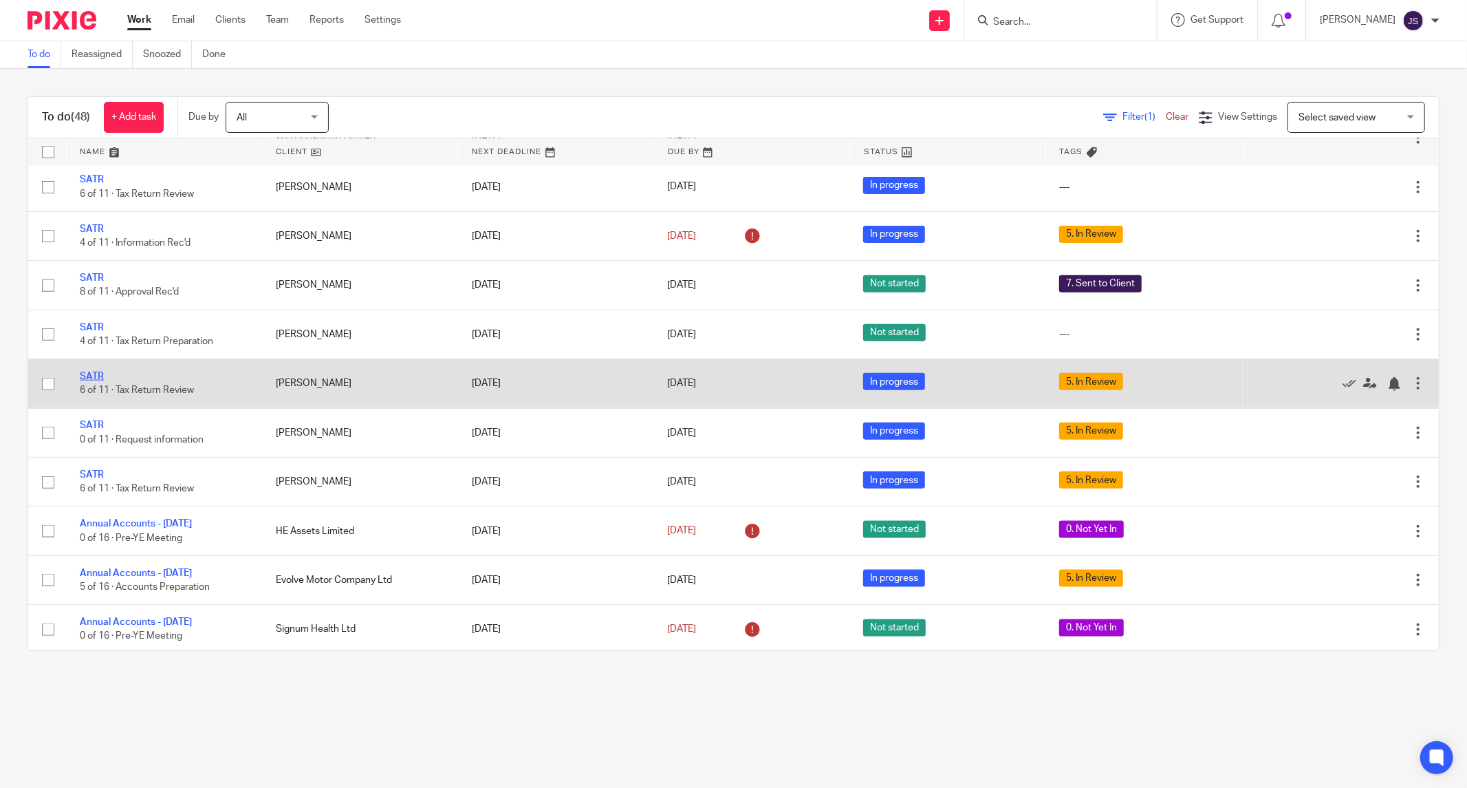
click at [97, 381] on link "SATR" at bounding box center [92, 376] width 24 height 10
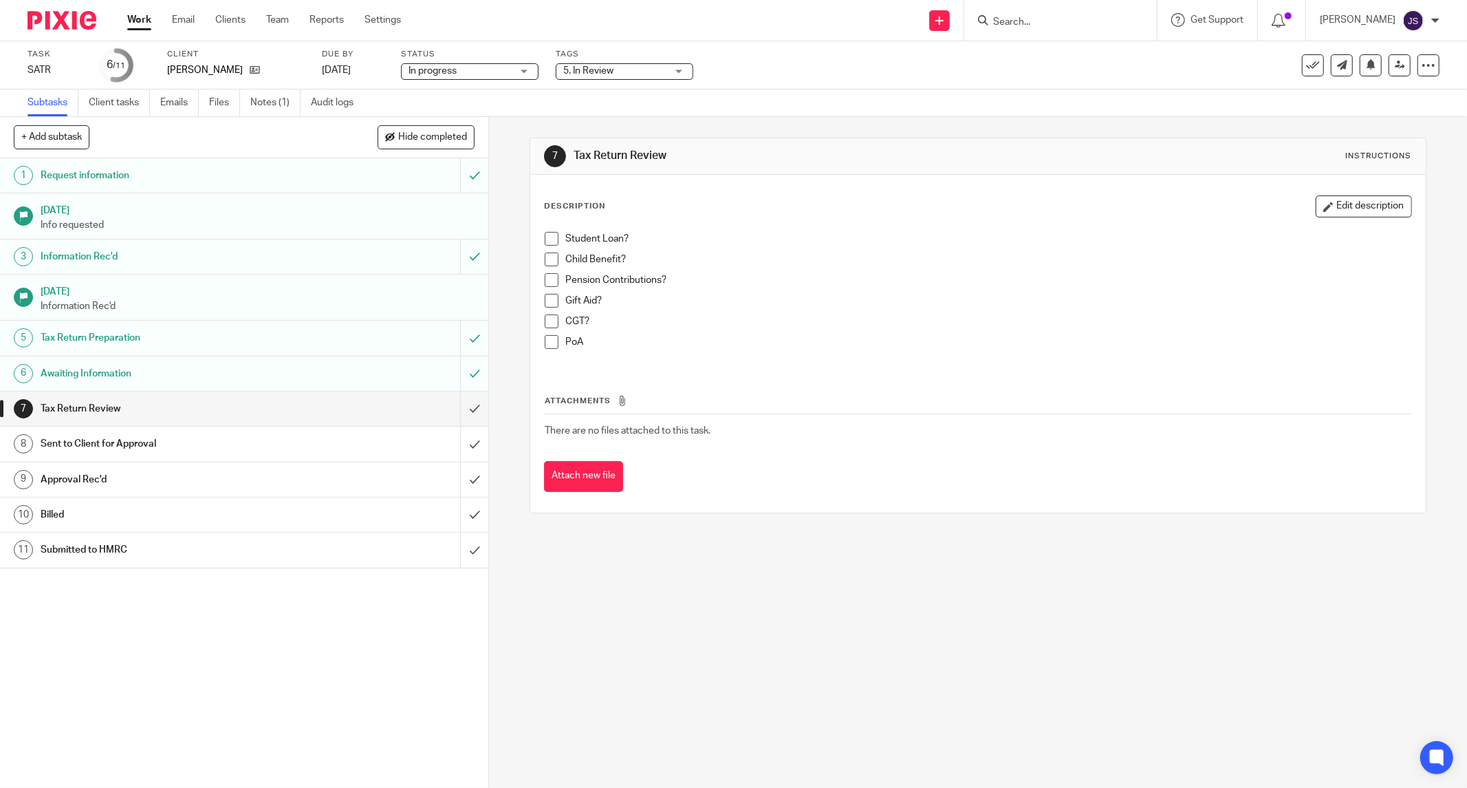
click at [612, 80] on div "Tags 5. In Review 0. Not Yet In 1. Information Requested 2. Records Received 3.…" at bounding box center [625, 65] width 138 height 33
click at [597, 67] on span "5. In Review" at bounding box center [588, 71] width 50 height 10
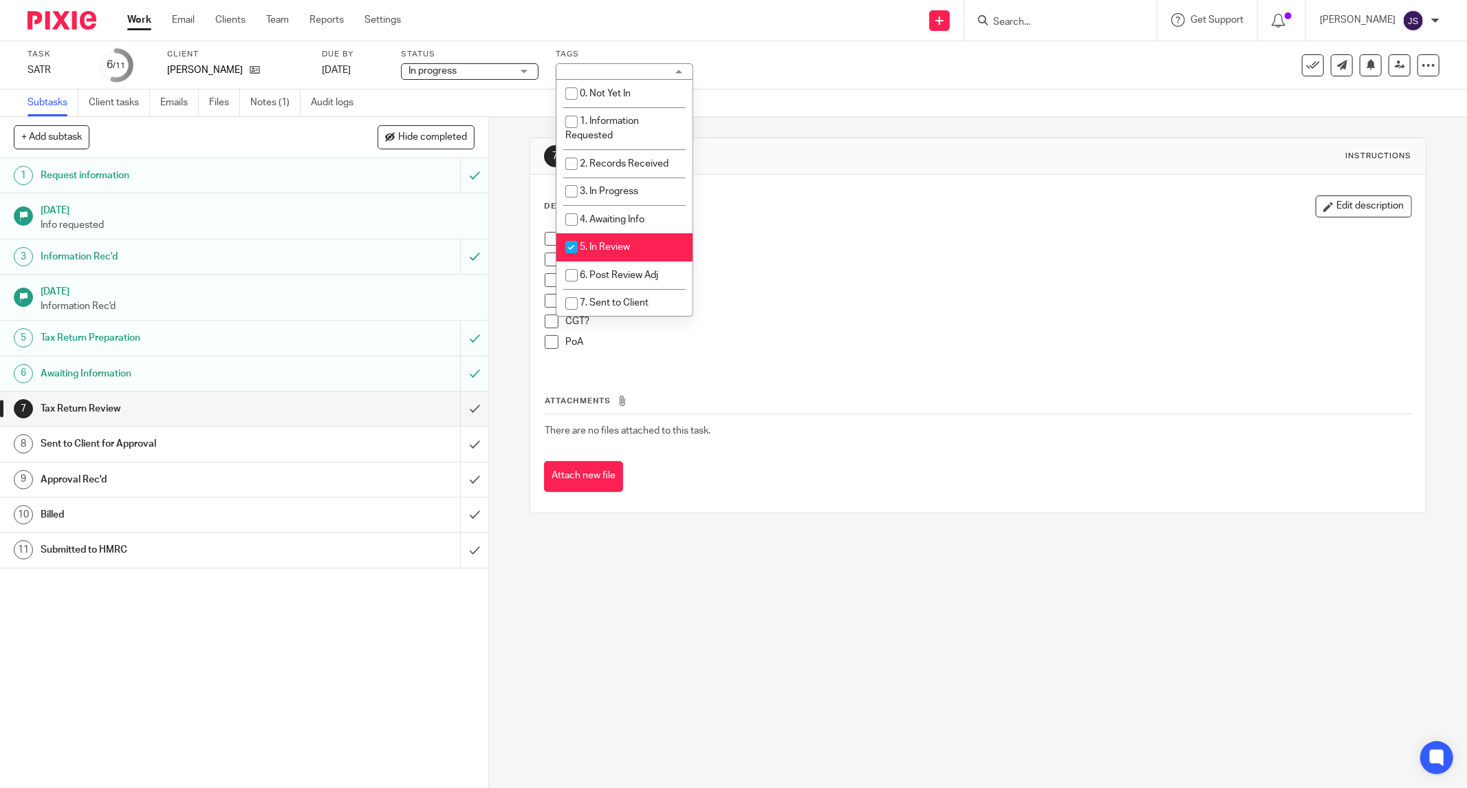
click at [607, 249] on span "5. In Review" at bounding box center [605, 247] width 50 height 10
checkbox input "false"
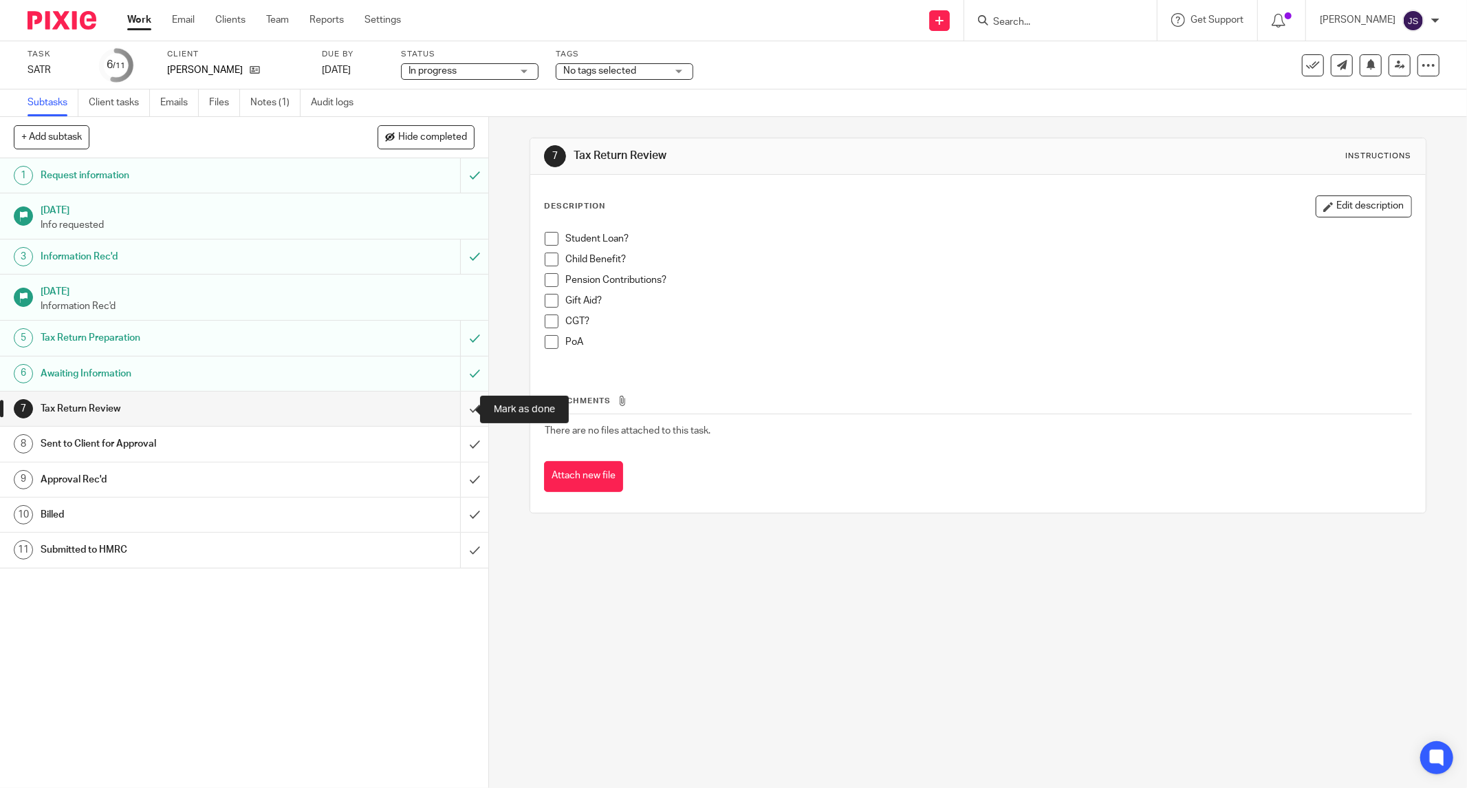
click at [452, 411] on input "submit" at bounding box center [244, 408] width 488 height 34
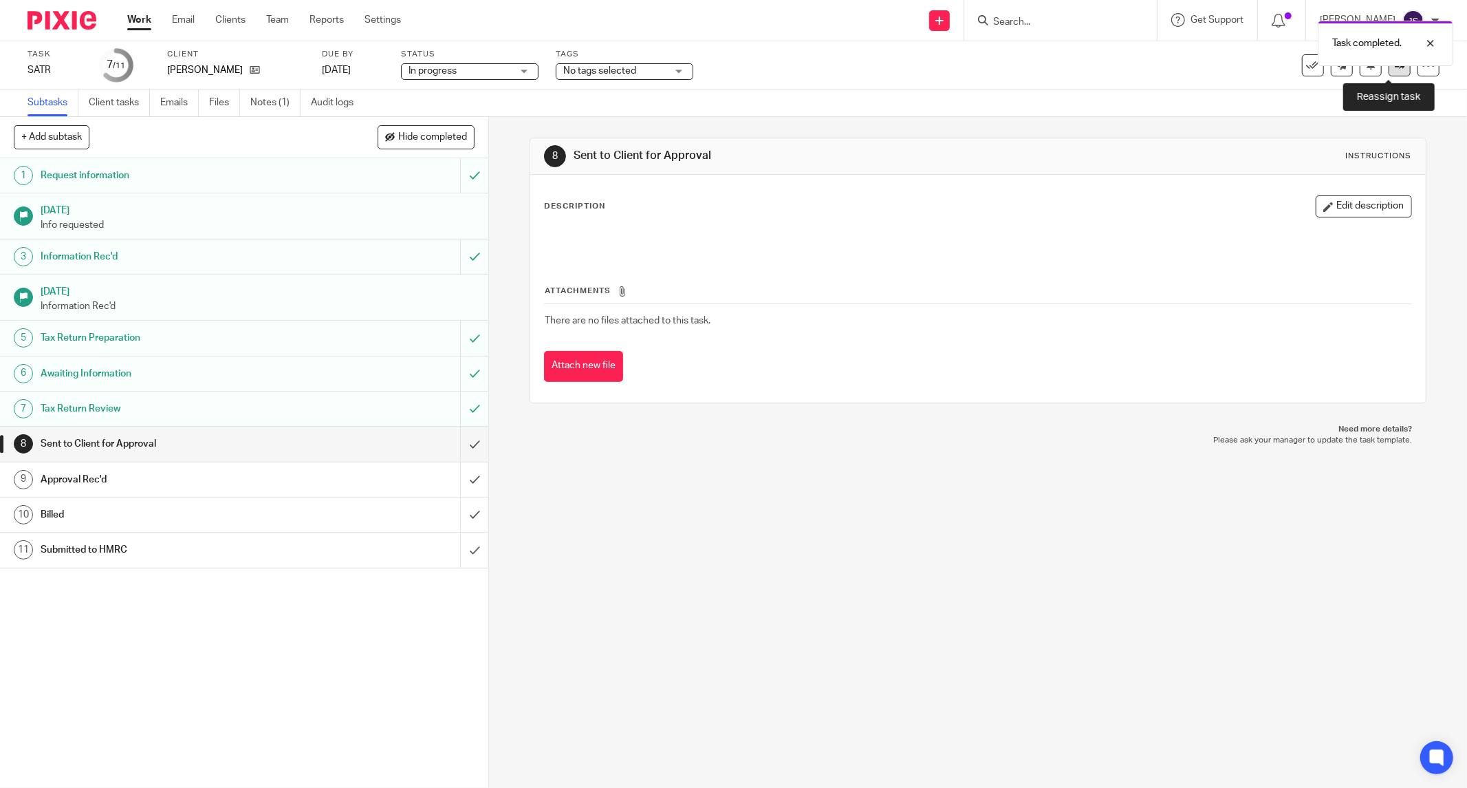
click at [1390, 72] on link at bounding box center [1400, 65] width 22 height 22
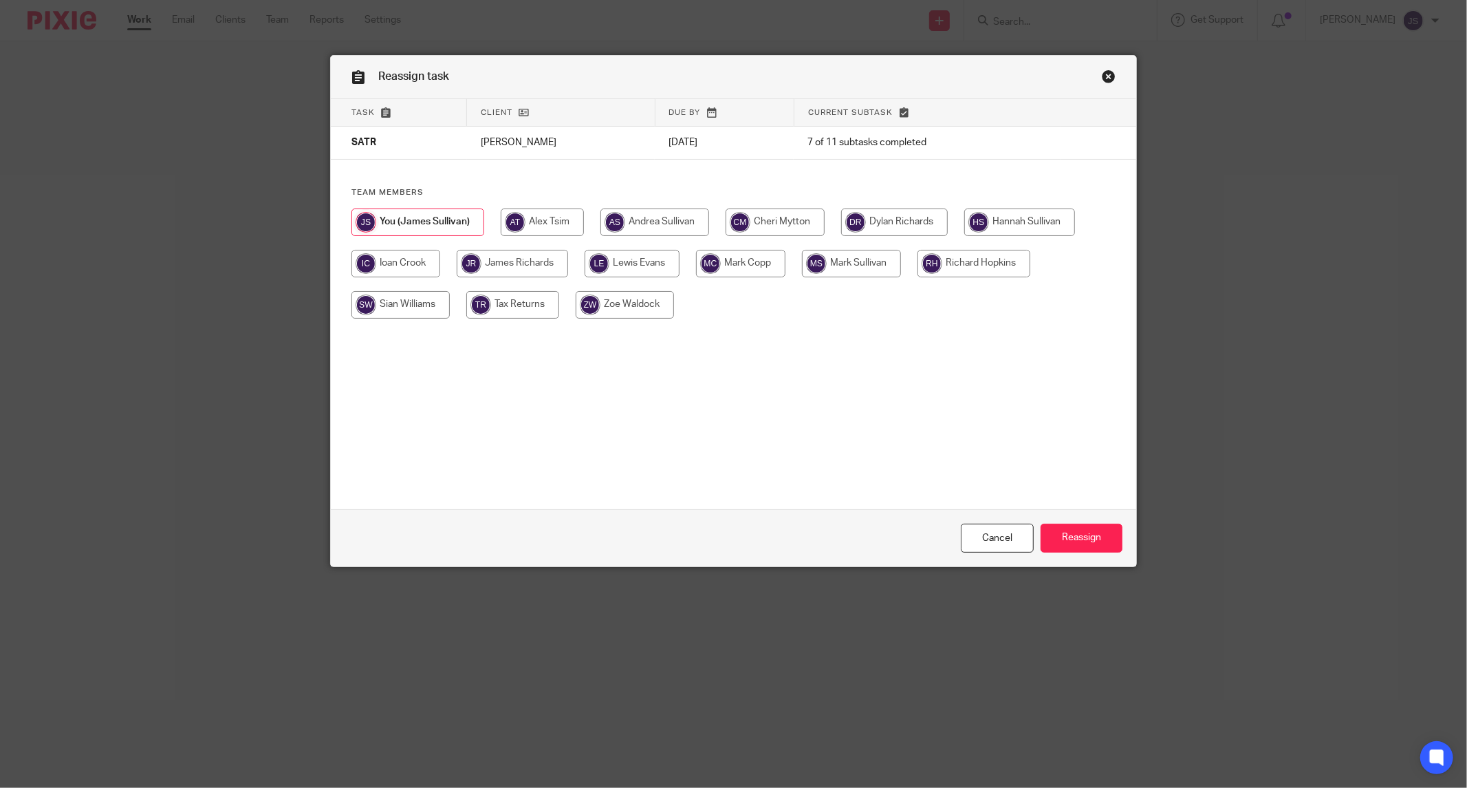
click at [538, 266] on input "radio" at bounding box center [512, 264] width 111 height 28
radio input "true"
click at [1102, 542] on input "Reassign" at bounding box center [1082, 539] width 82 height 30
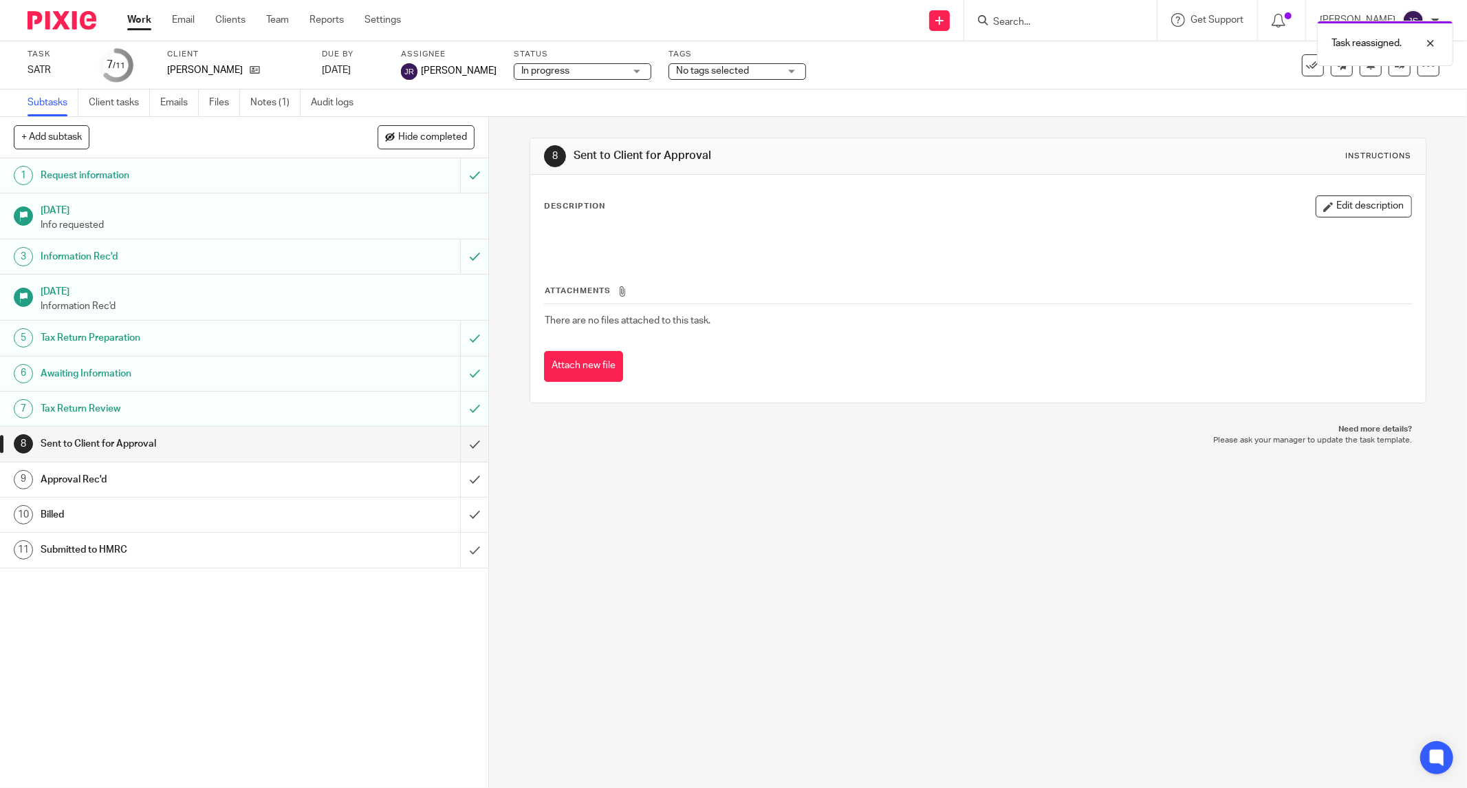
click at [72, 19] on img at bounding box center [62, 20] width 69 height 19
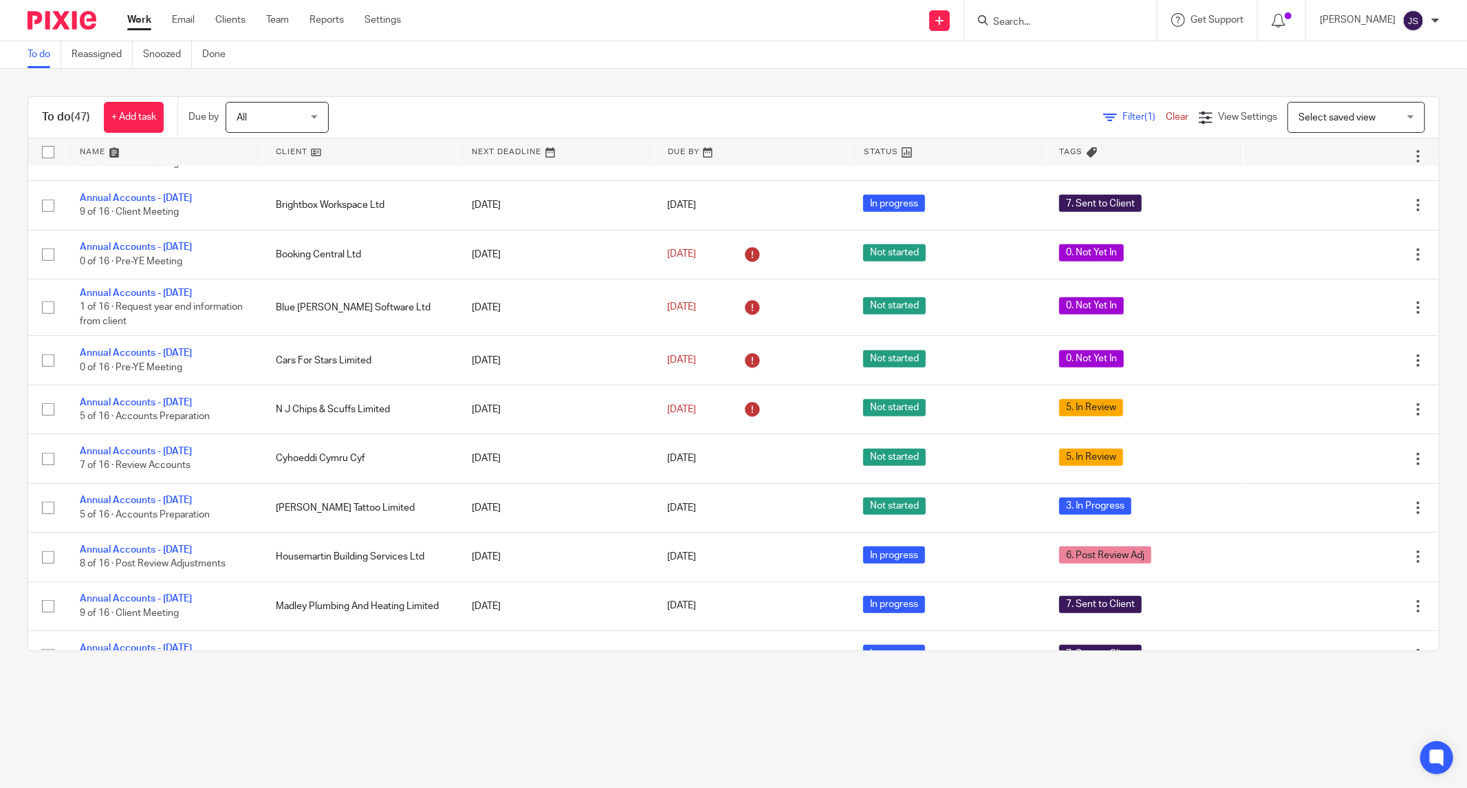
scroll to position [526, 0]
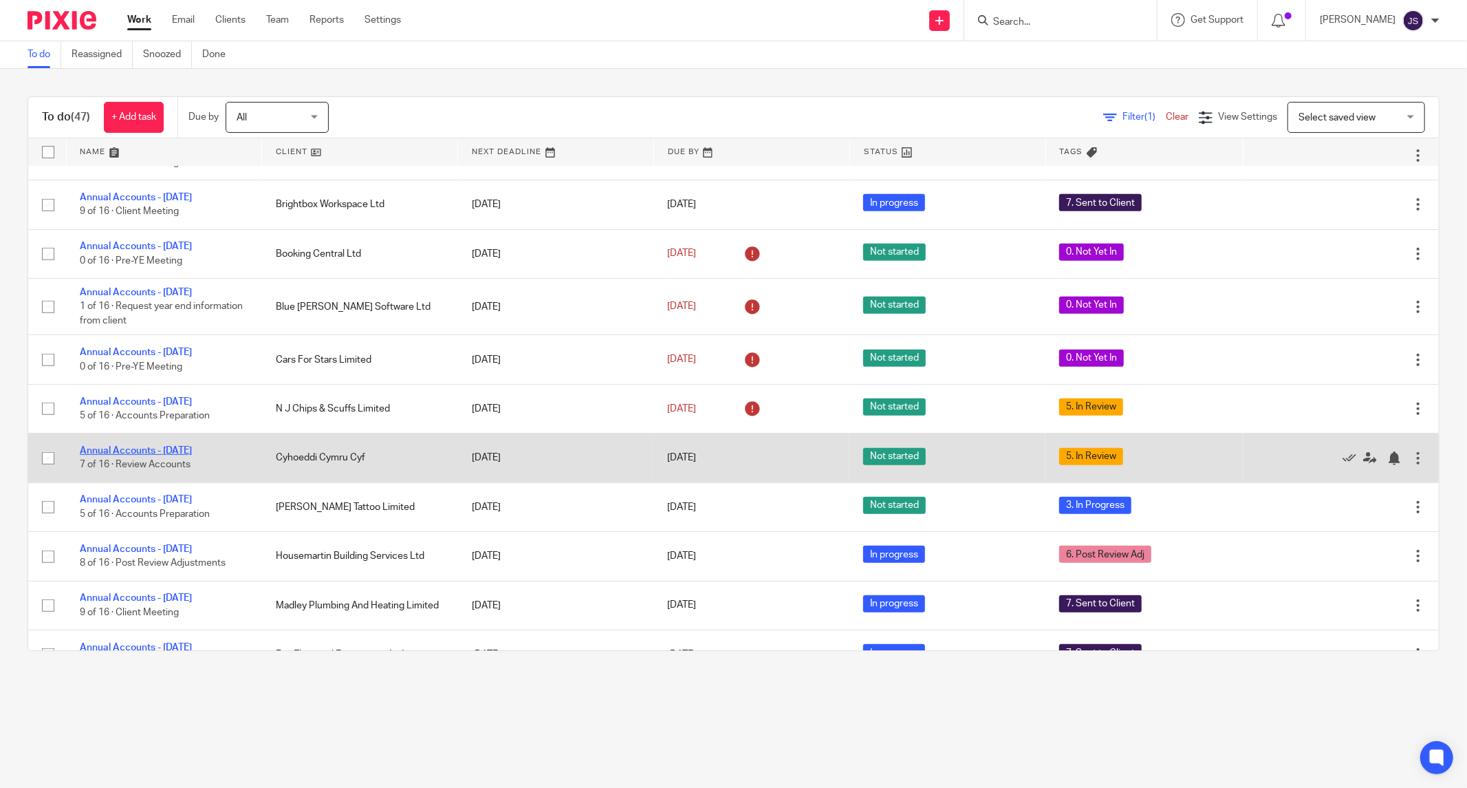
click at [192, 453] on link "Annual Accounts - February 2025" at bounding box center [136, 451] width 112 height 10
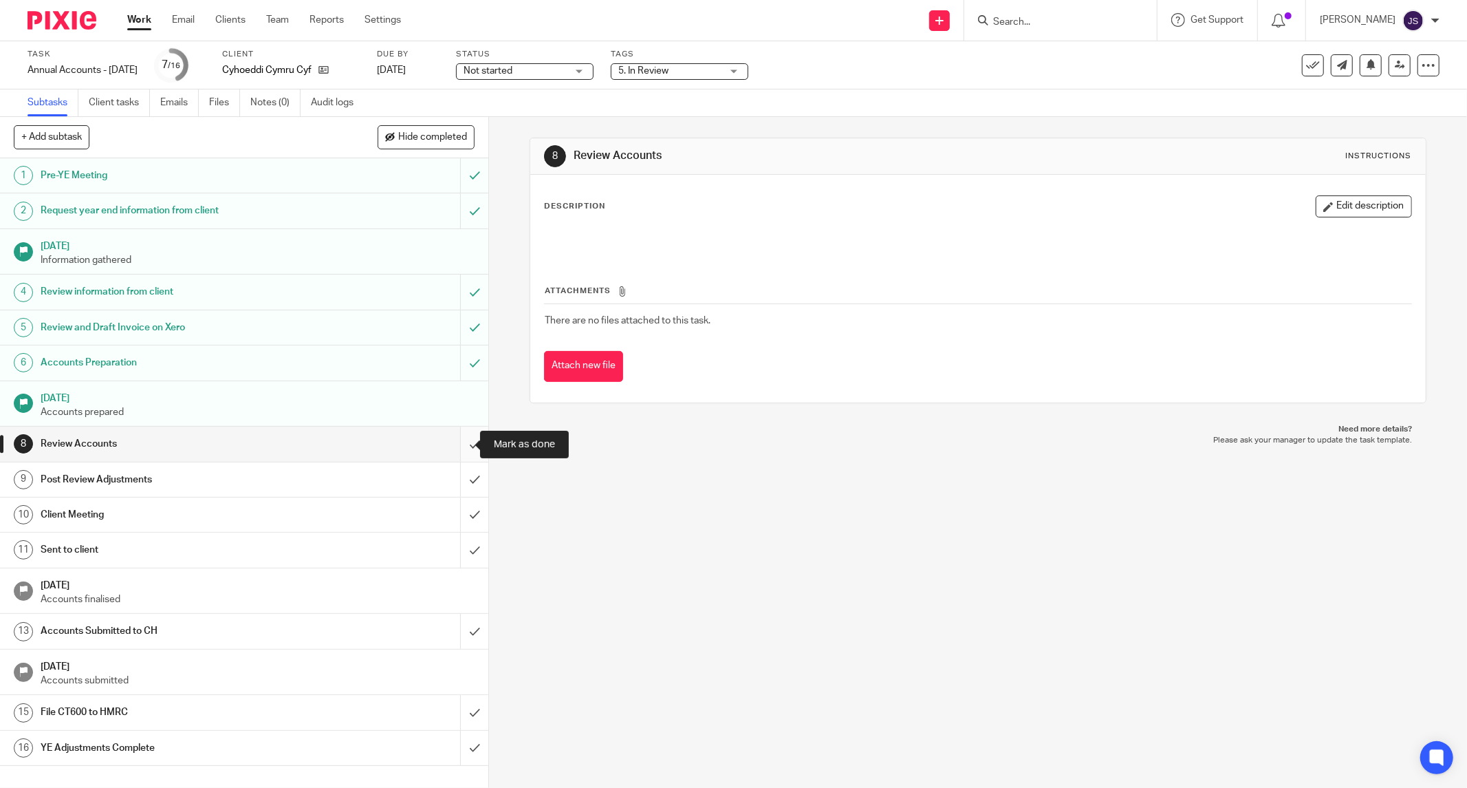
click at [455, 443] on input "submit" at bounding box center [244, 444] width 488 height 34
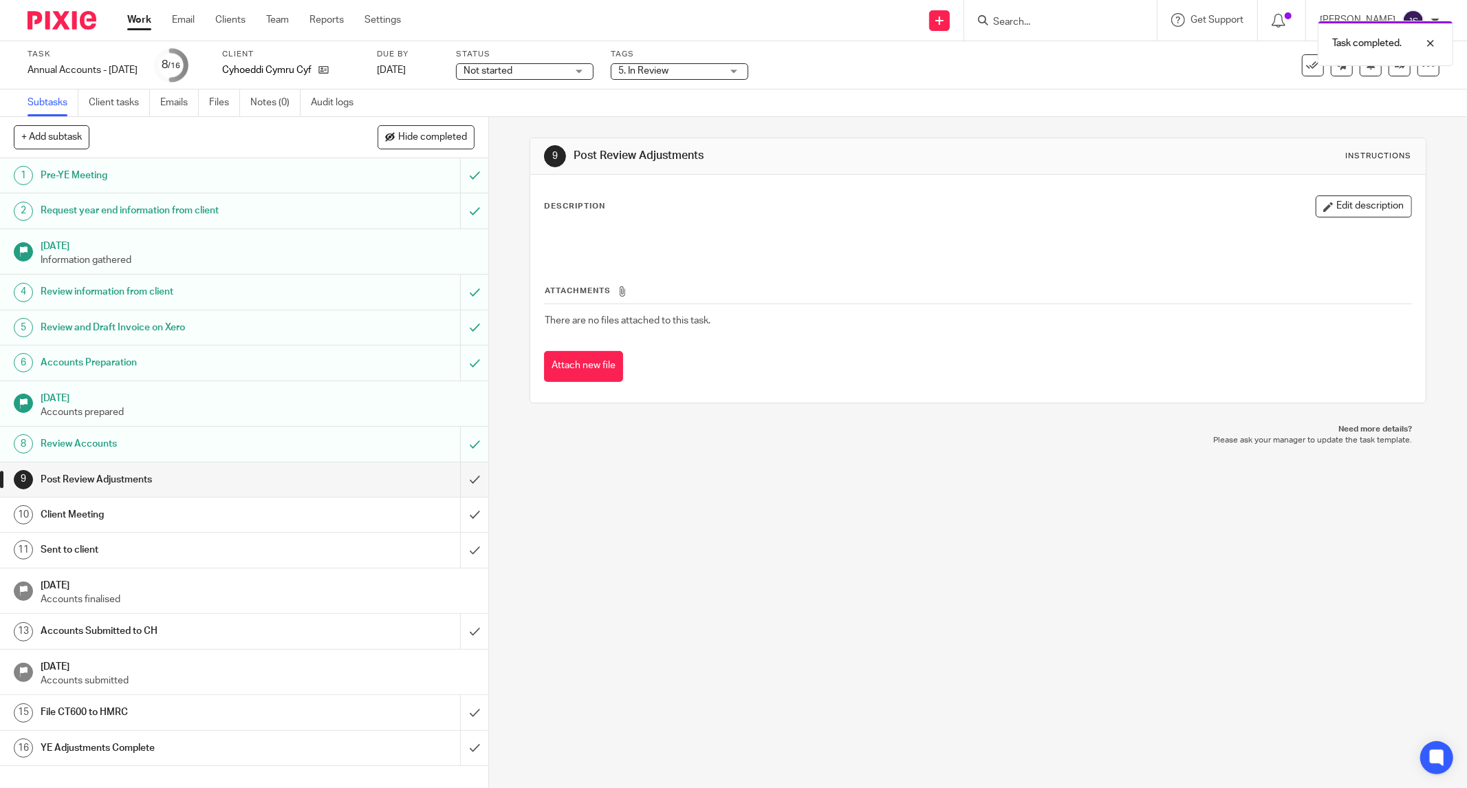
click at [722, 67] on span "5. In Review" at bounding box center [669, 71] width 103 height 14
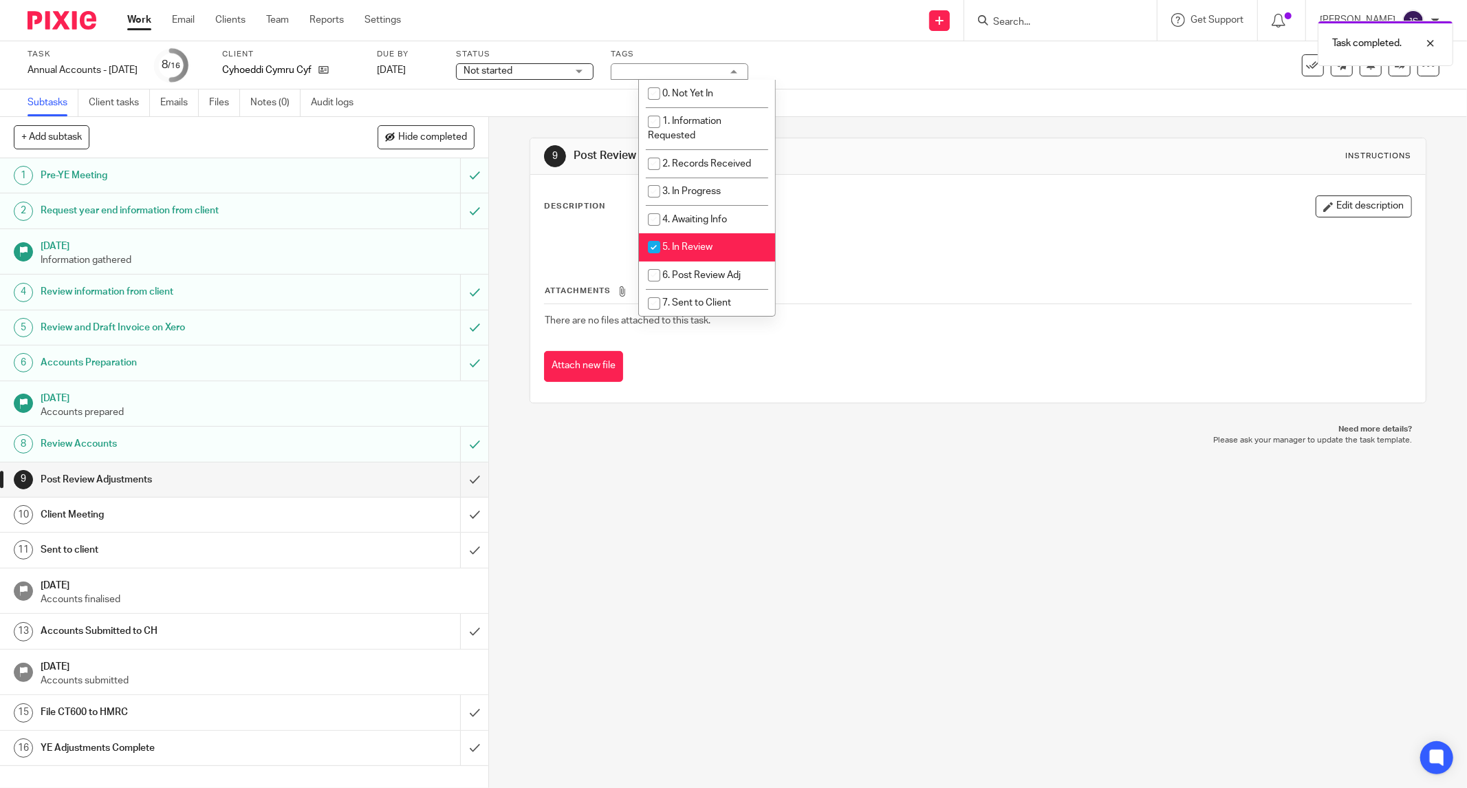
click at [696, 255] on li "5. In Review" at bounding box center [707, 247] width 136 height 28
checkbox input "false"
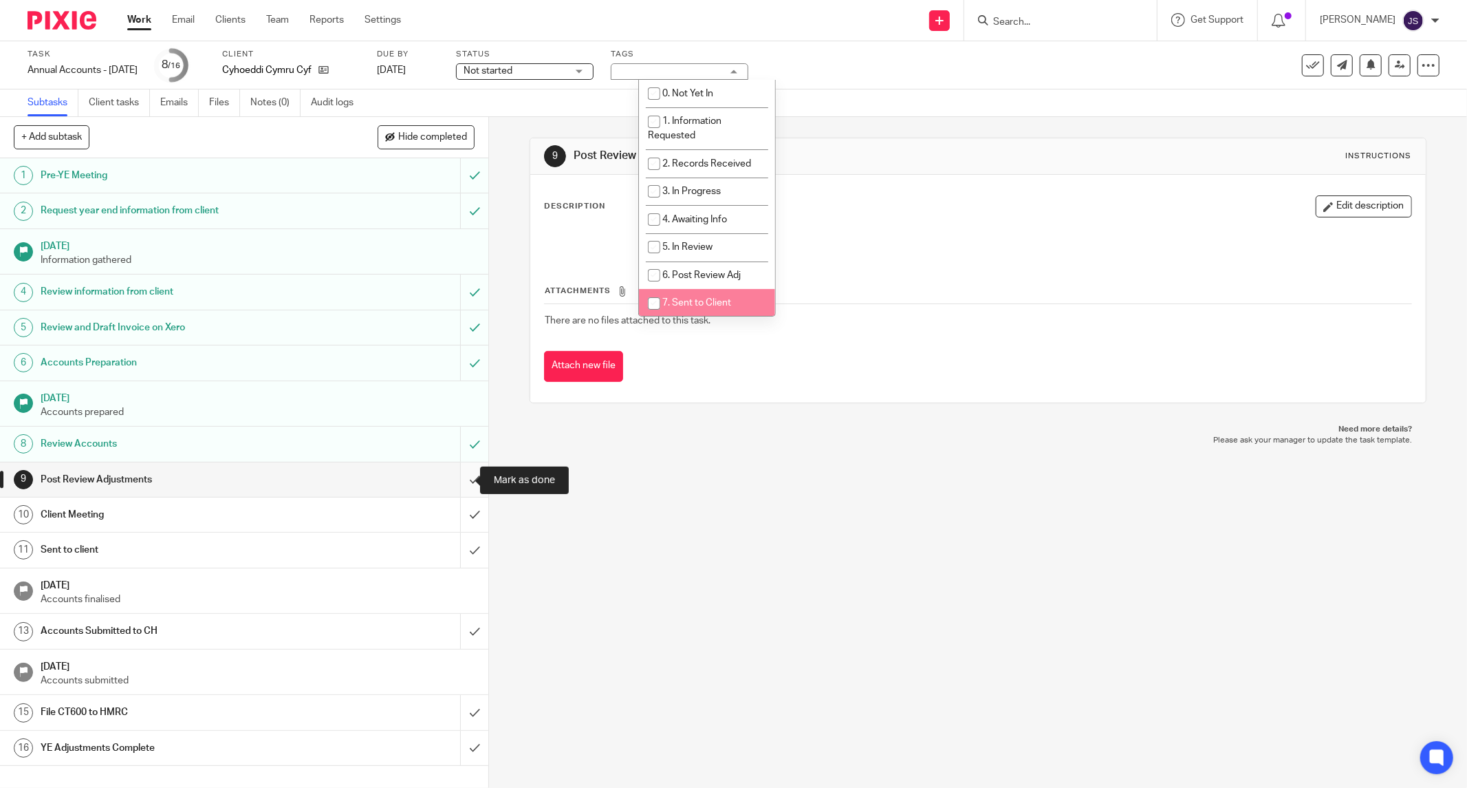
click at [464, 480] on input "submit" at bounding box center [244, 479] width 488 height 34
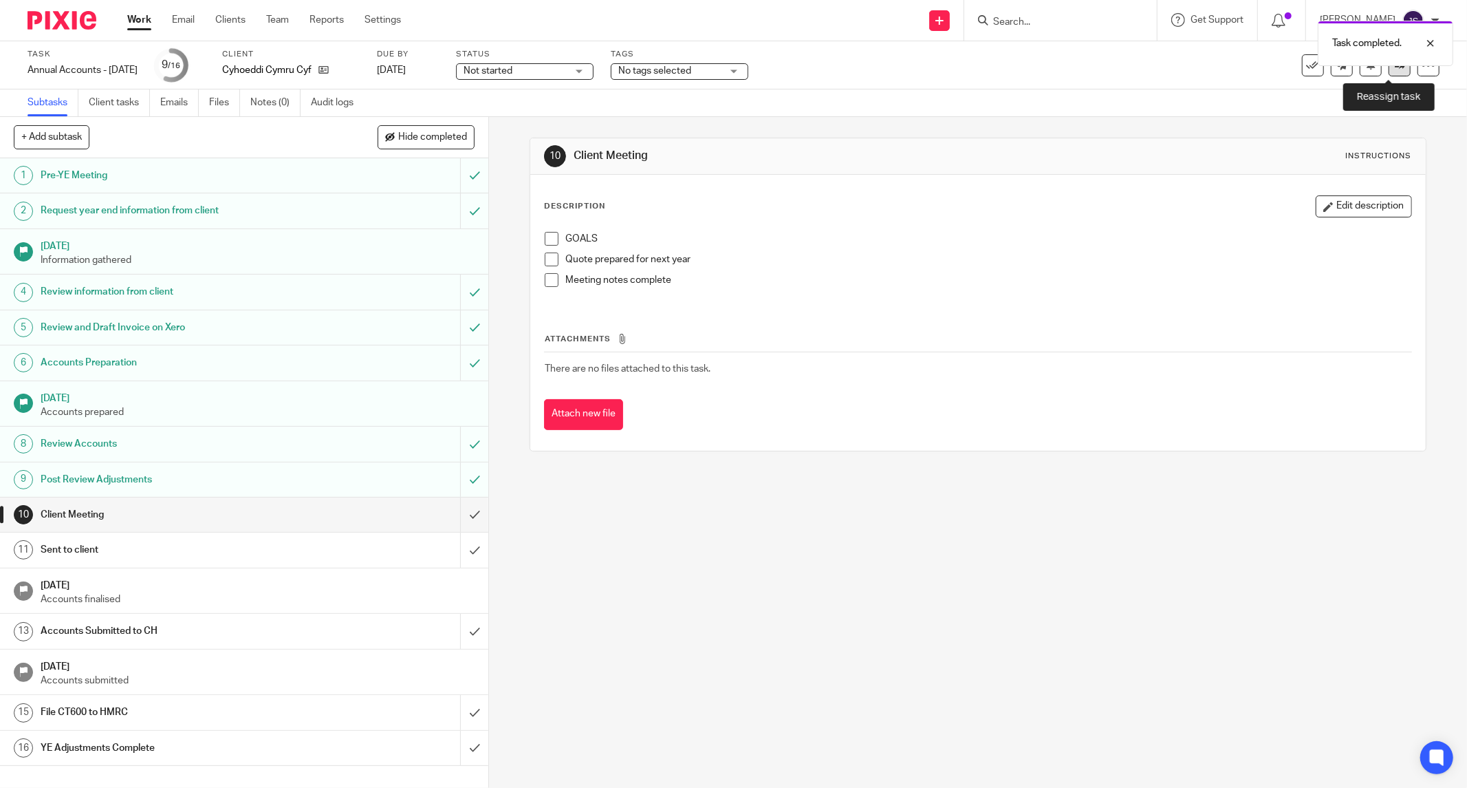
click at [1389, 72] on link at bounding box center [1400, 65] width 22 height 22
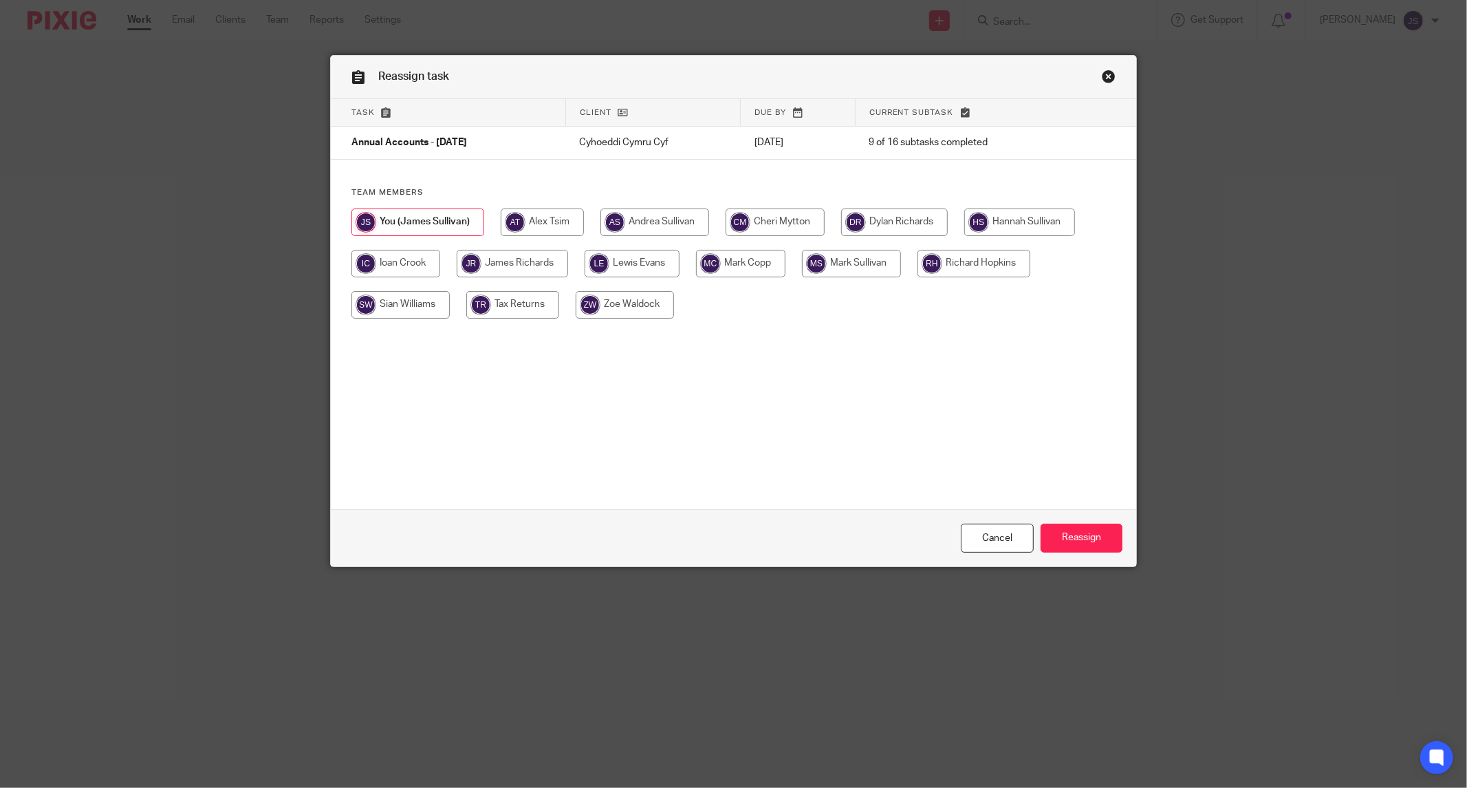
click at [989, 228] on input "radio" at bounding box center [1019, 222] width 111 height 28
radio input "true"
click at [1048, 539] on input "Reassign" at bounding box center [1082, 539] width 82 height 30
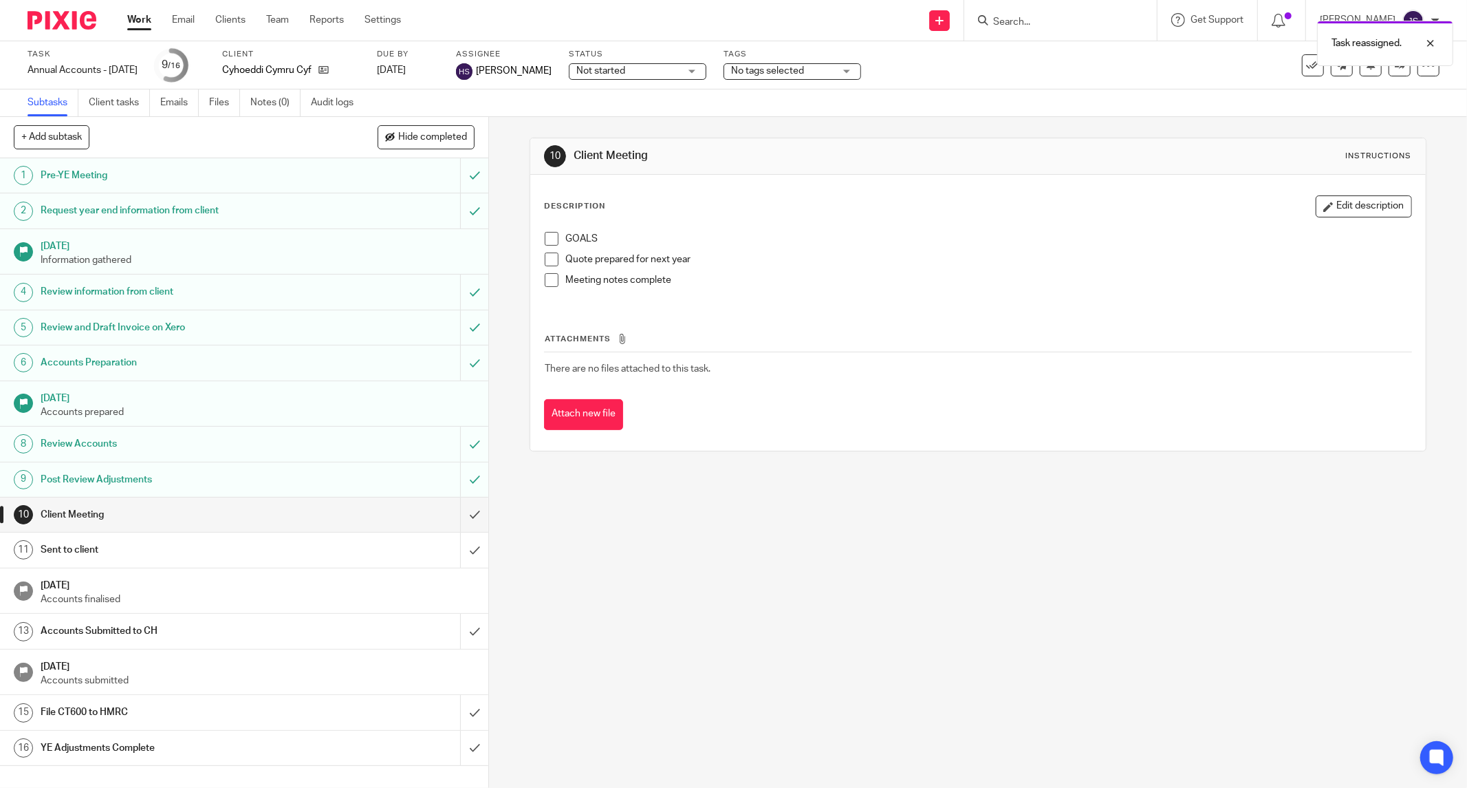
click at [59, 17] on img at bounding box center [62, 20] width 69 height 19
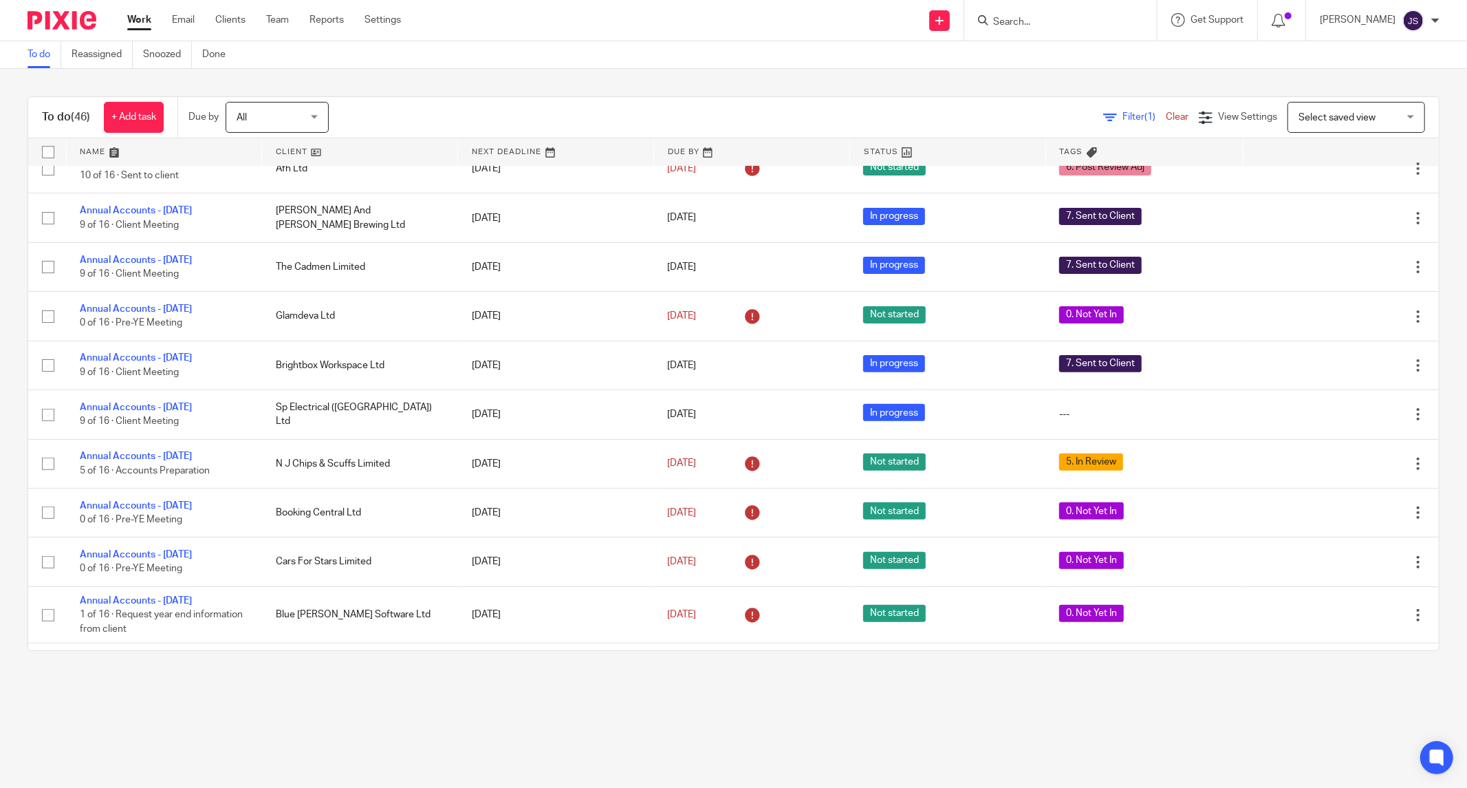
scroll to position [317, 0]
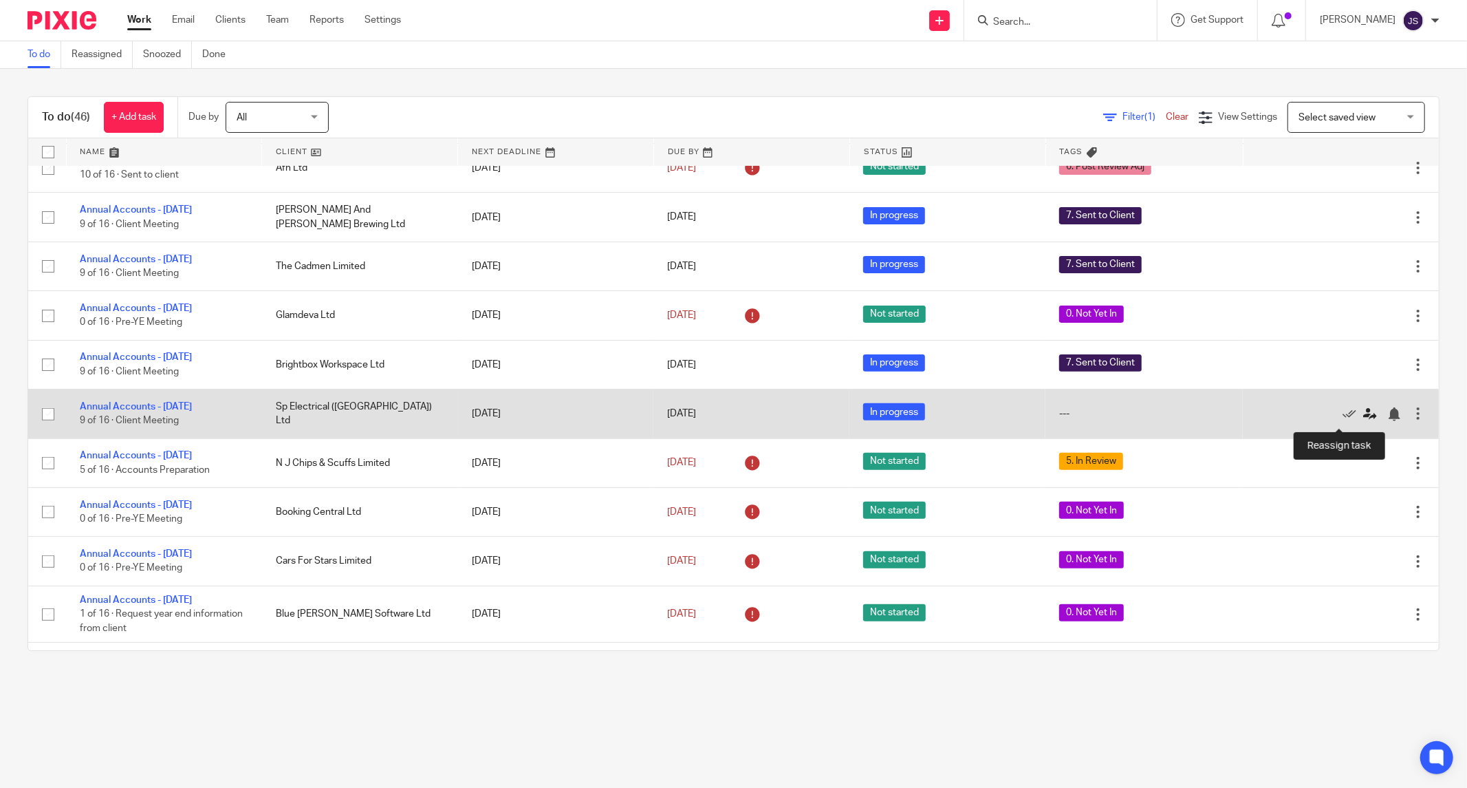
click at [1363, 417] on icon at bounding box center [1370, 414] width 14 height 14
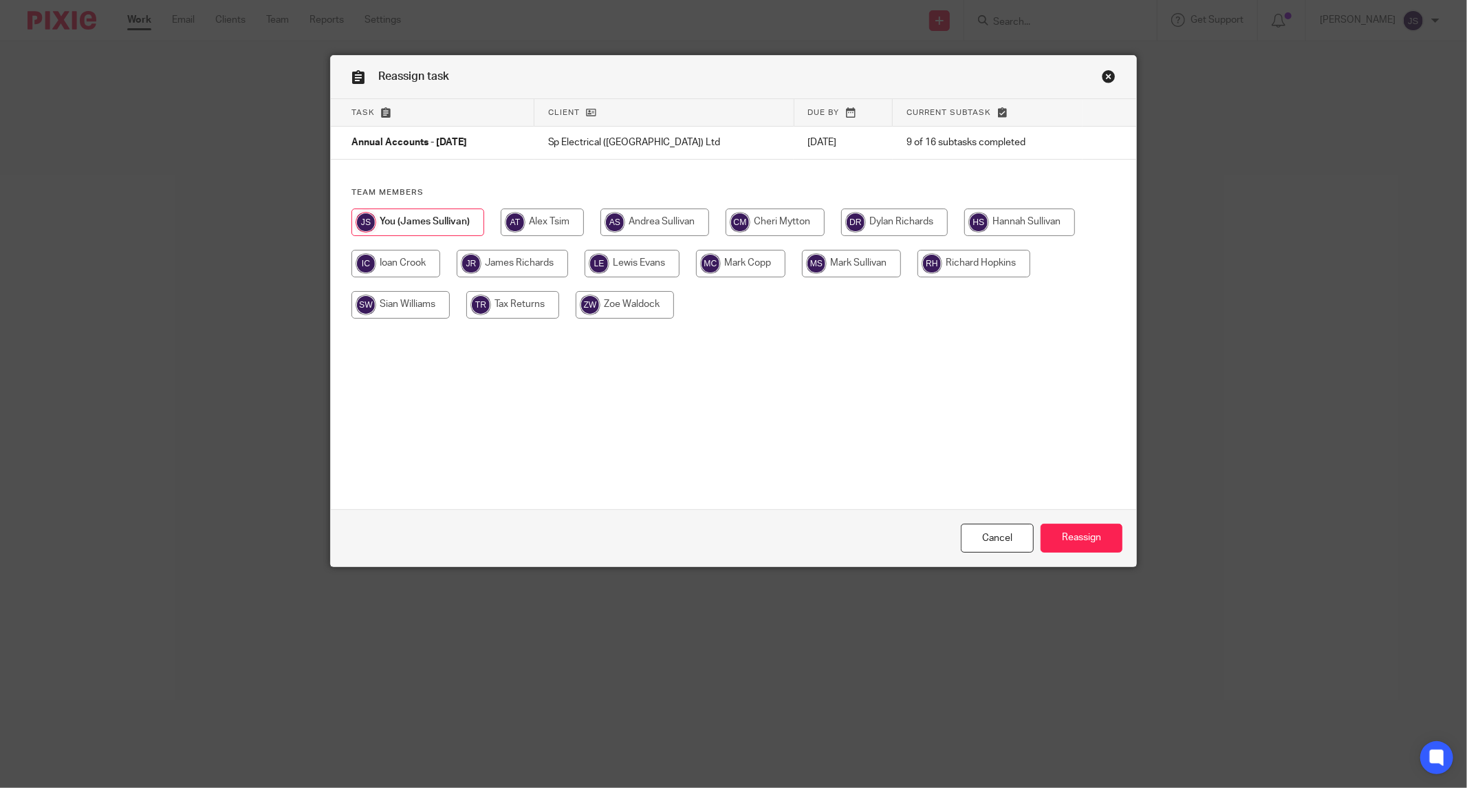
click at [977, 274] on input "radio" at bounding box center [974, 264] width 113 height 28
radio input "true"
click at [1063, 535] on input "Reassign" at bounding box center [1082, 539] width 82 height 30
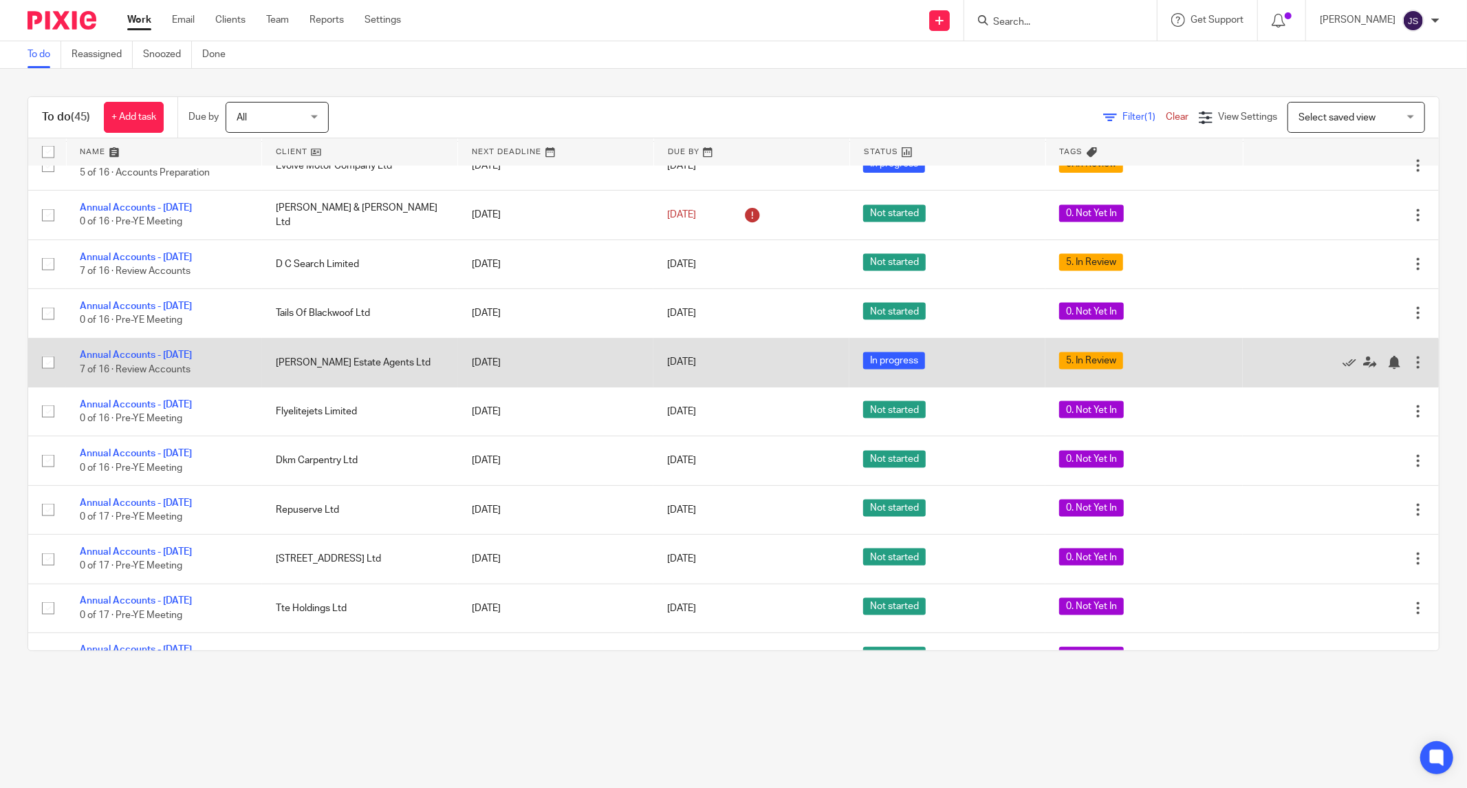
scroll to position [1703, 0]
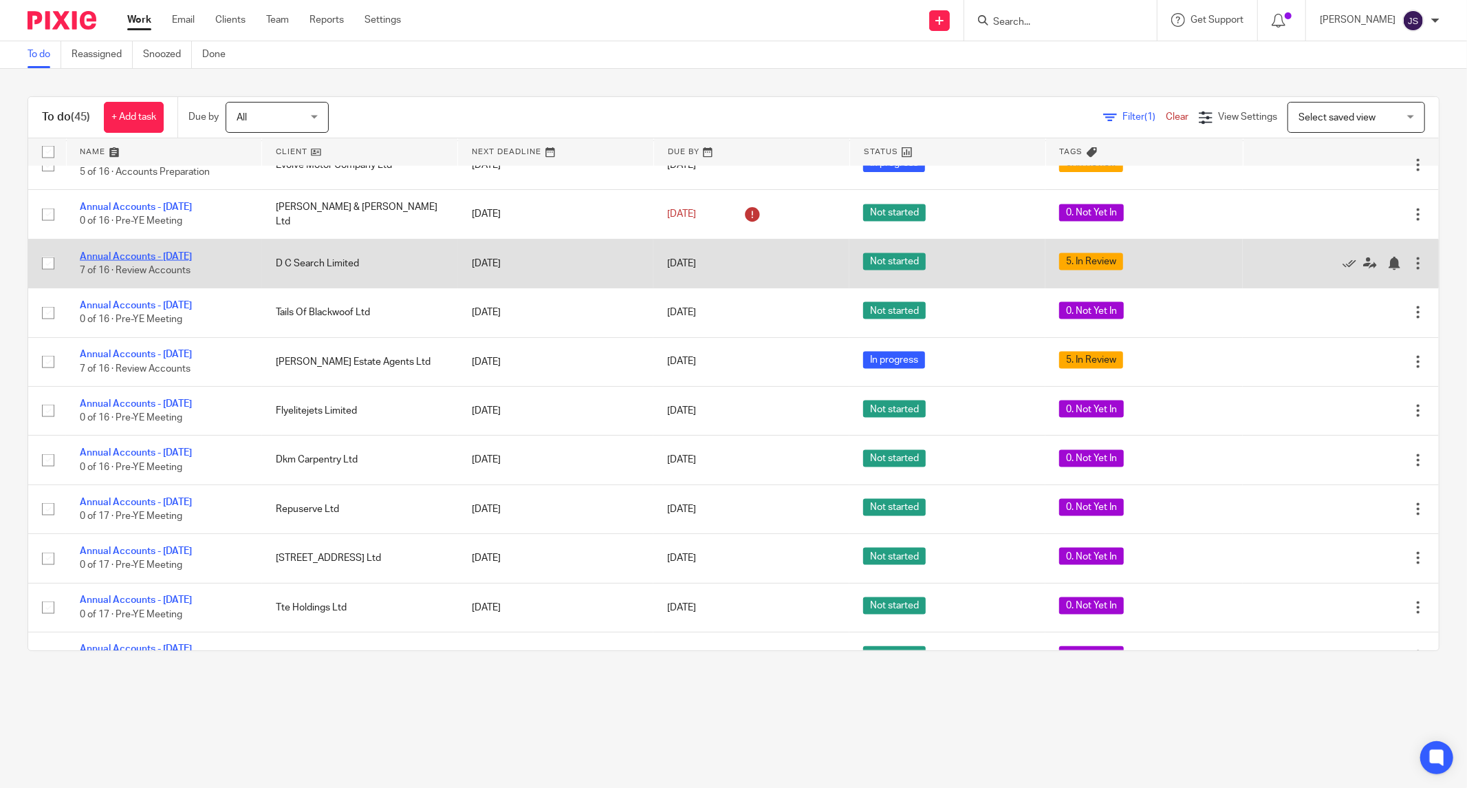
click at [192, 261] on link "Annual Accounts - [DATE]" at bounding box center [136, 257] width 112 height 10
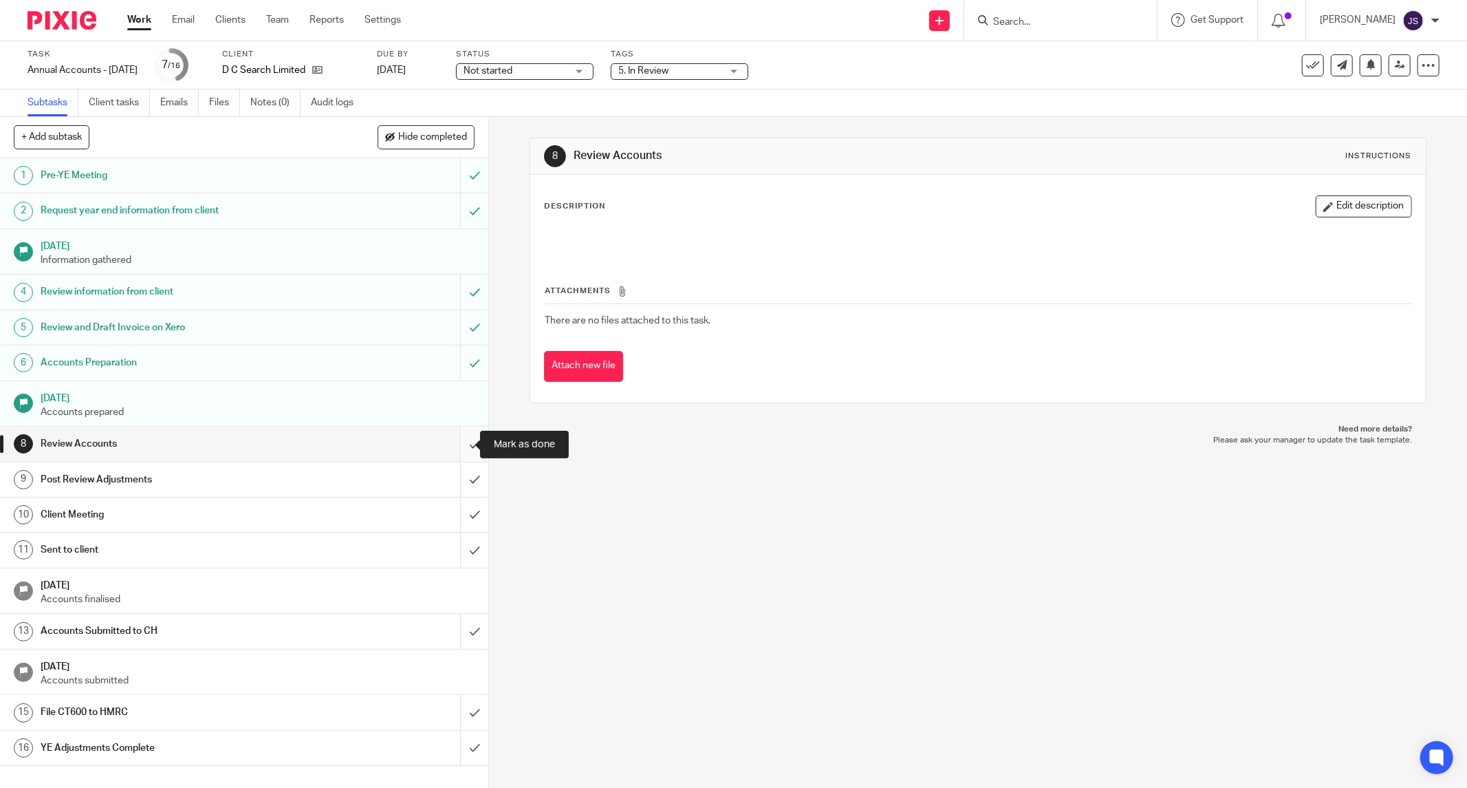
click at [453, 446] on input "submit" at bounding box center [244, 444] width 488 height 34
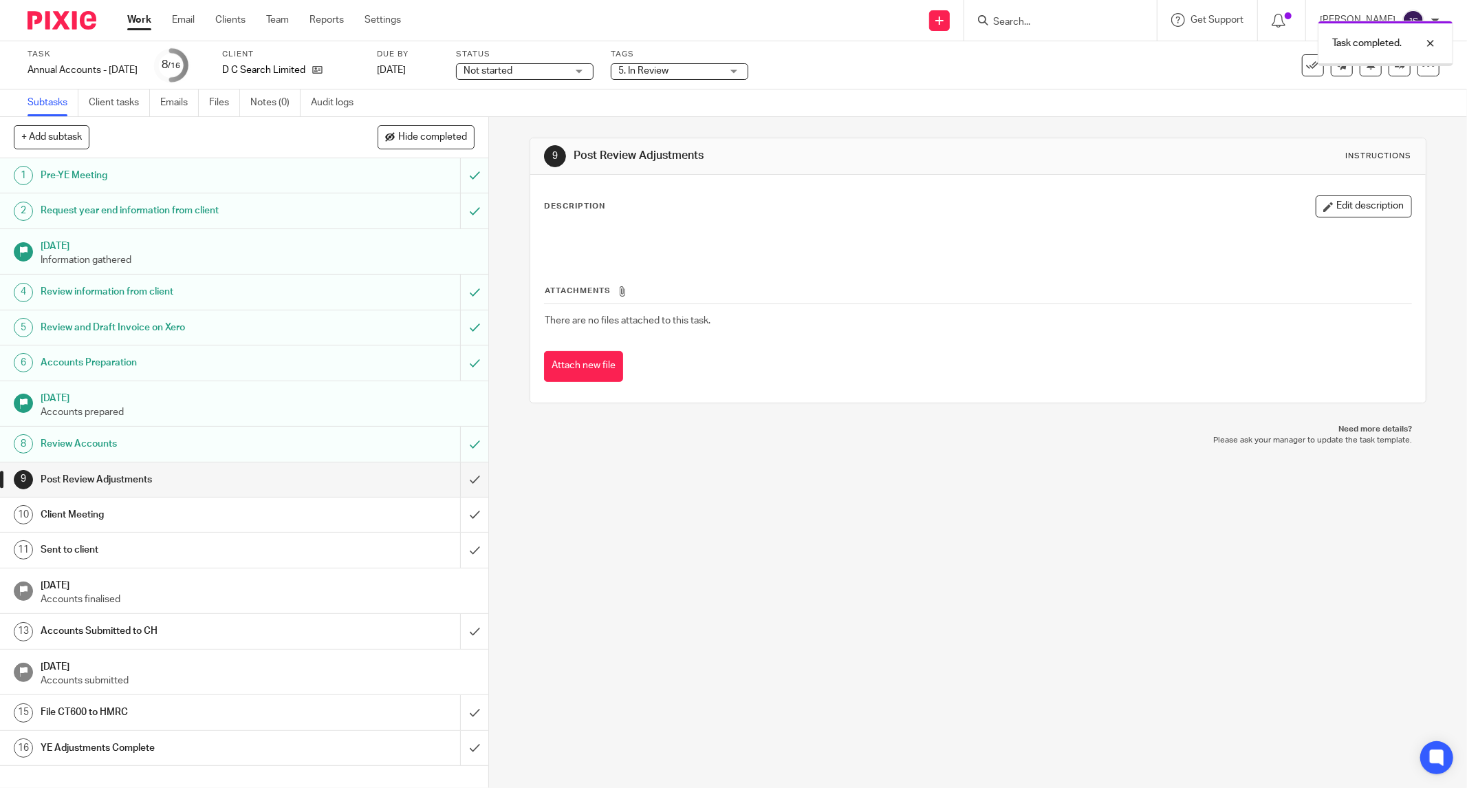
click at [691, 73] on span "5. In Review" at bounding box center [669, 71] width 103 height 14
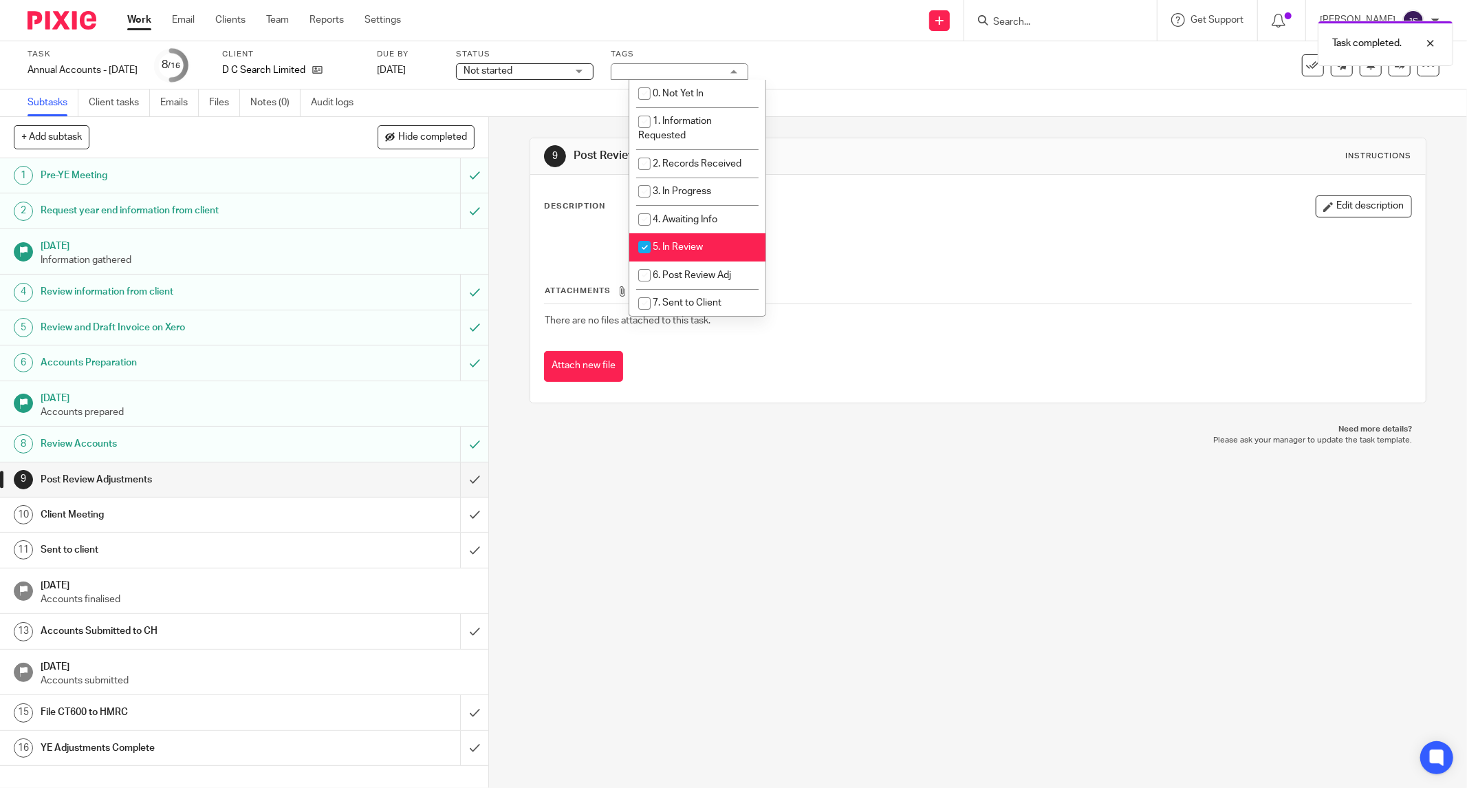
click at [678, 256] on li "5. In Review" at bounding box center [697, 247] width 136 height 28
checkbox input "false"
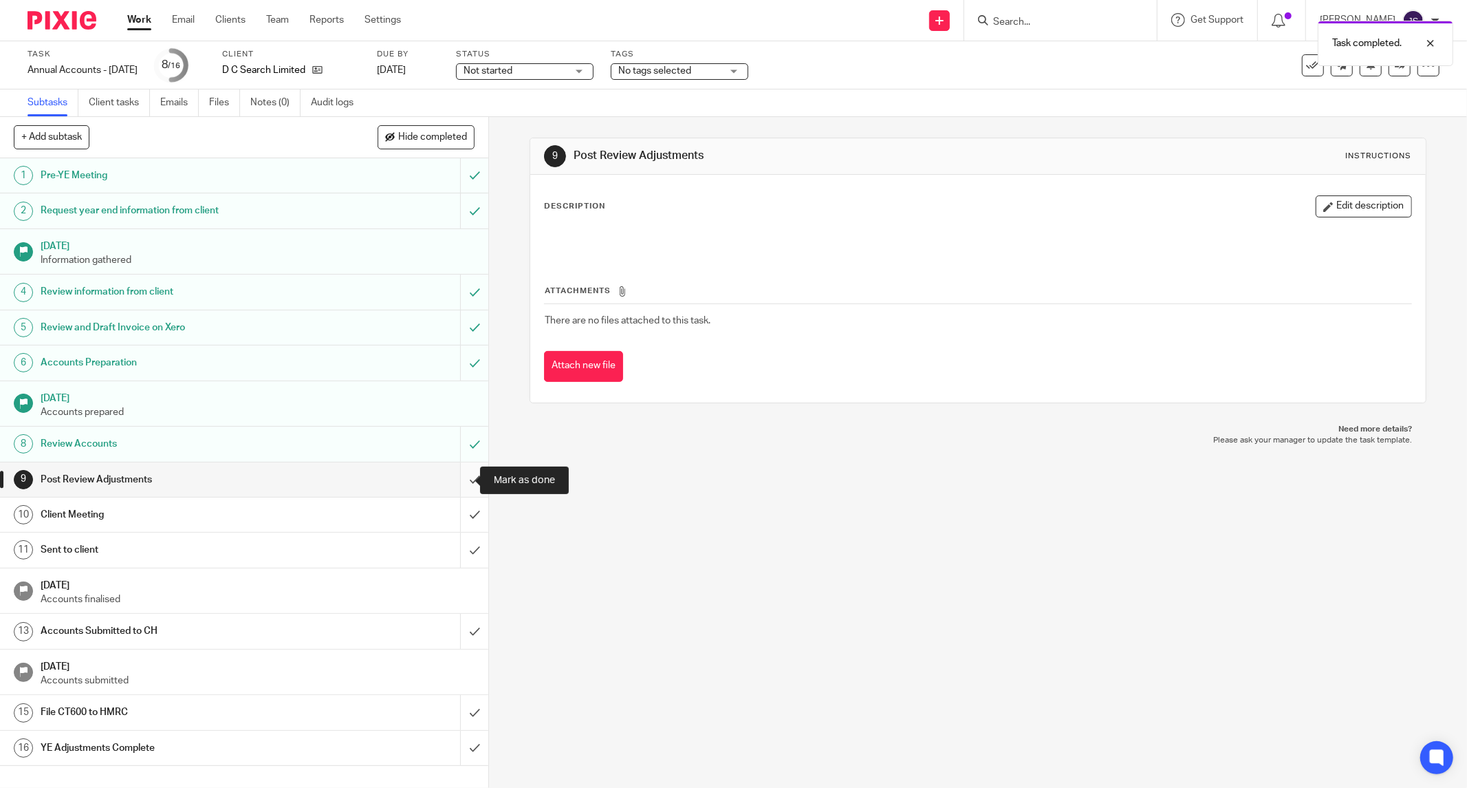
click at [464, 472] on input "submit" at bounding box center [244, 479] width 488 height 34
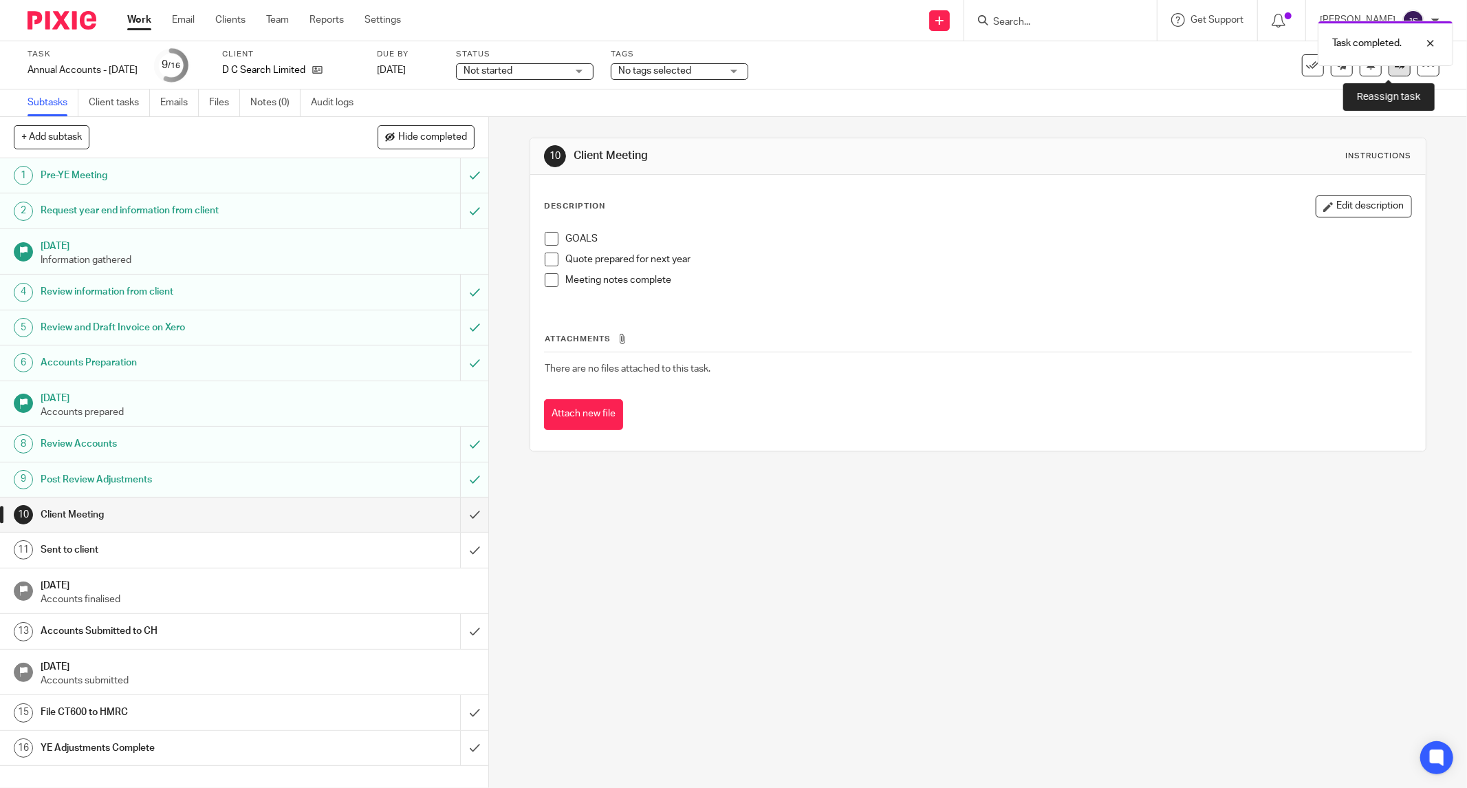
click at [1389, 71] on link at bounding box center [1400, 65] width 22 height 22
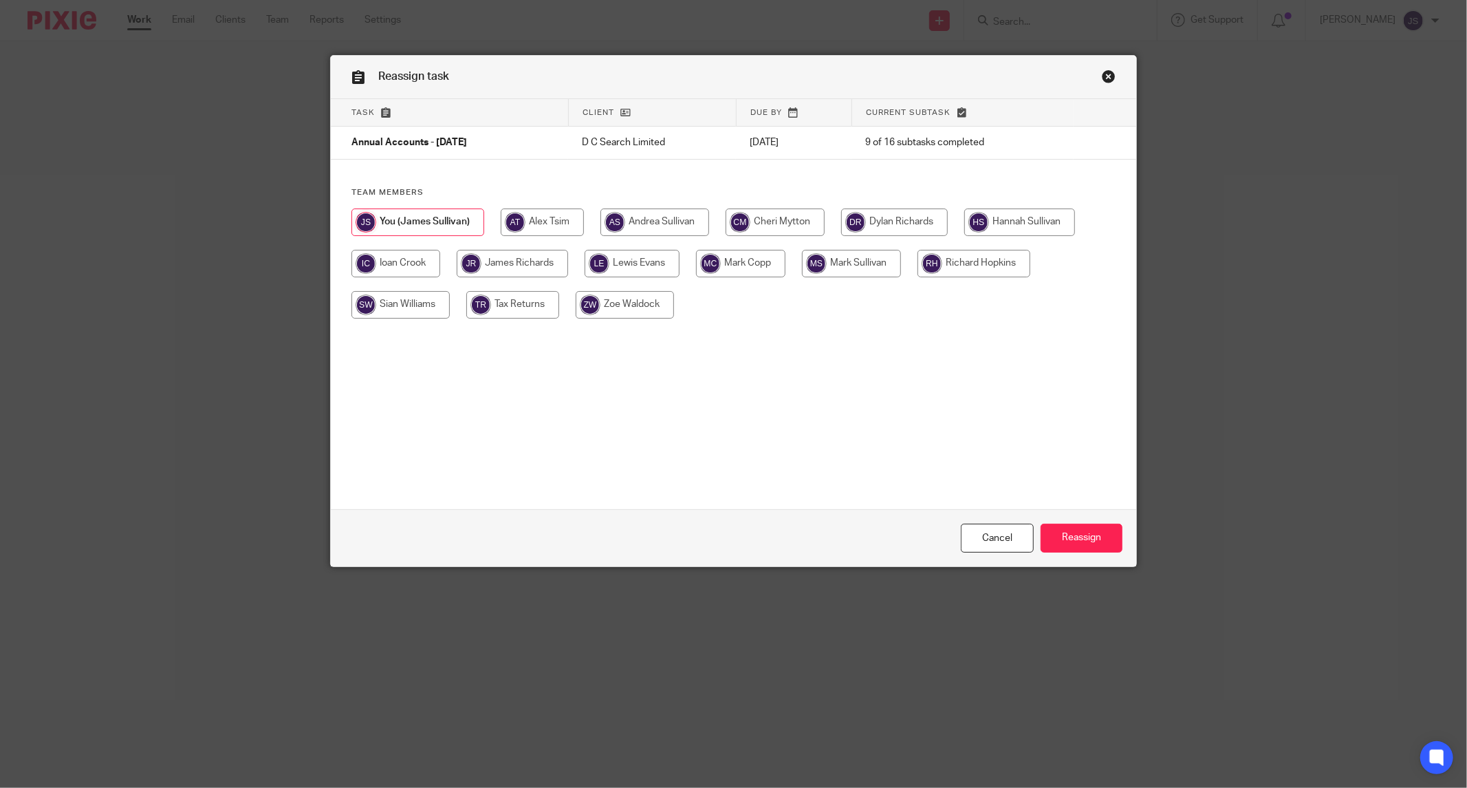
click at [994, 217] on input "radio" at bounding box center [1019, 222] width 111 height 28
radio input "true"
click at [1057, 544] on input "Reassign" at bounding box center [1082, 539] width 82 height 30
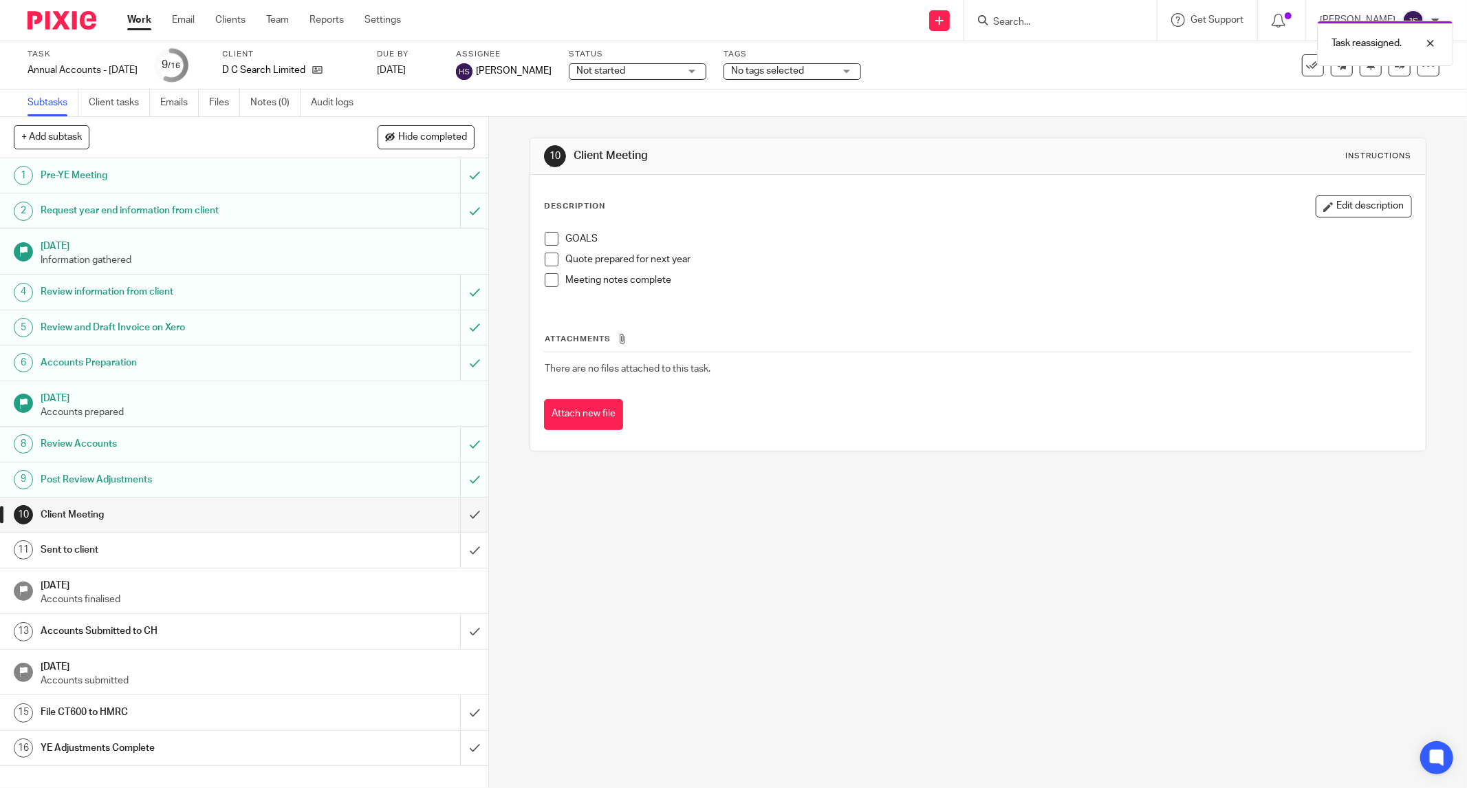
click at [63, 21] on img at bounding box center [62, 20] width 69 height 19
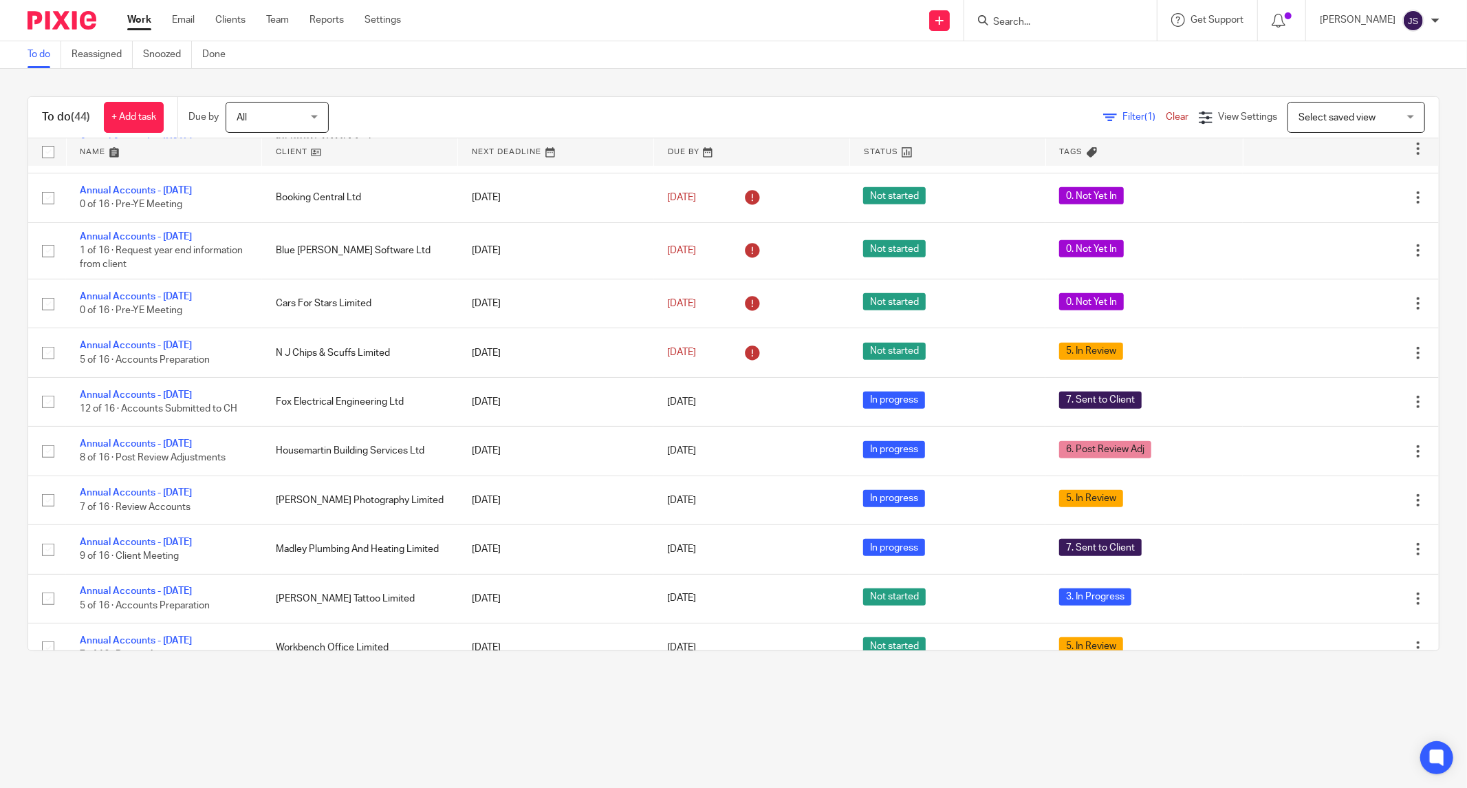
scroll to position [534, 0]
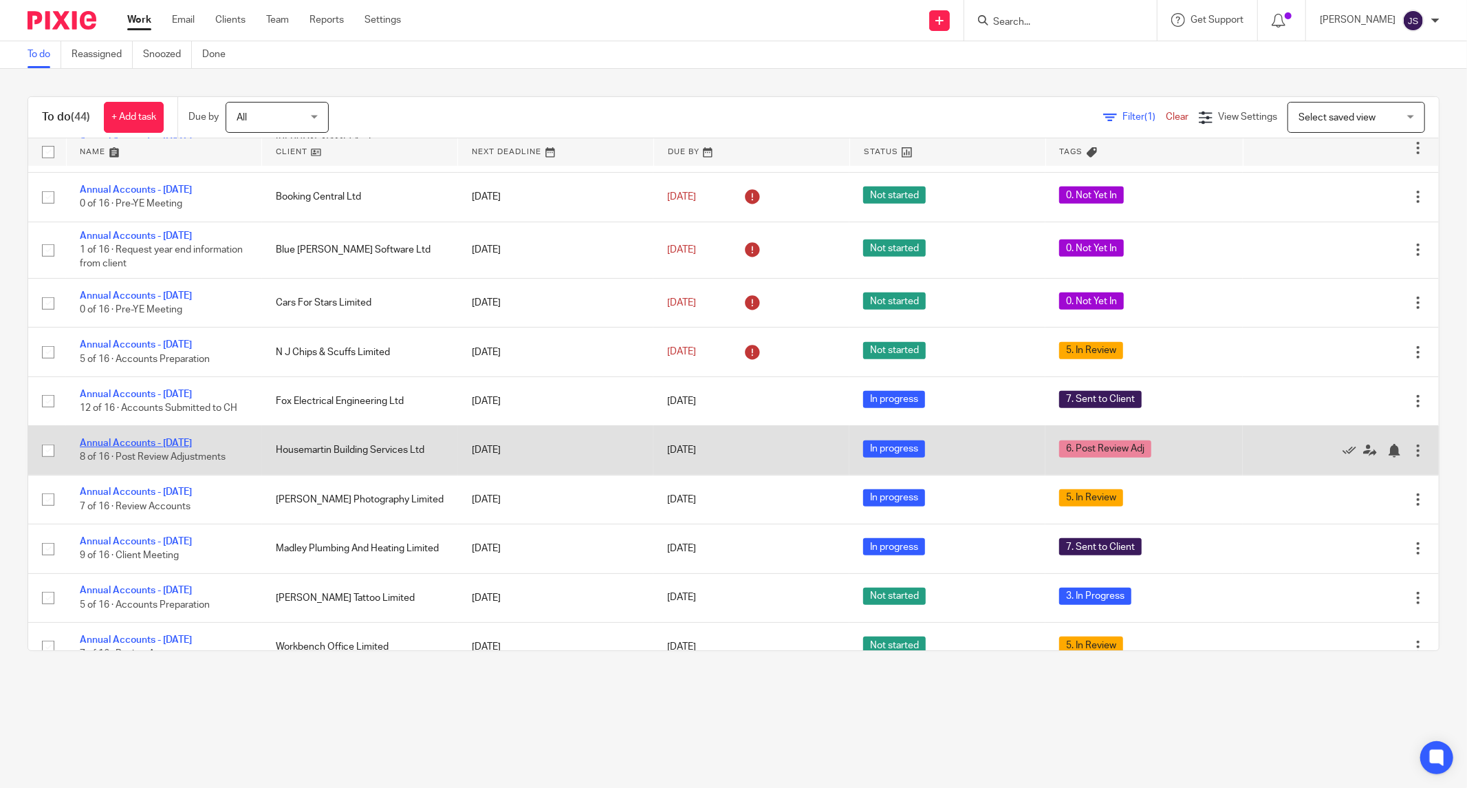
click at [192, 448] on link "Annual Accounts - [DATE]" at bounding box center [136, 443] width 112 height 10
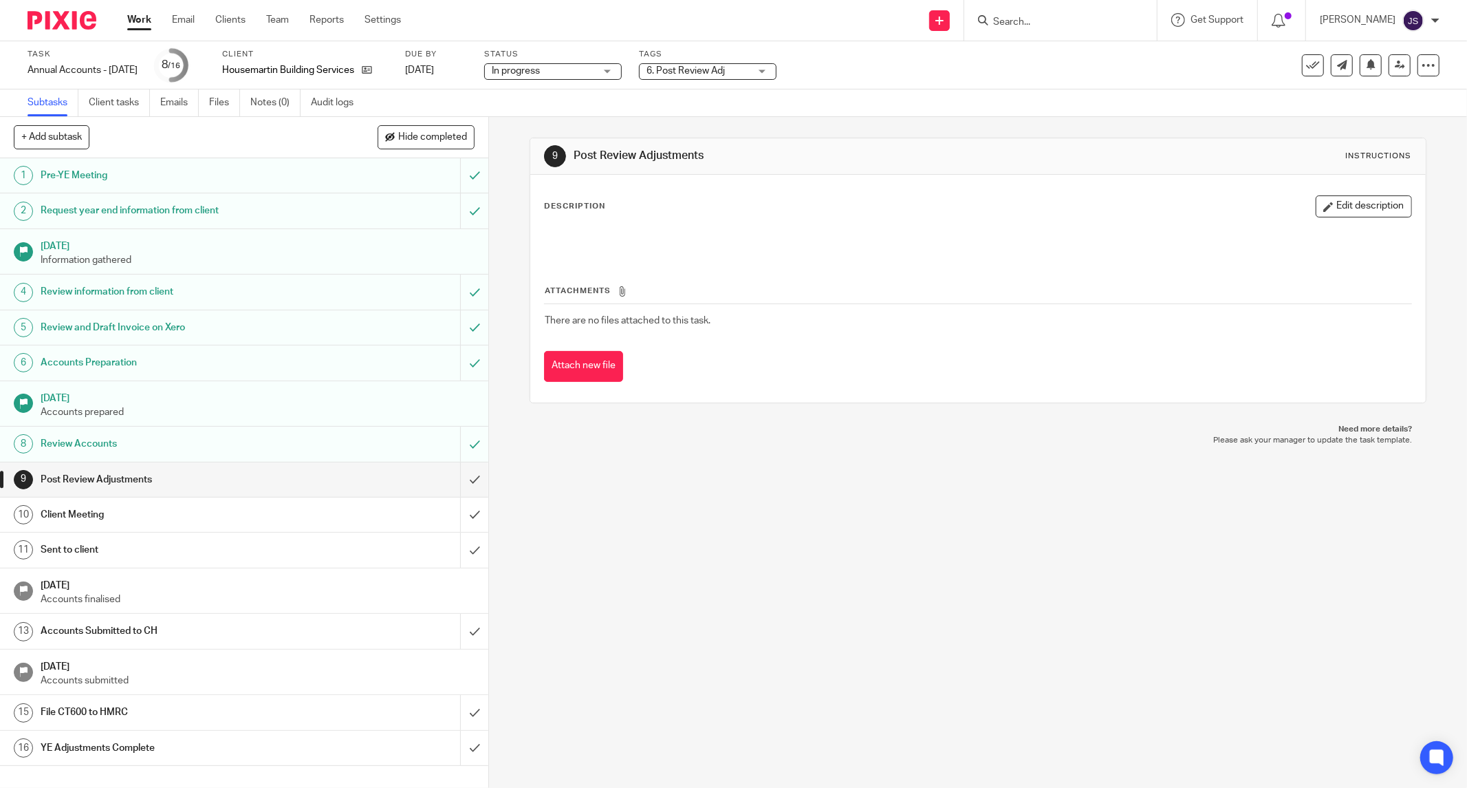
click at [675, 81] on div "Task Annual Accounts - [DATE] Save Annual Accounts - [DATE] 8 /16 Client Housem…" at bounding box center [733, 65] width 1467 height 48
click at [678, 76] on span "6. Post Review Adj" at bounding box center [698, 71] width 103 height 14
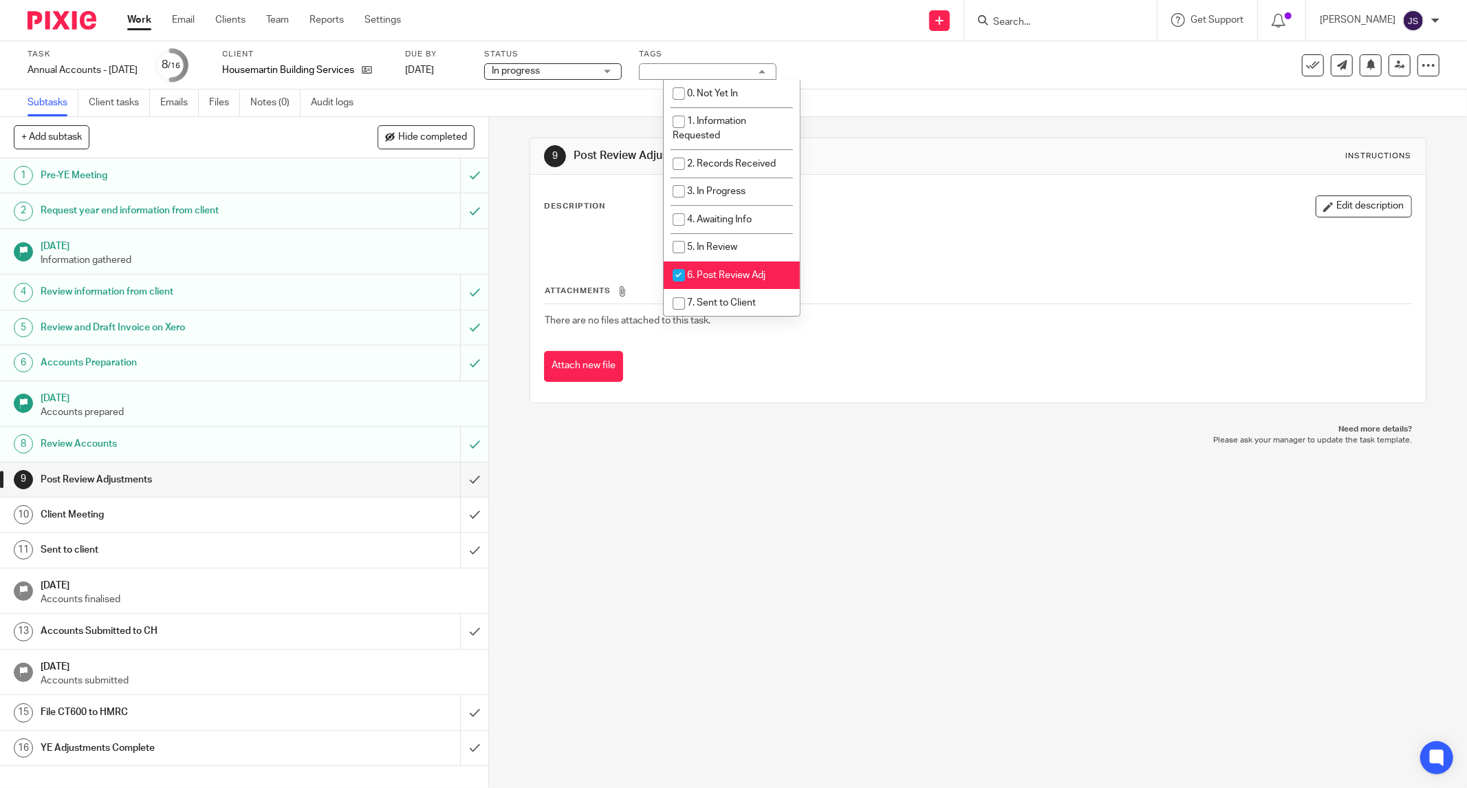
click at [707, 277] on span "6. Post Review Adj" at bounding box center [726, 275] width 78 height 10
checkbox input "false"
click at [707, 299] on li "7. Sent to Client" at bounding box center [732, 303] width 136 height 28
checkbox input "true"
click at [626, 592] on div "9 Post Review Adjustments Instructions Description Edit description Attachments…" at bounding box center [978, 452] width 978 height 671
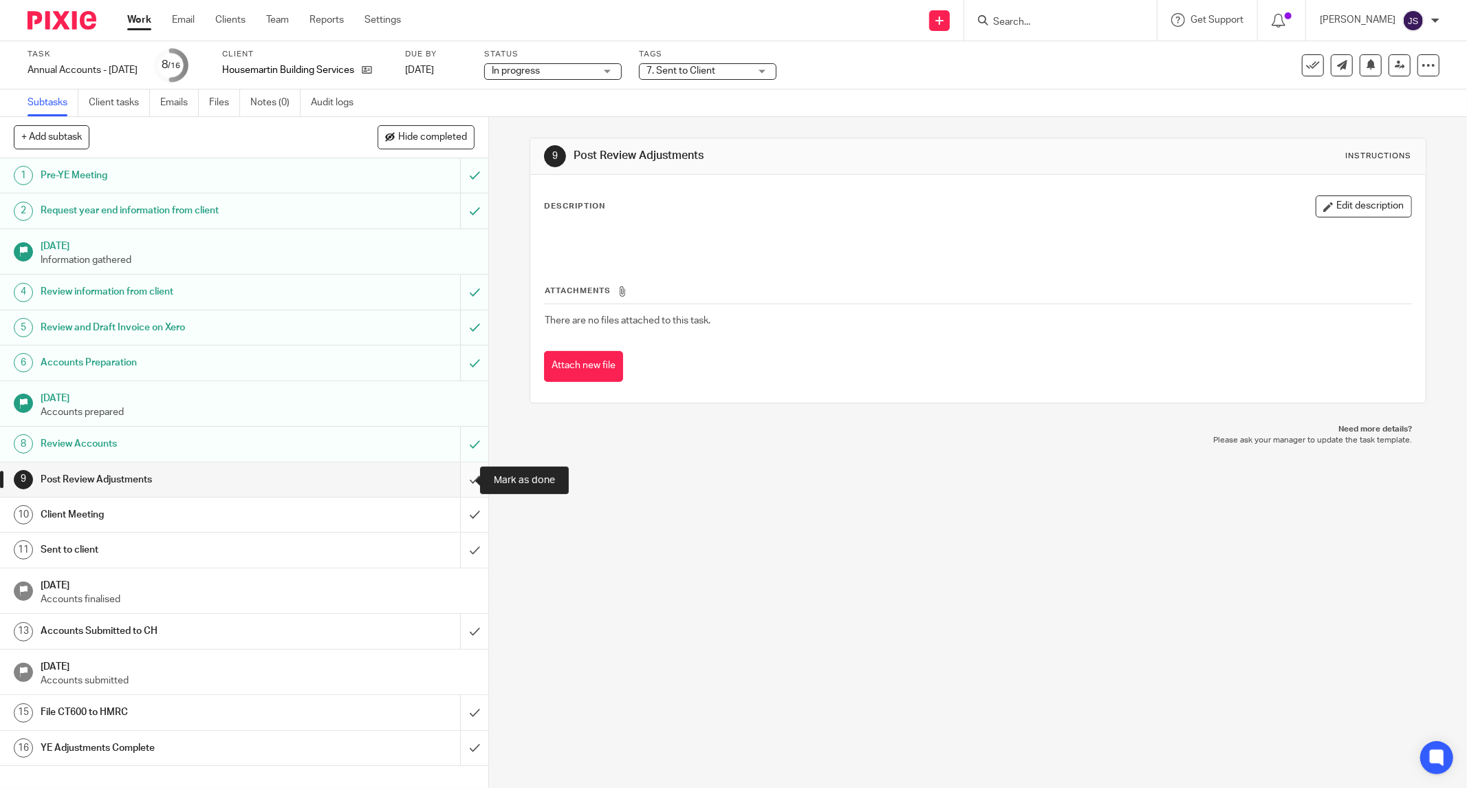
click at [464, 480] on input "submit" at bounding box center [244, 479] width 488 height 34
click at [458, 518] on input "submit" at bounding box center [244, 514] width 488 height 34
click at [462, 550] on input "submit" at bounding box center [244, 549] width 488 height 34
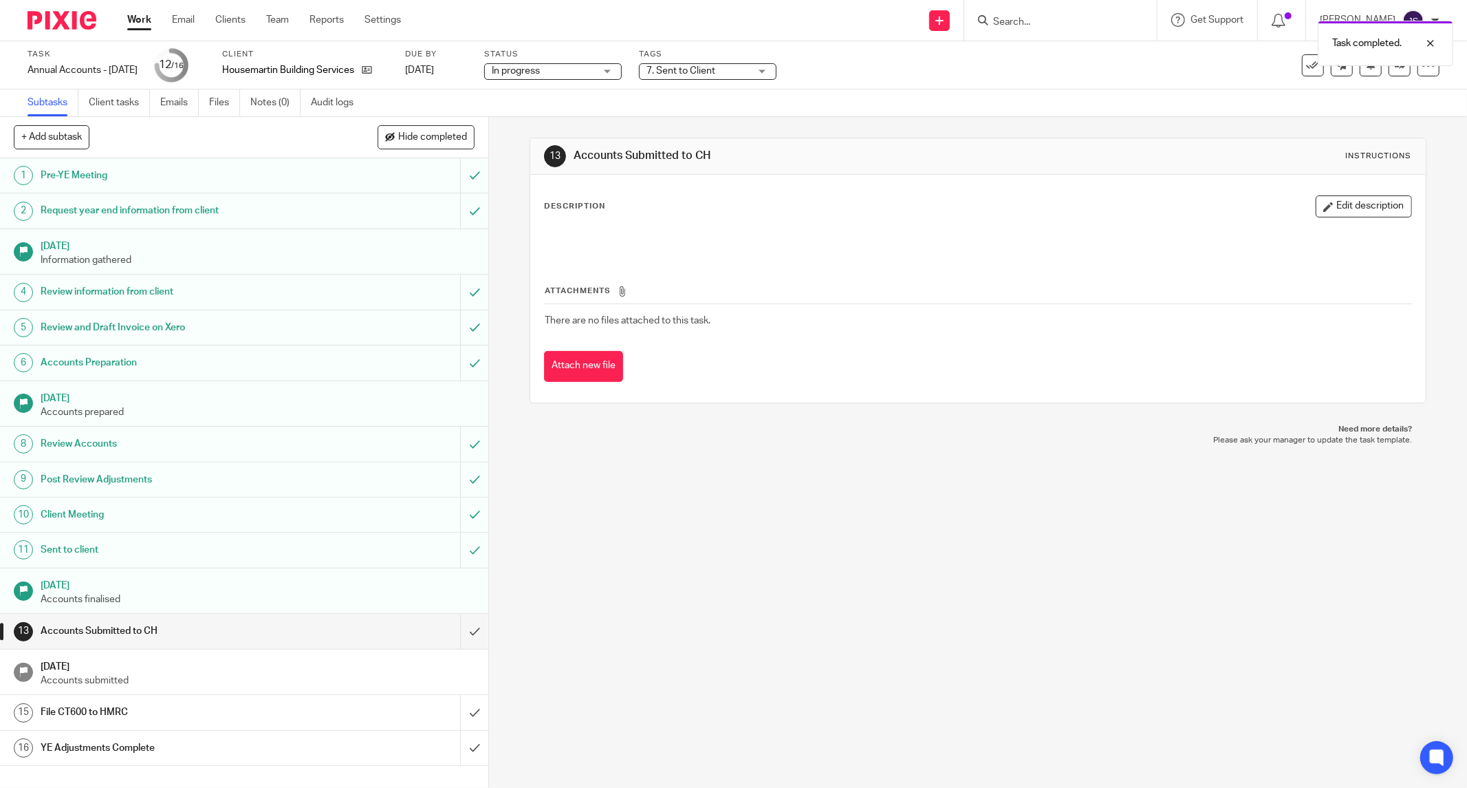
click at [69, 25] on img at bounding box center [62, 20] width 69 height 19
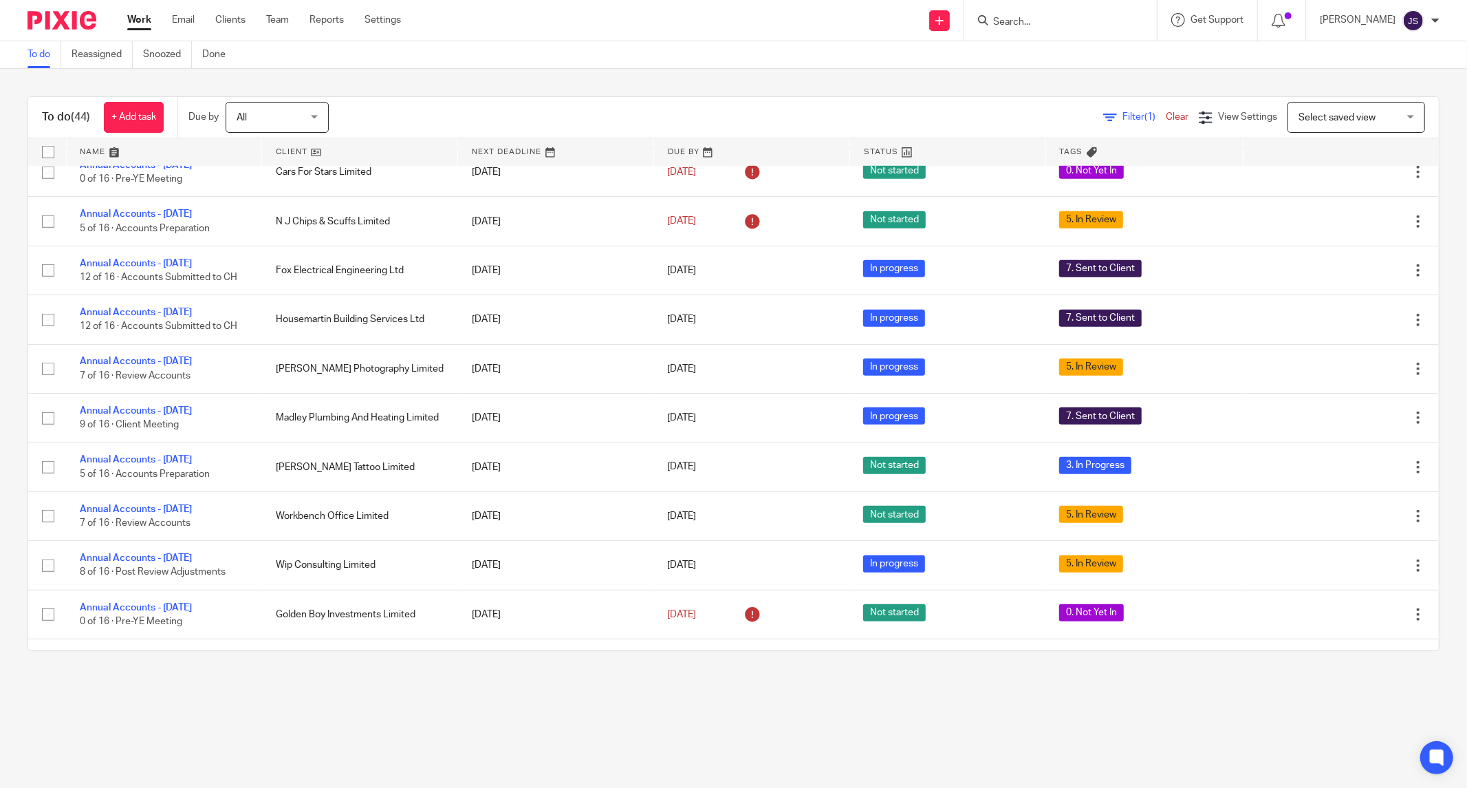
scroll to position [665, 0]
